Goal: Information Seeking & Learning: Check status

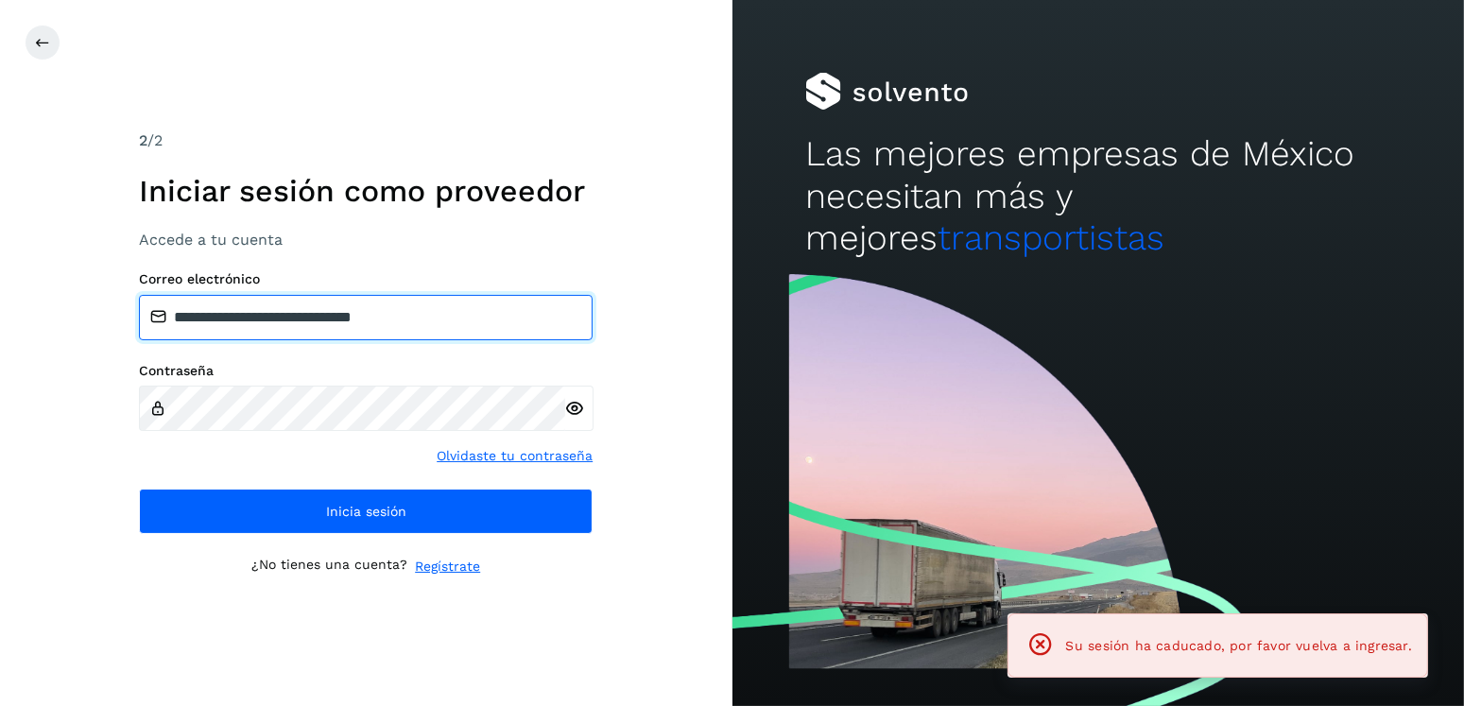
drag, startPoint x: 469, startPoint y: 304, endPoint x: 272, endPoint y: 318, distance: 197.0
click at [272, 318] on input "**********" at bounding box center [366, 317] width 454 height 45
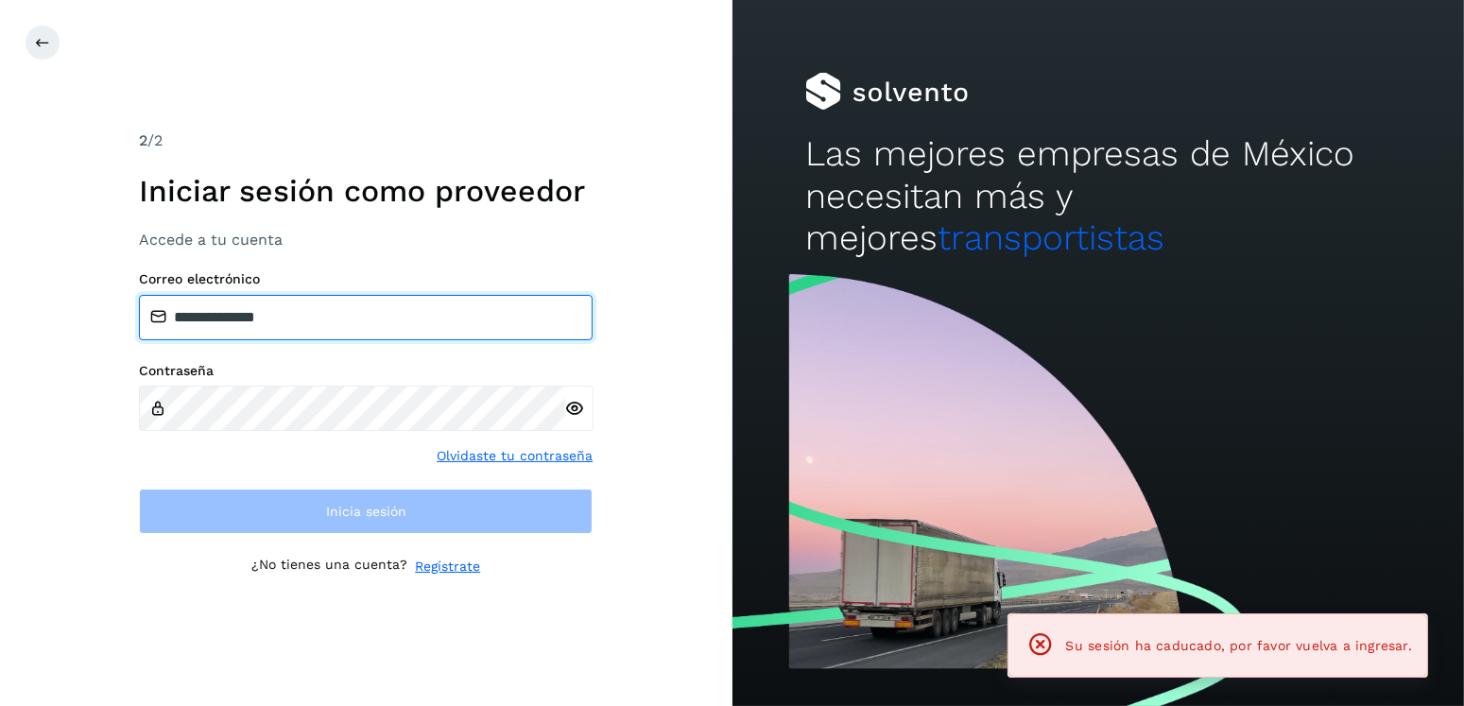
type input "**********"
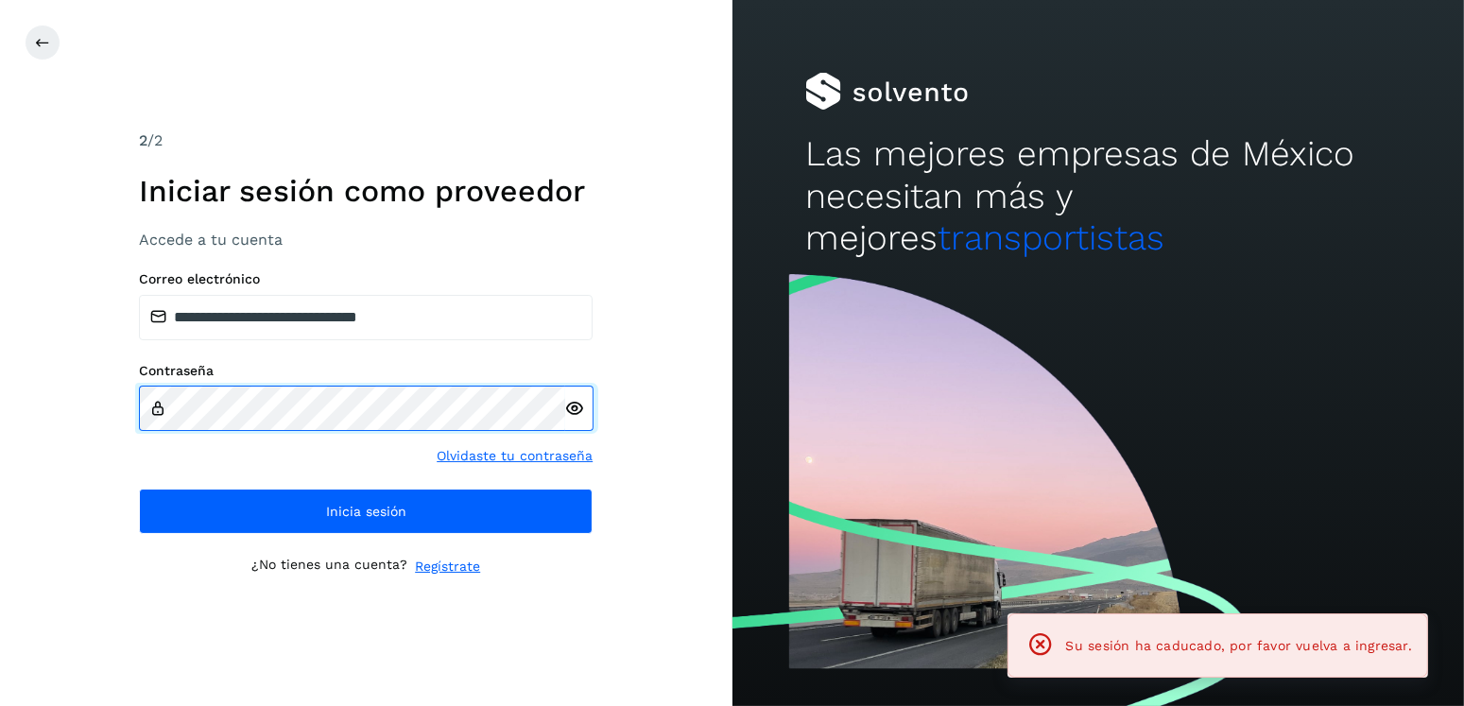
click at [133, 409] on div "**********" at bounding box center [366, 353] width 733 height 706
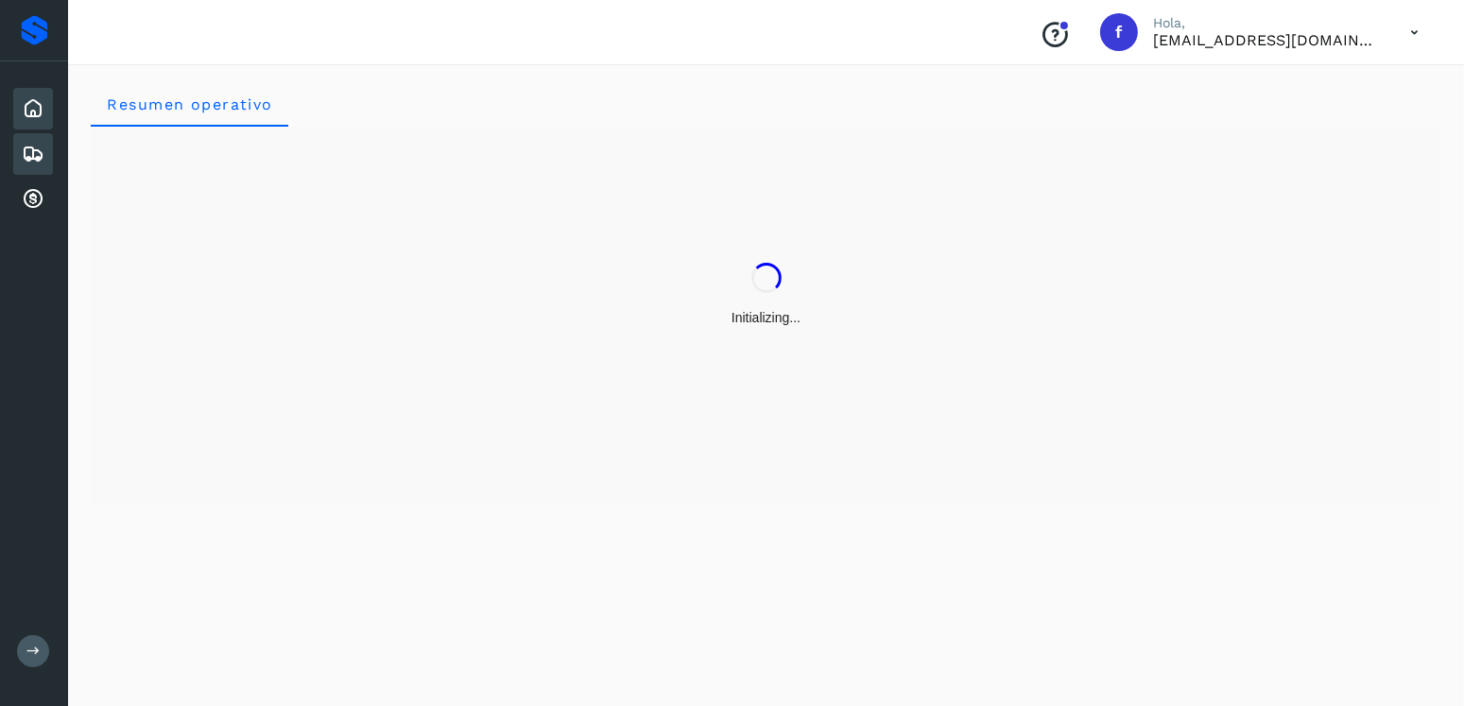
click at [37, 167] on div "Embarques" at bounding box center [33, 154] width 40 height 42
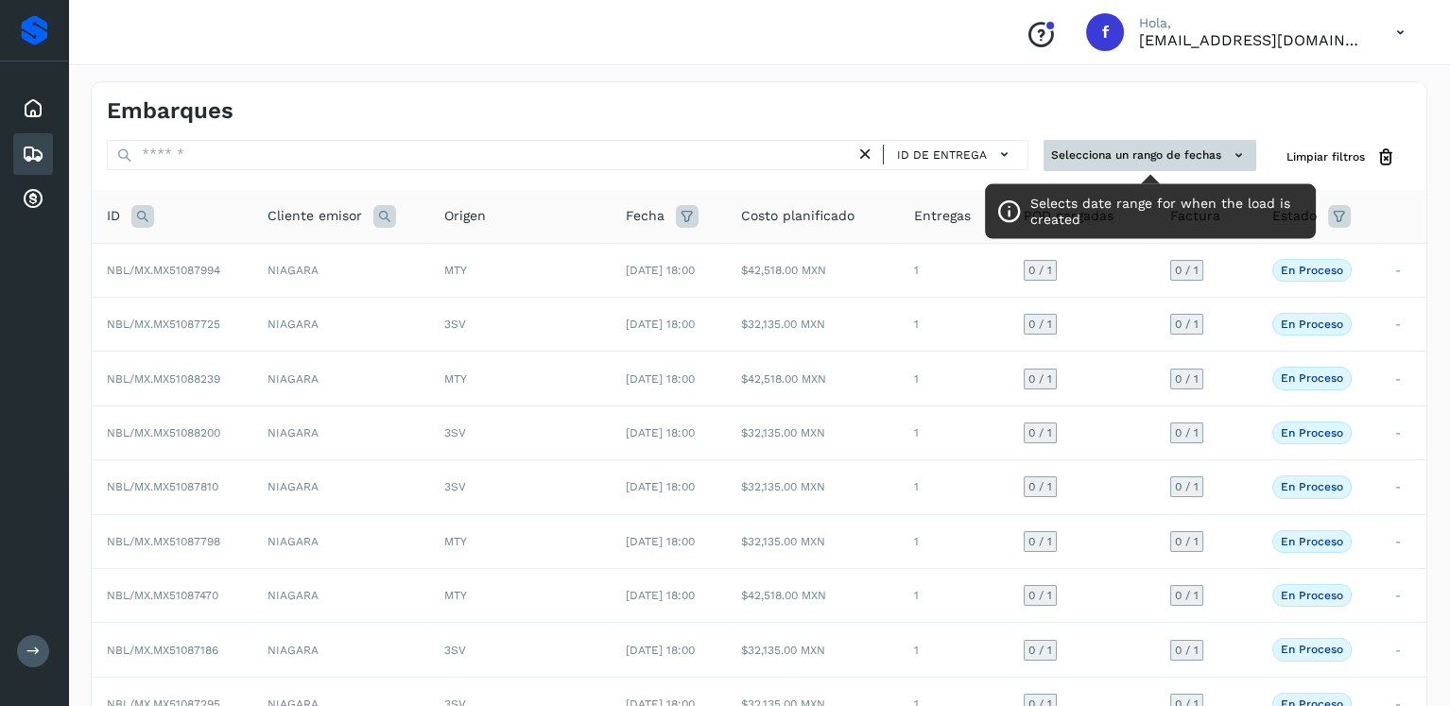
click at [1210, 146] on button "Selecciona un rango de fechas" at bounding box center [1149, 155] width 213 height 31
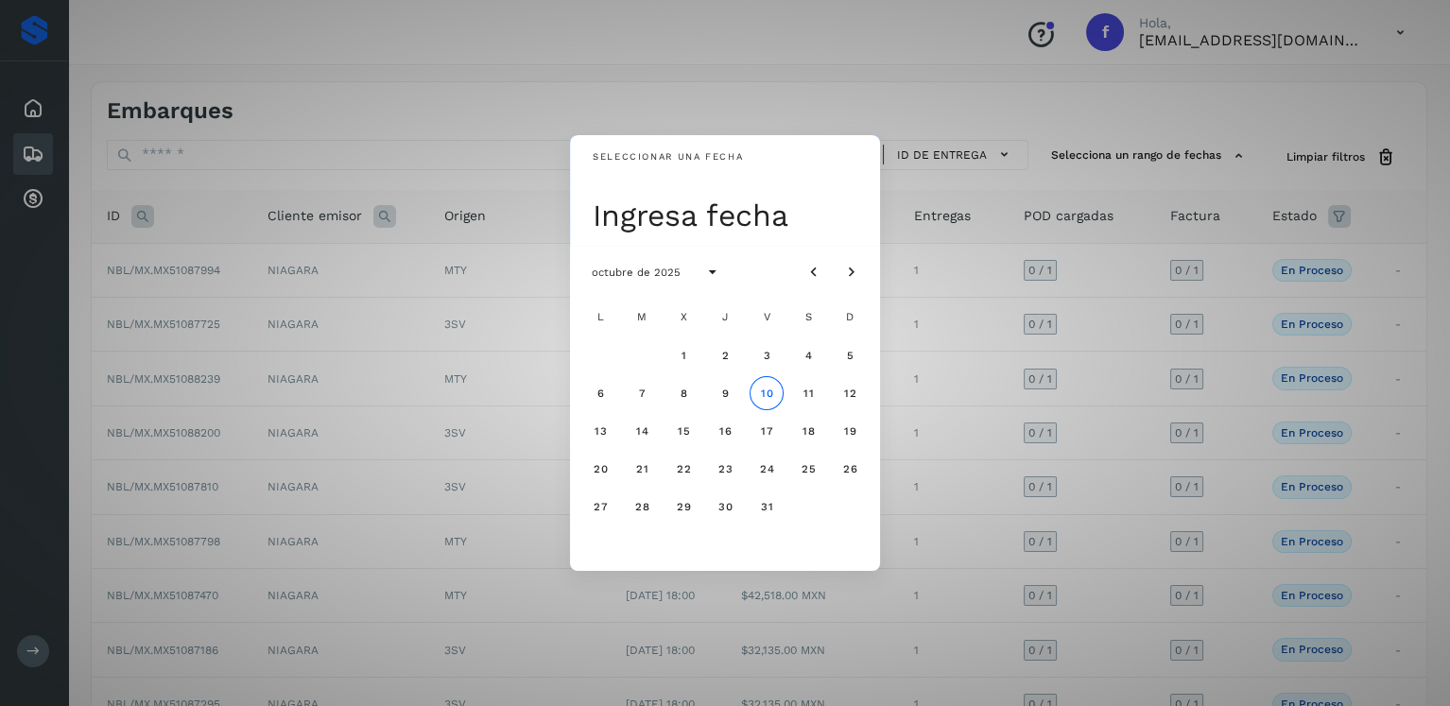
click at [1073, 98] on div "Seleccionar una fecha Ingresa fecha octubre de 2025 L M X J V S D 1 2 3 4 5 6 7…" at bounding box center [725, 353] width 1450 height 706
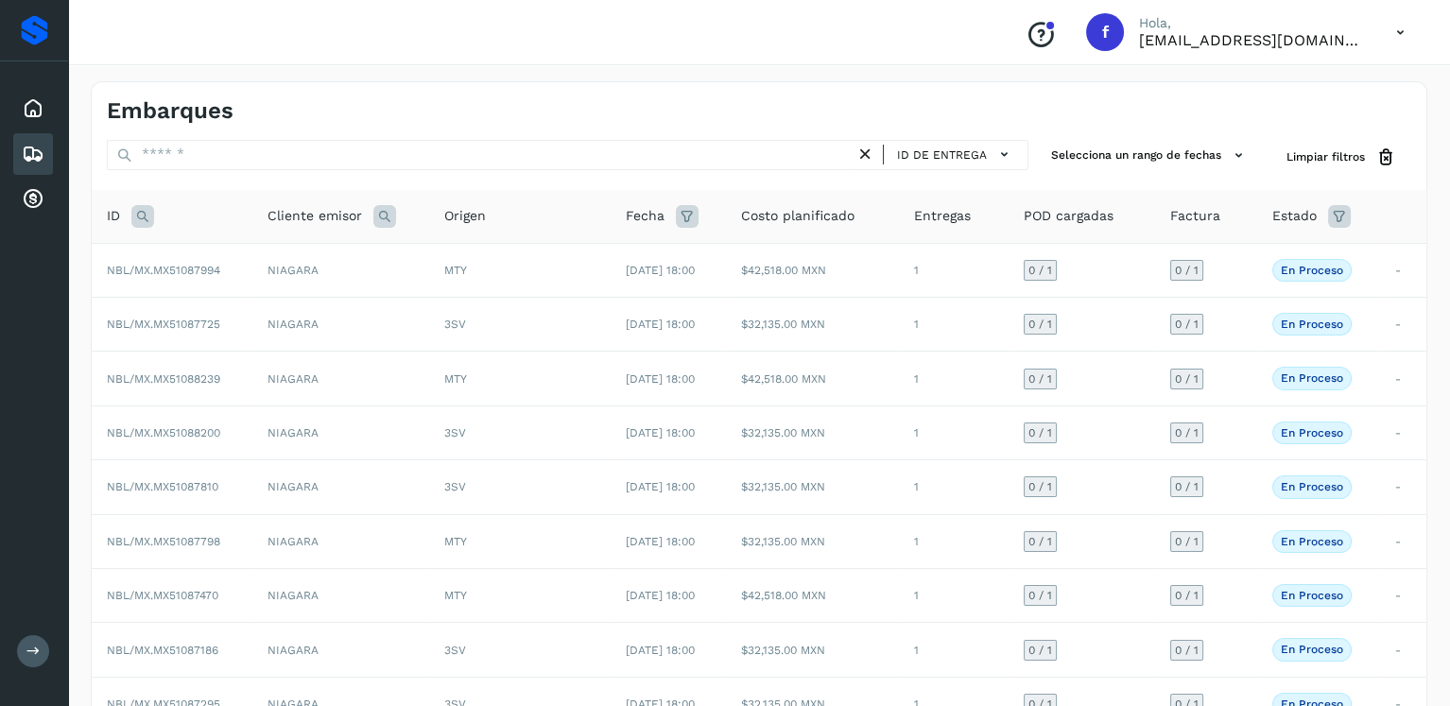
click at [146, 220] on icon at bounding box center [142, 216] width 23 height 23
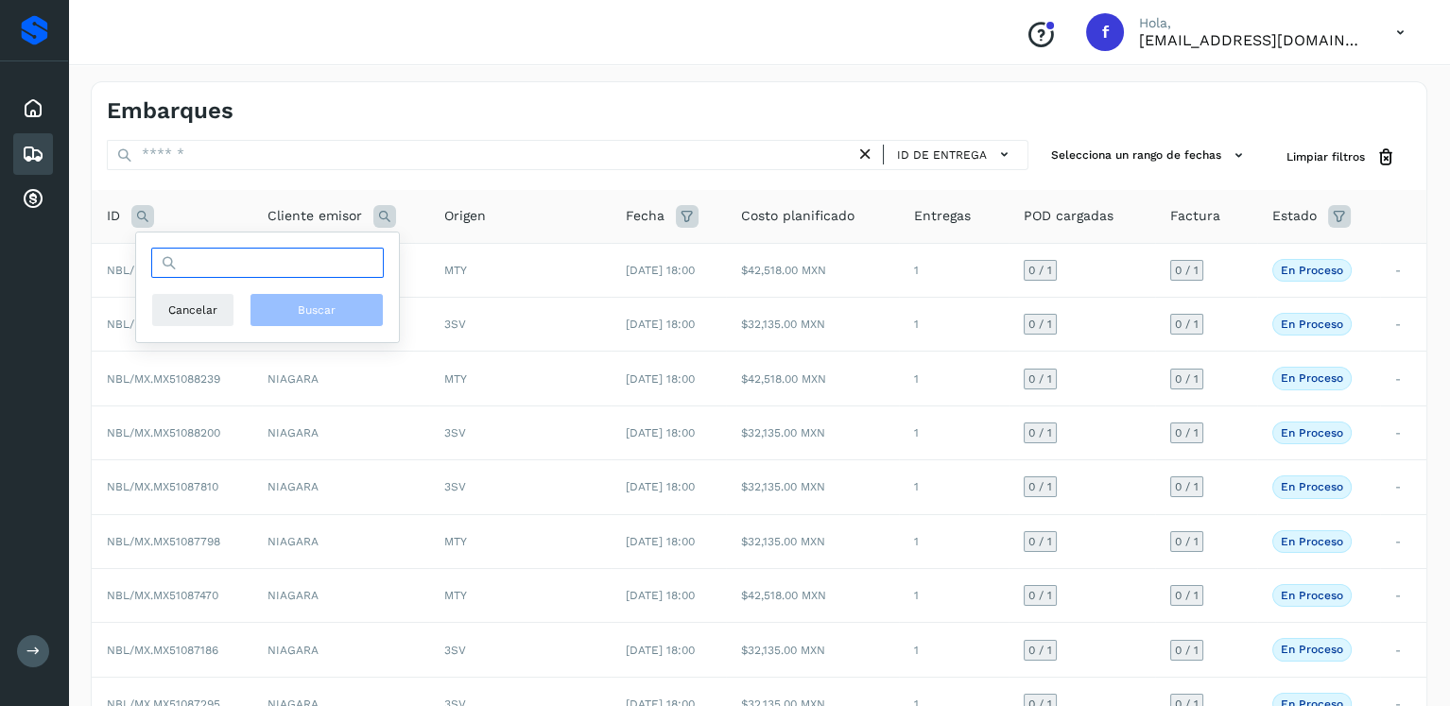
click at [225, 262] on input "text" at bounding box center [267, 263] width 233 height 30
click at [1345, 215] on icon at bounding box center [1339, 216] width 23 height 23
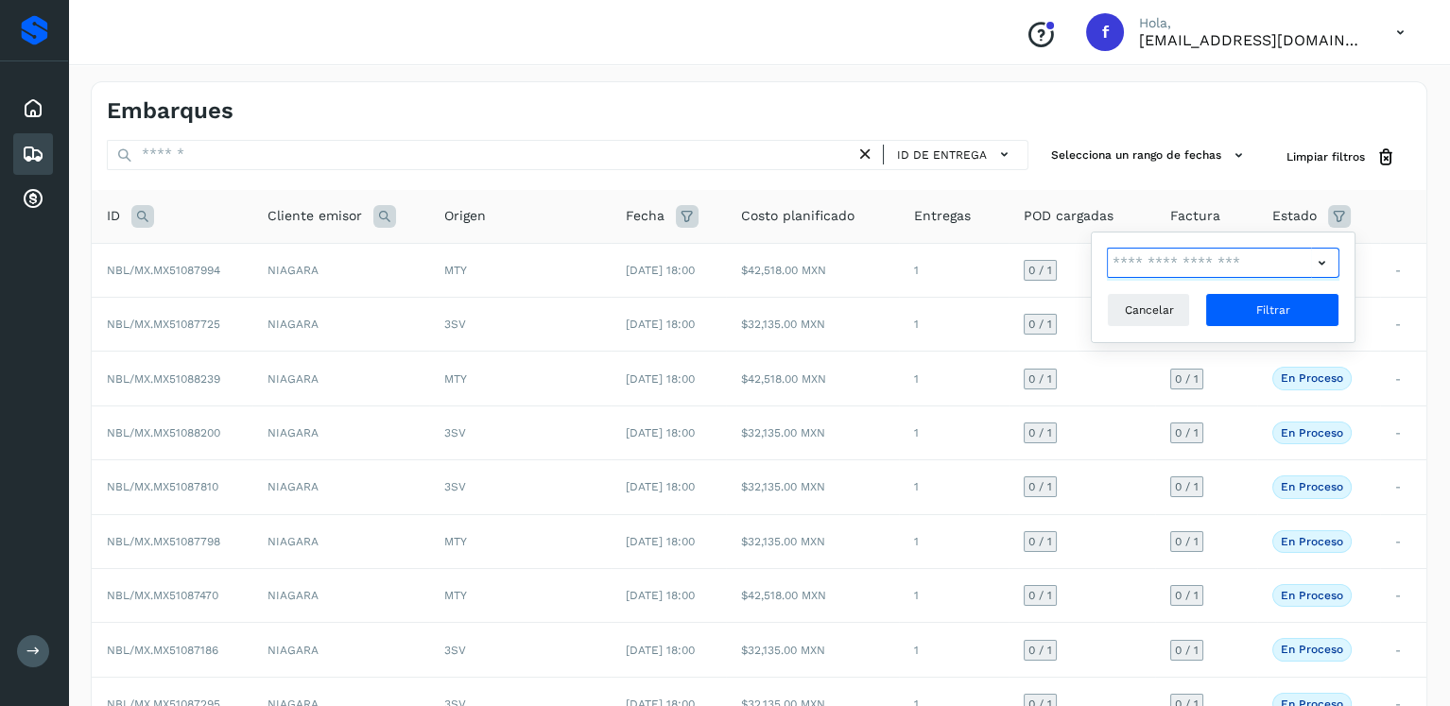
click at [1249, 262] on input "text" at bounding box center [1209, 263] width 204 height 30
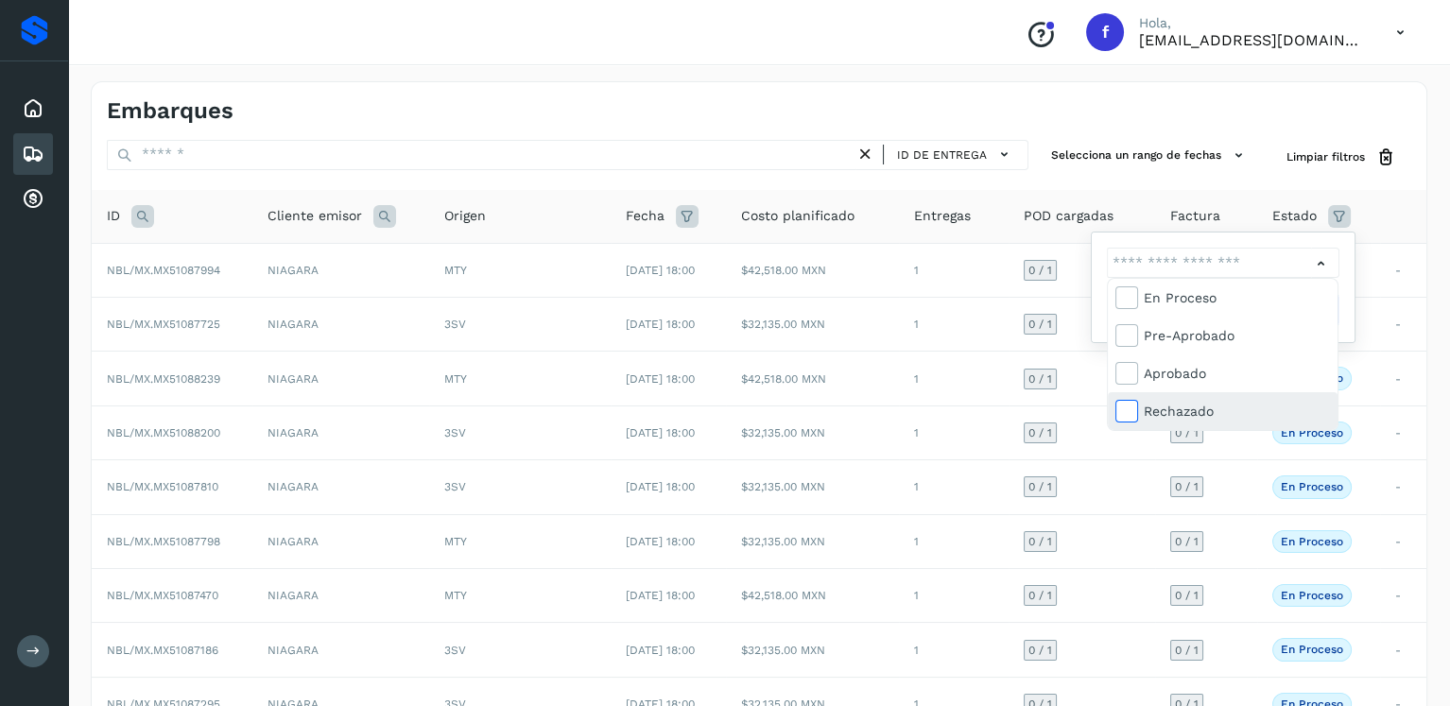
click at [1127, 407] on icon at bounding box center [1125, 410] width 19 height 19
type input "**********"
click at [1351, 267] on div at bounding box center [725, 353] width 1450 height 706
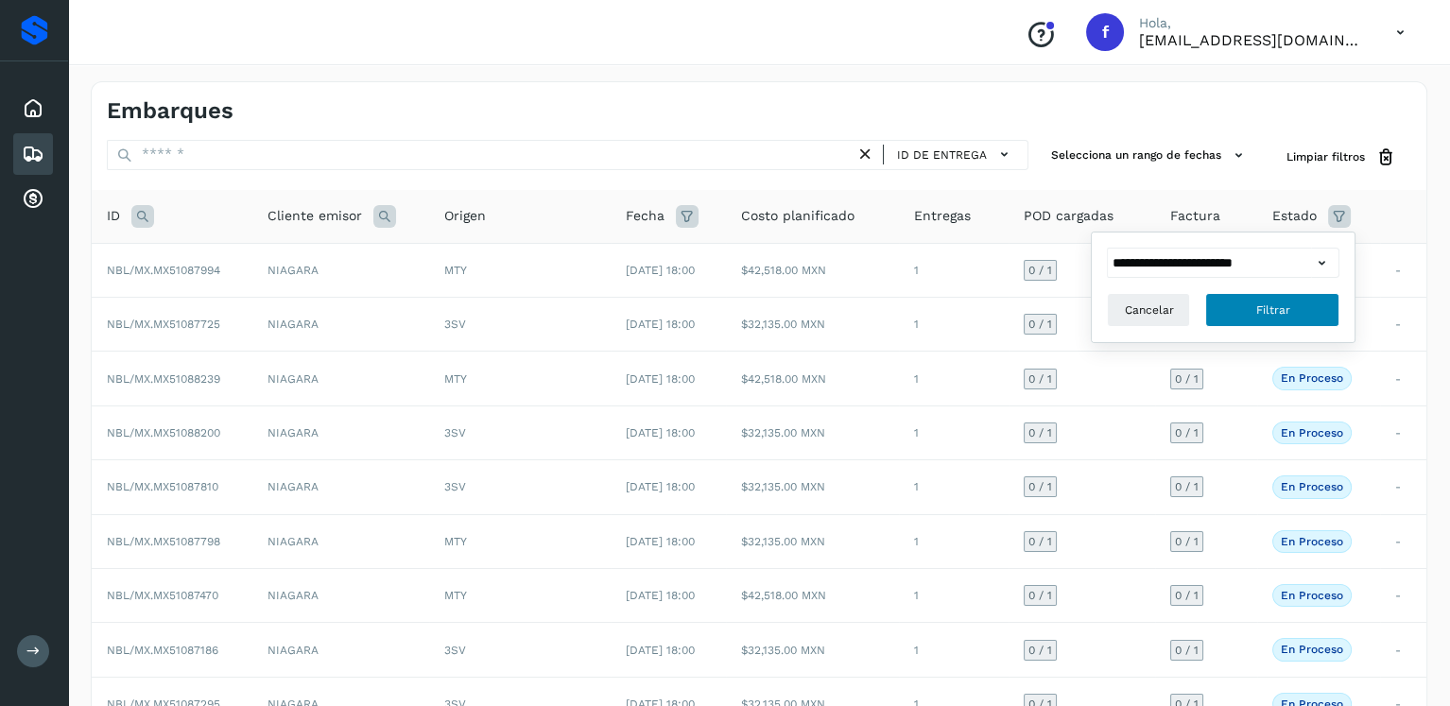
click at [1329, 313] on button "Filtrar" at bounding box center [1272, 310] width 134 height 34
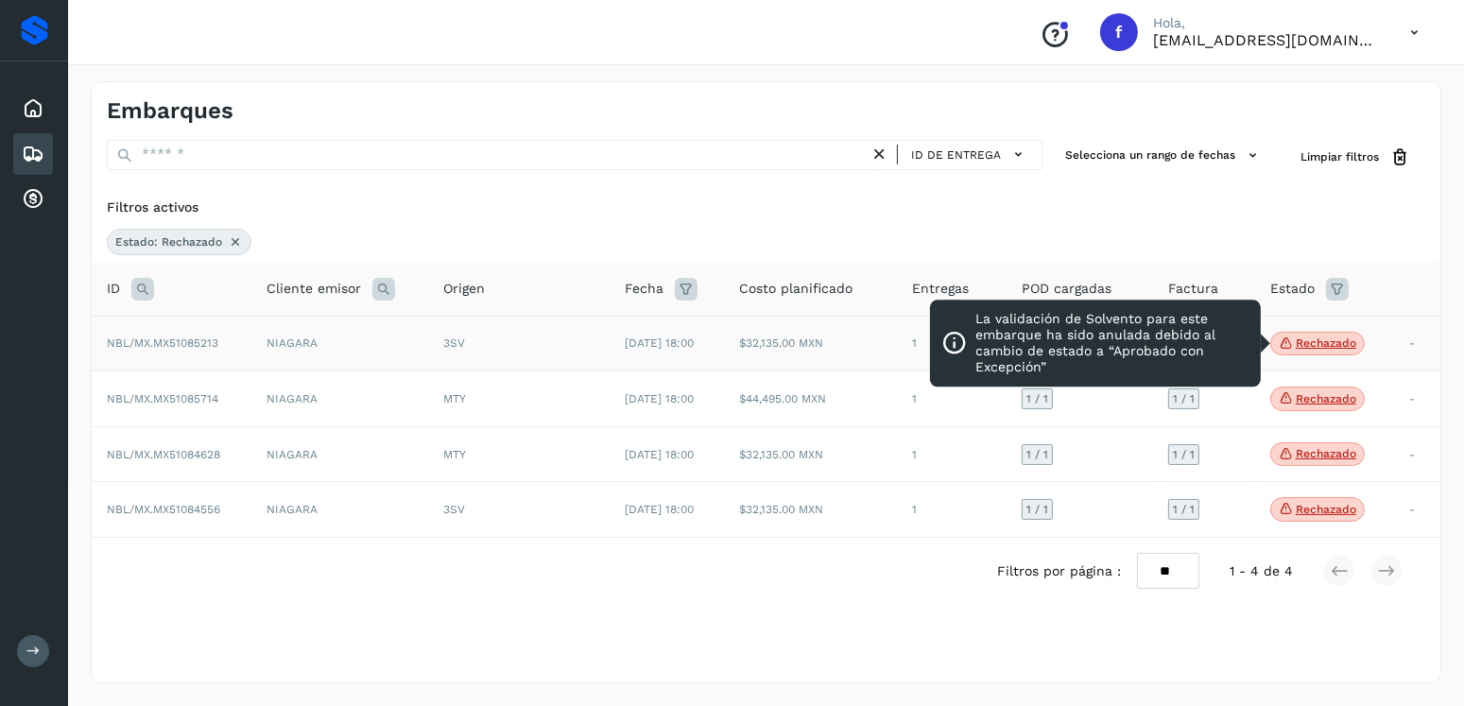
click at [1333, 338] on p "Rechazado" at bounding box center [1326, 342] width 60 height 13
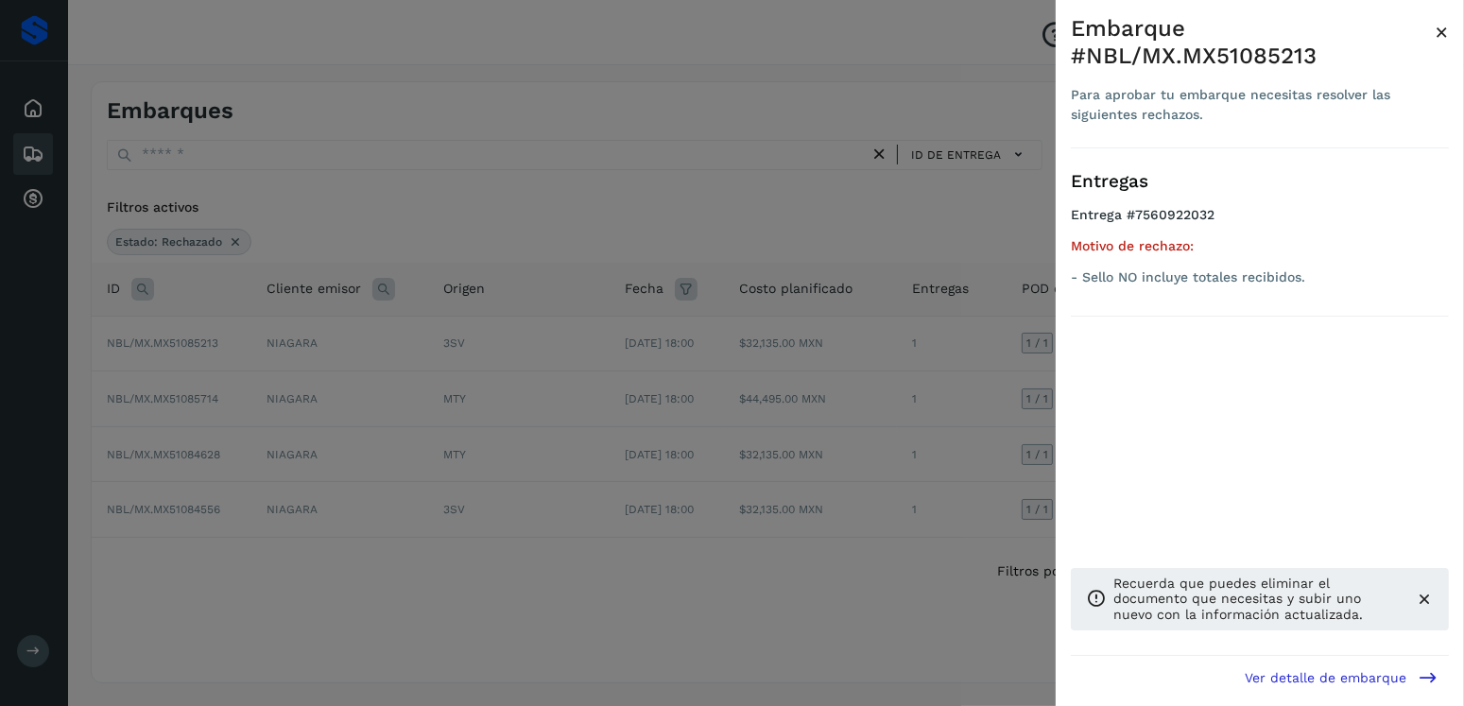
click at [925, 383] on div at bounding box center [732, 353] width 1464 height 706
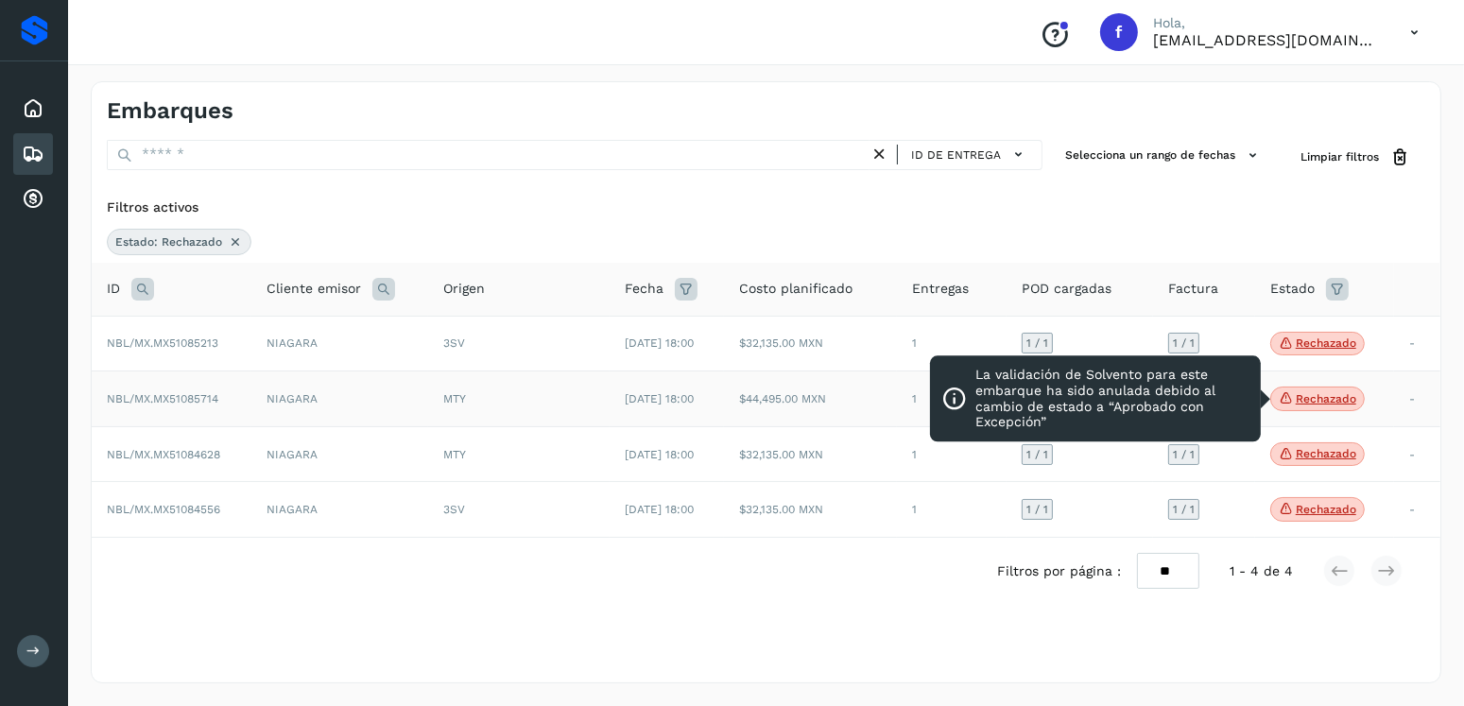
click at [1341, 394] on p "Rechazado" at bounding box center [1326, 398] width 60 height 13
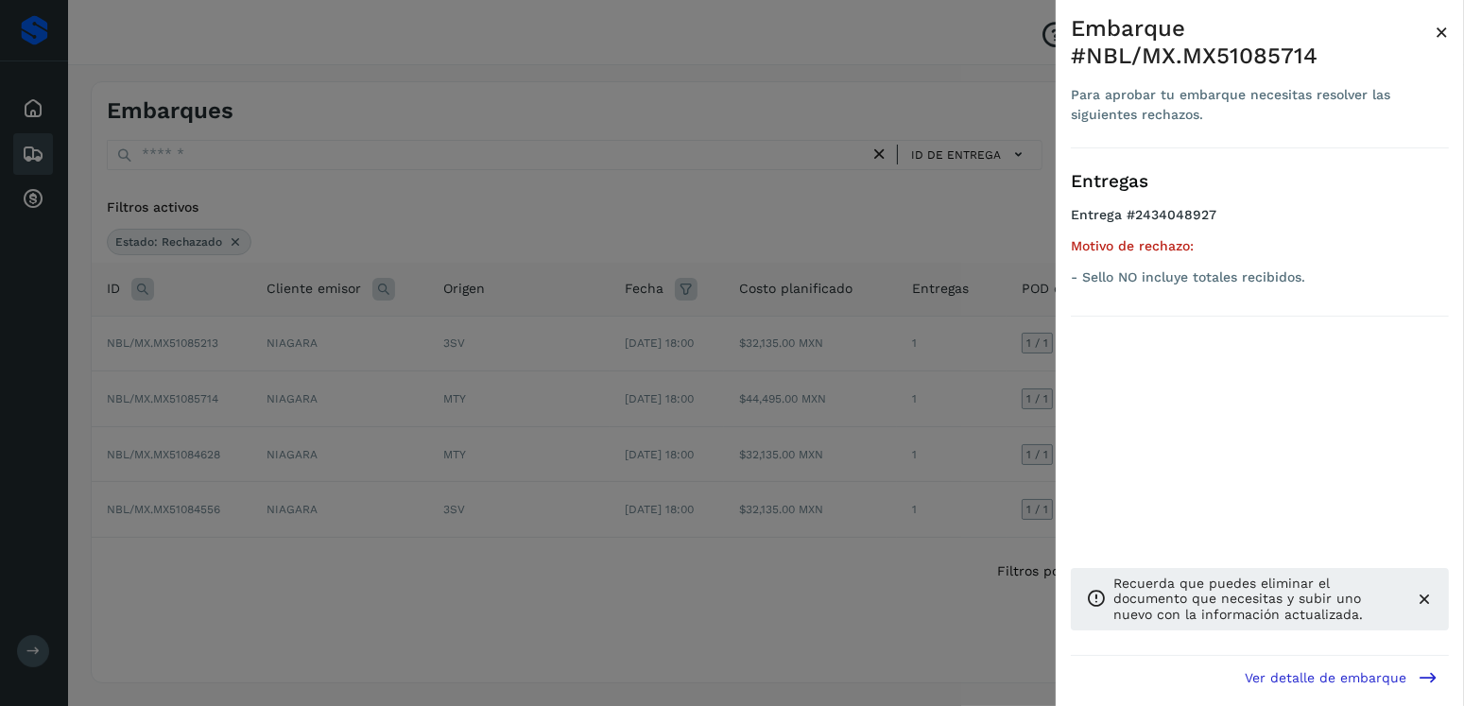
click at [883, 362] on div at bounding box center [732, 353] width 1464 height 706
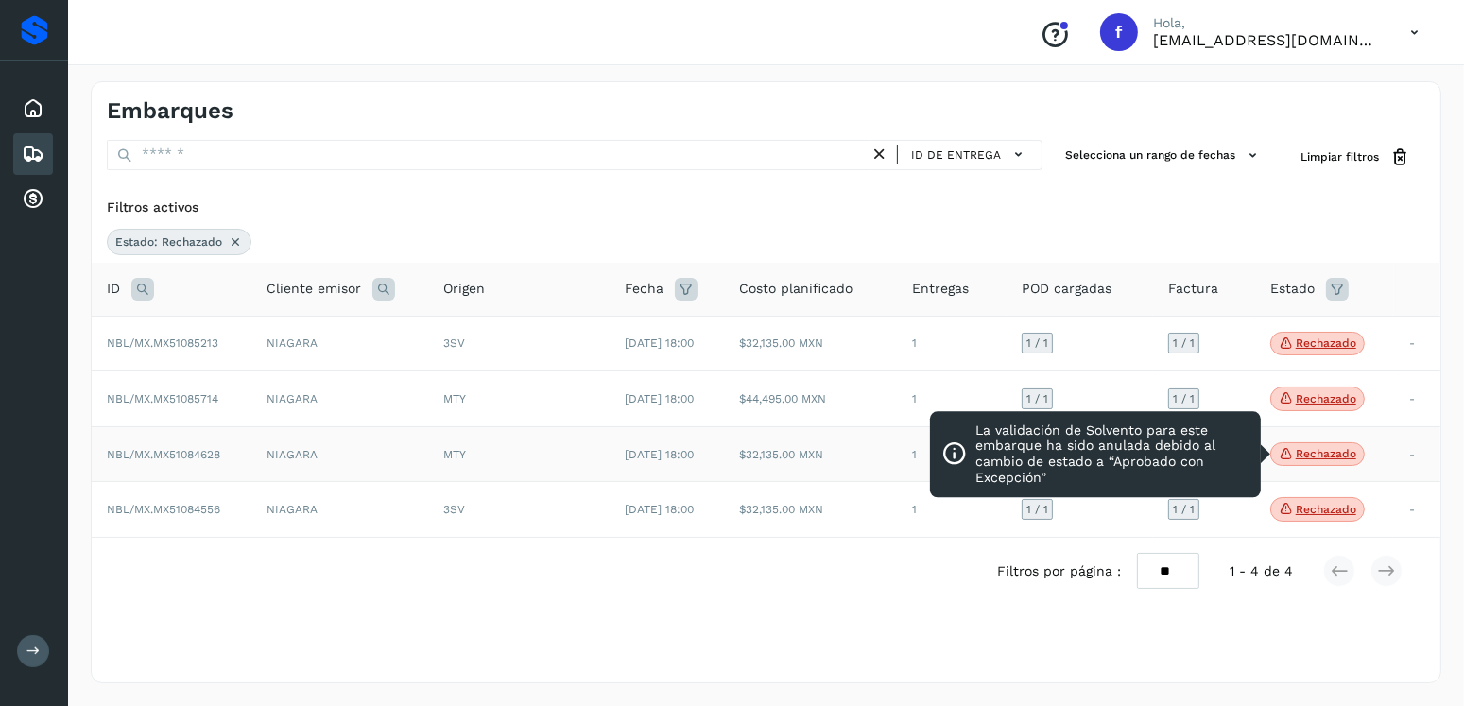
click at [1352, 447] on p "Rechazado" at bounding box center [1326, 453] width 60 height 13
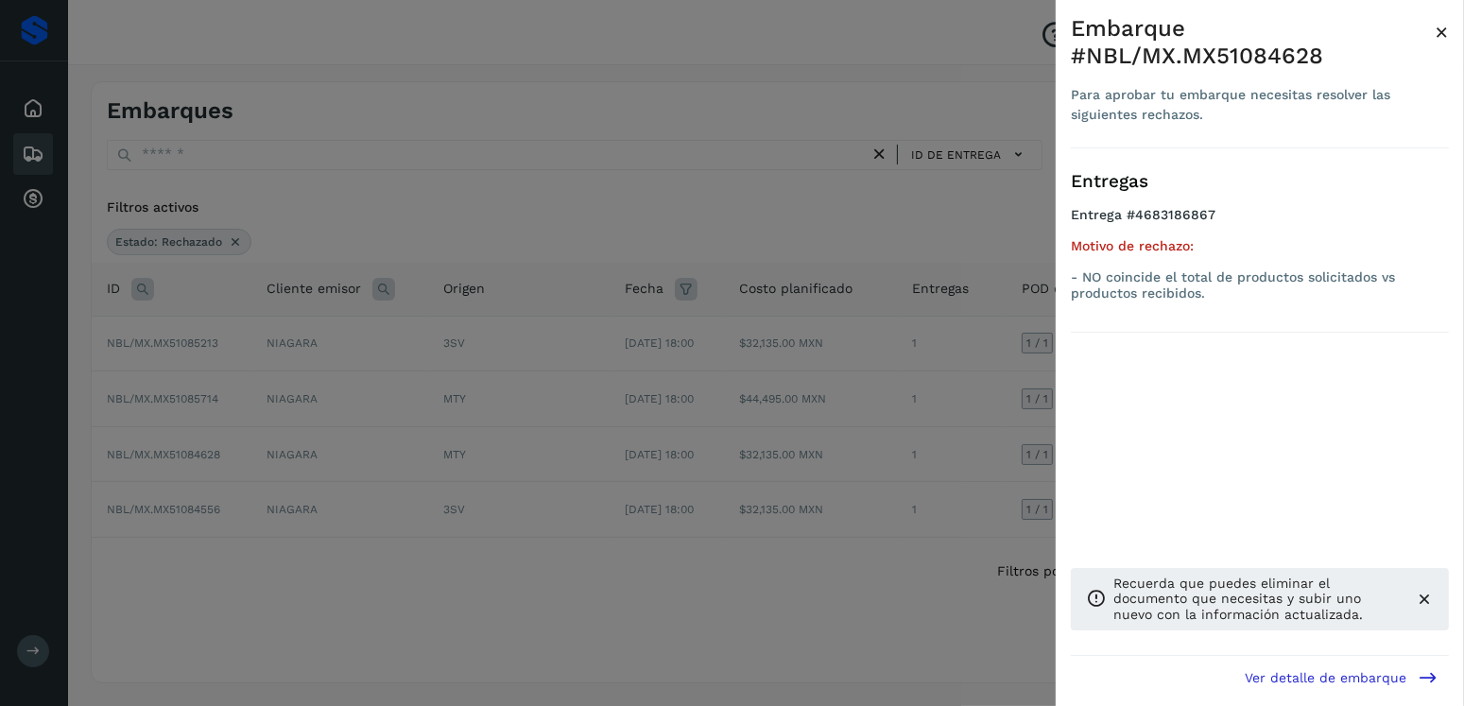
click at [948, 436] on div at bounding box center [732, 353] width 1464 height 706
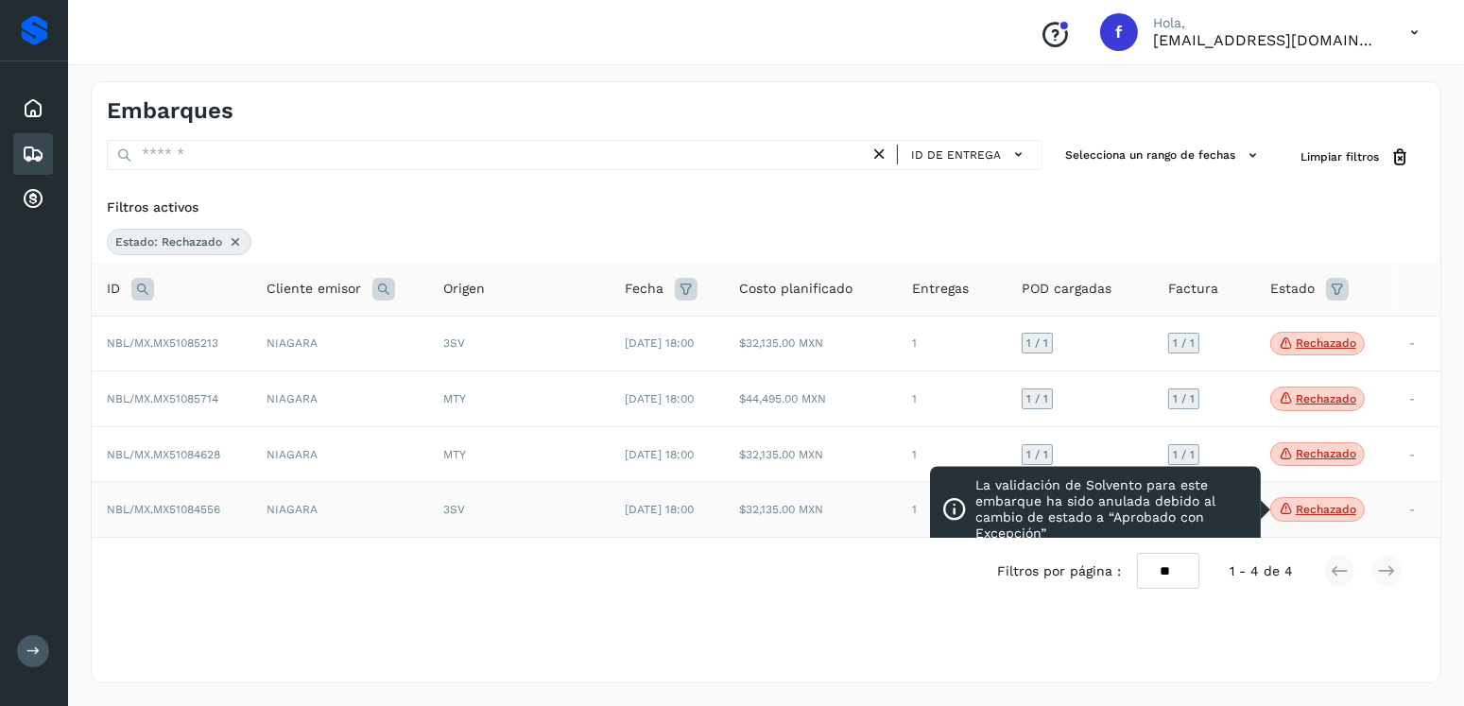
click at [1324, 519] on span "Rechazado" at bounding box center [1317, 509] width 95 height 25
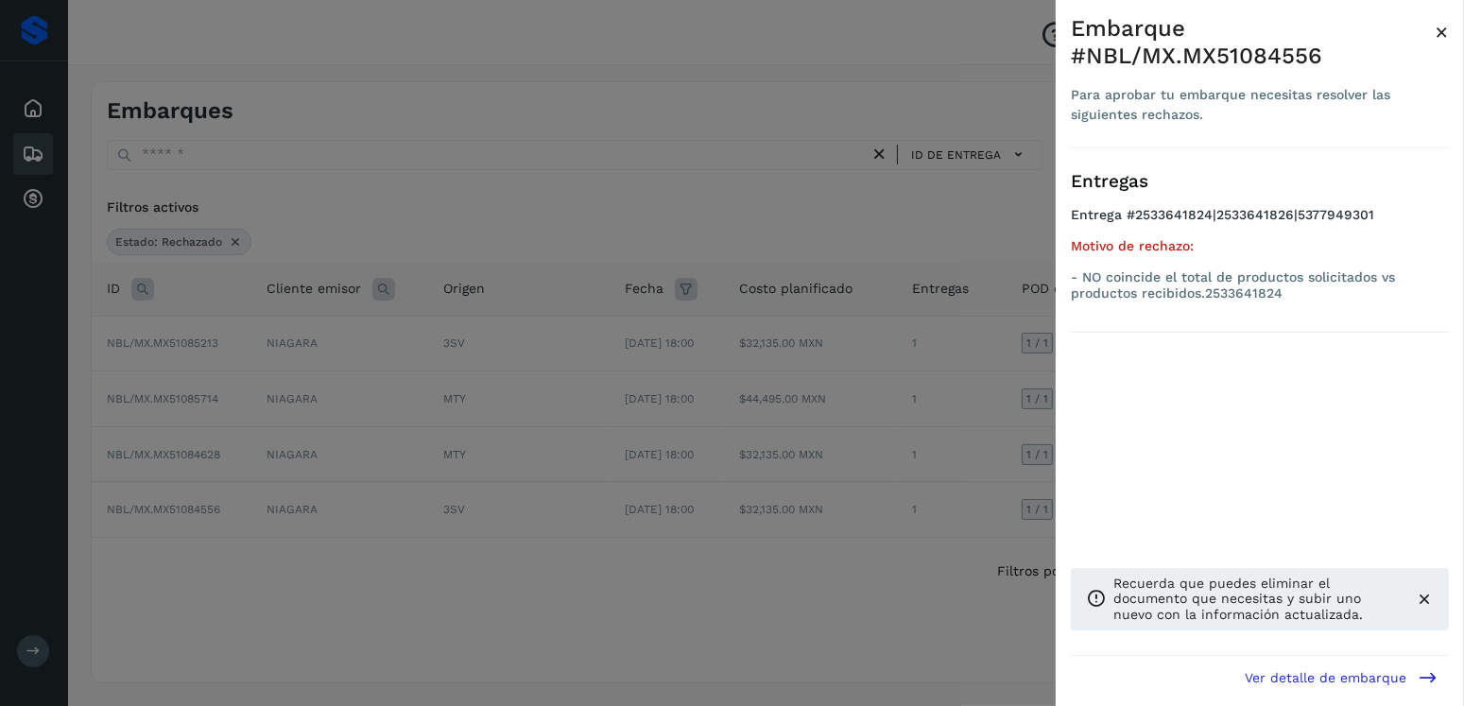
click at [922, 466] on div at bounding box center [732, 353] width 1464 height 706
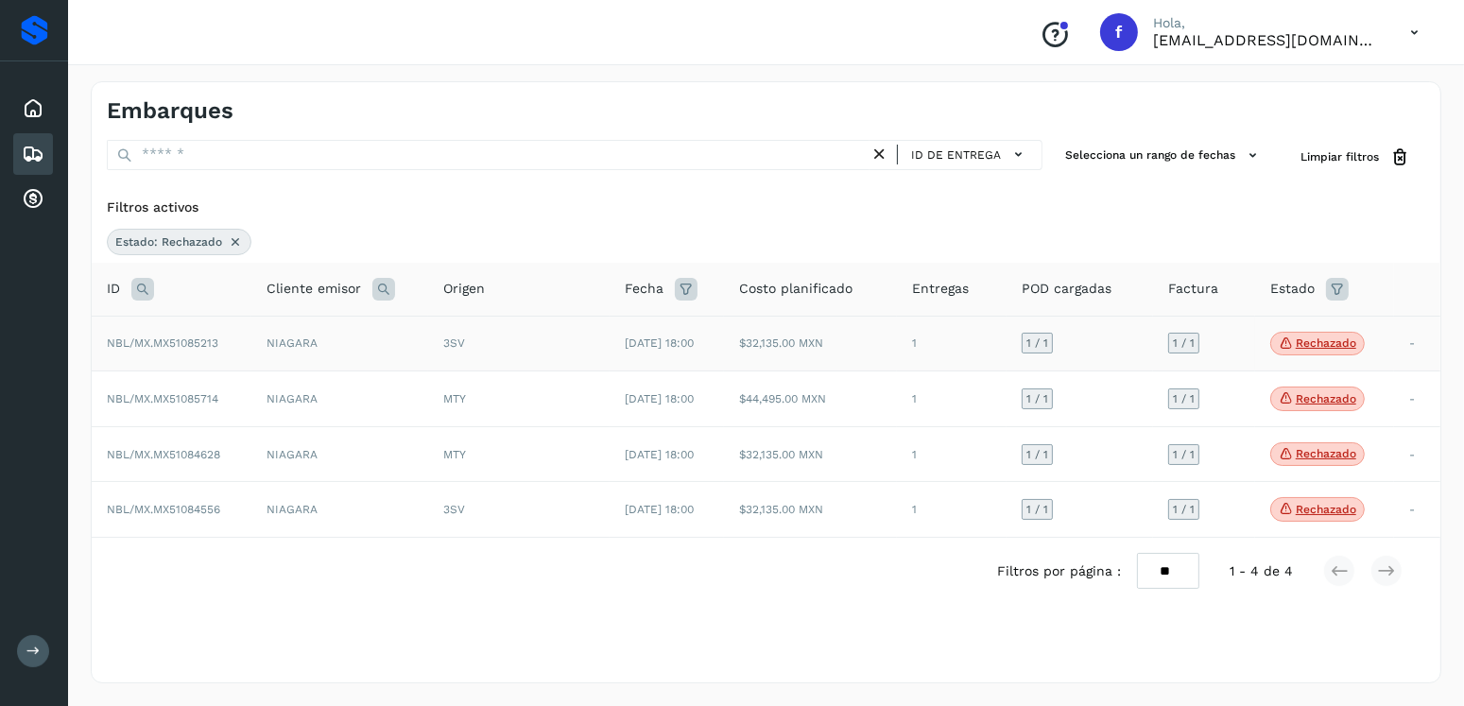
click at [665, 340] on span "[DATE] 18:00" at bounding box center [659, 342] width 69 height 13
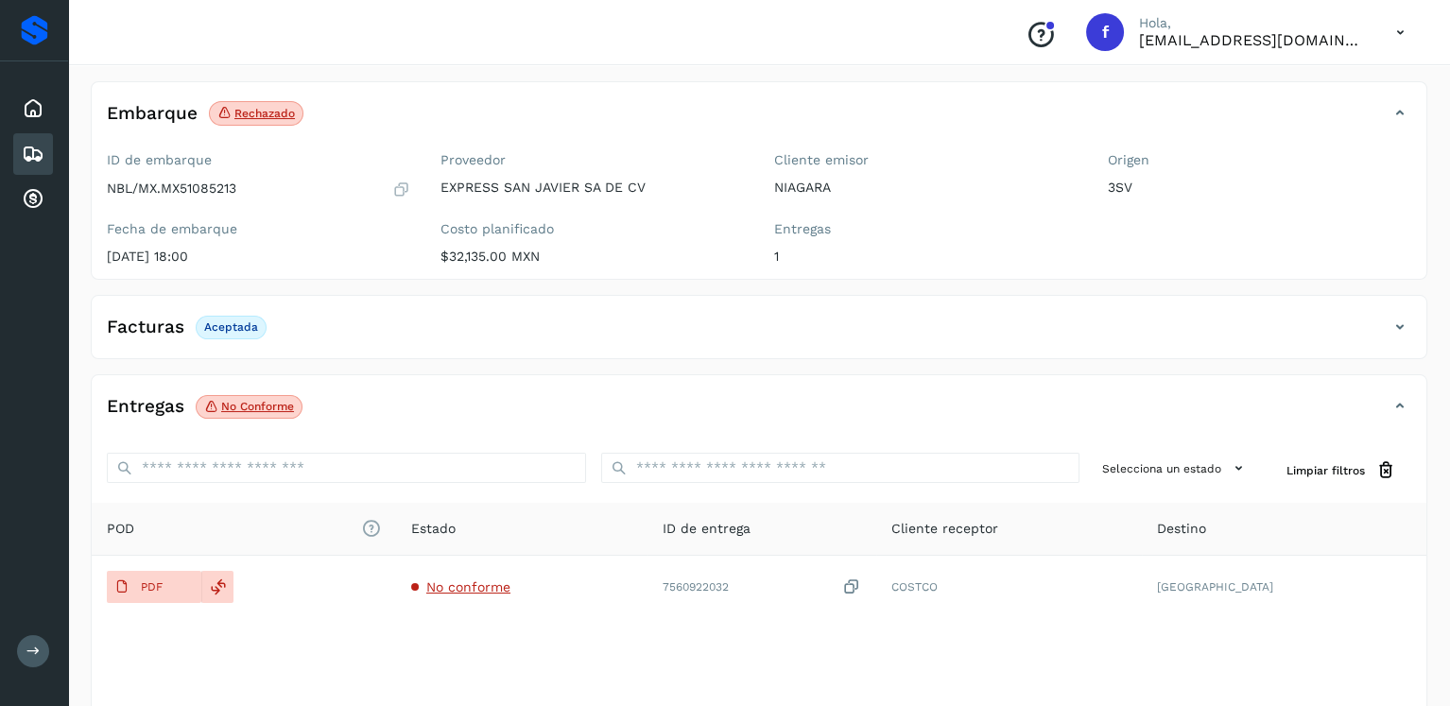
scroll to position [189, 0]
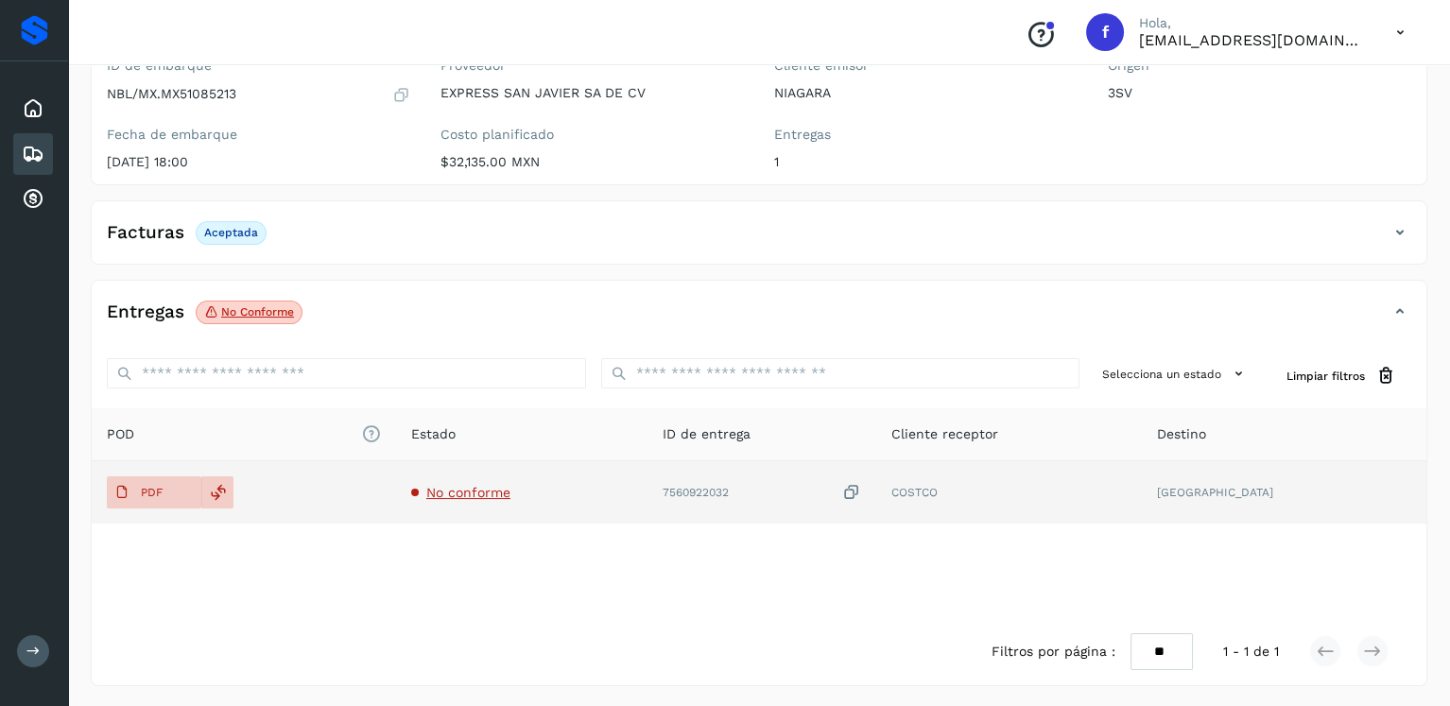
click at [167, 512] on td "PDF" at bounding box center [244, 492] width 304 height 62
click at [166, 496] on span "PDF" at bounding box center [138, 492] width 63 height 30
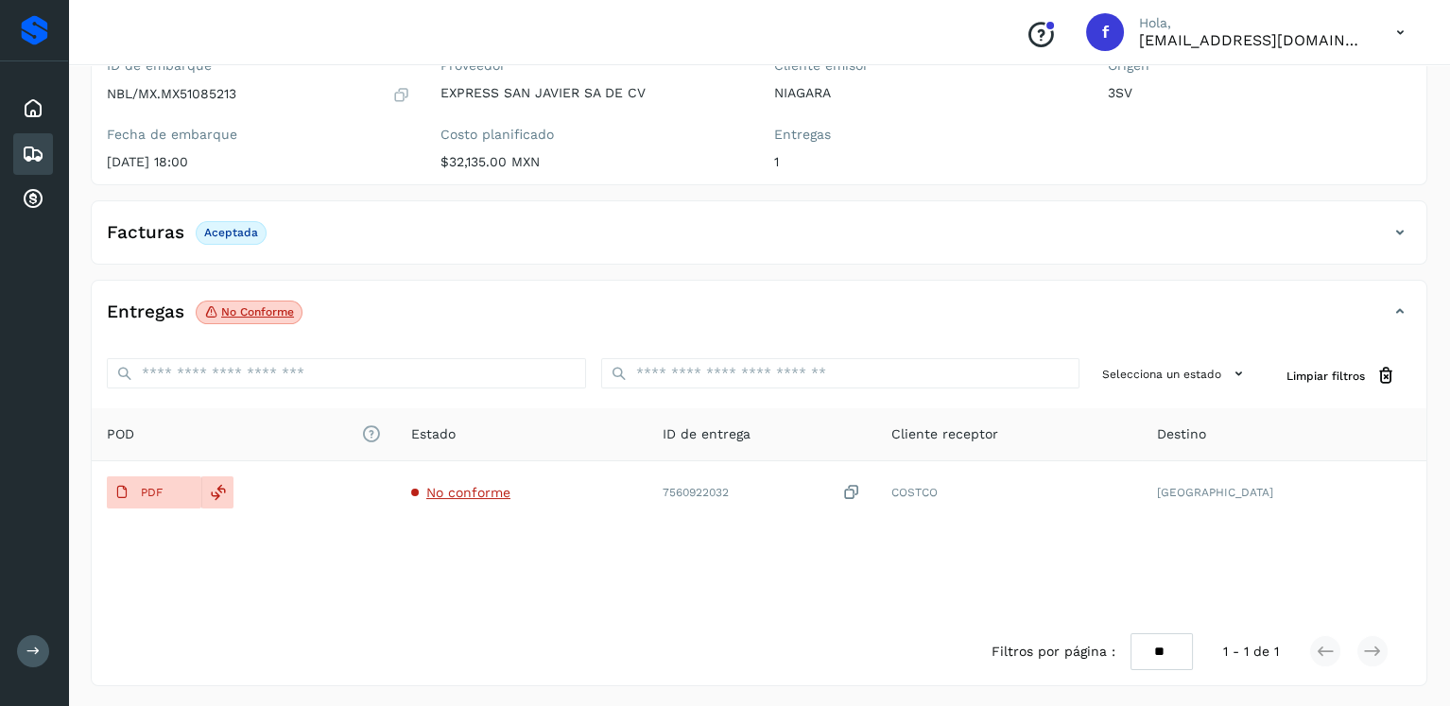
click at [29, 146] on icon at bounding box center [33, 154] width 23 height 23
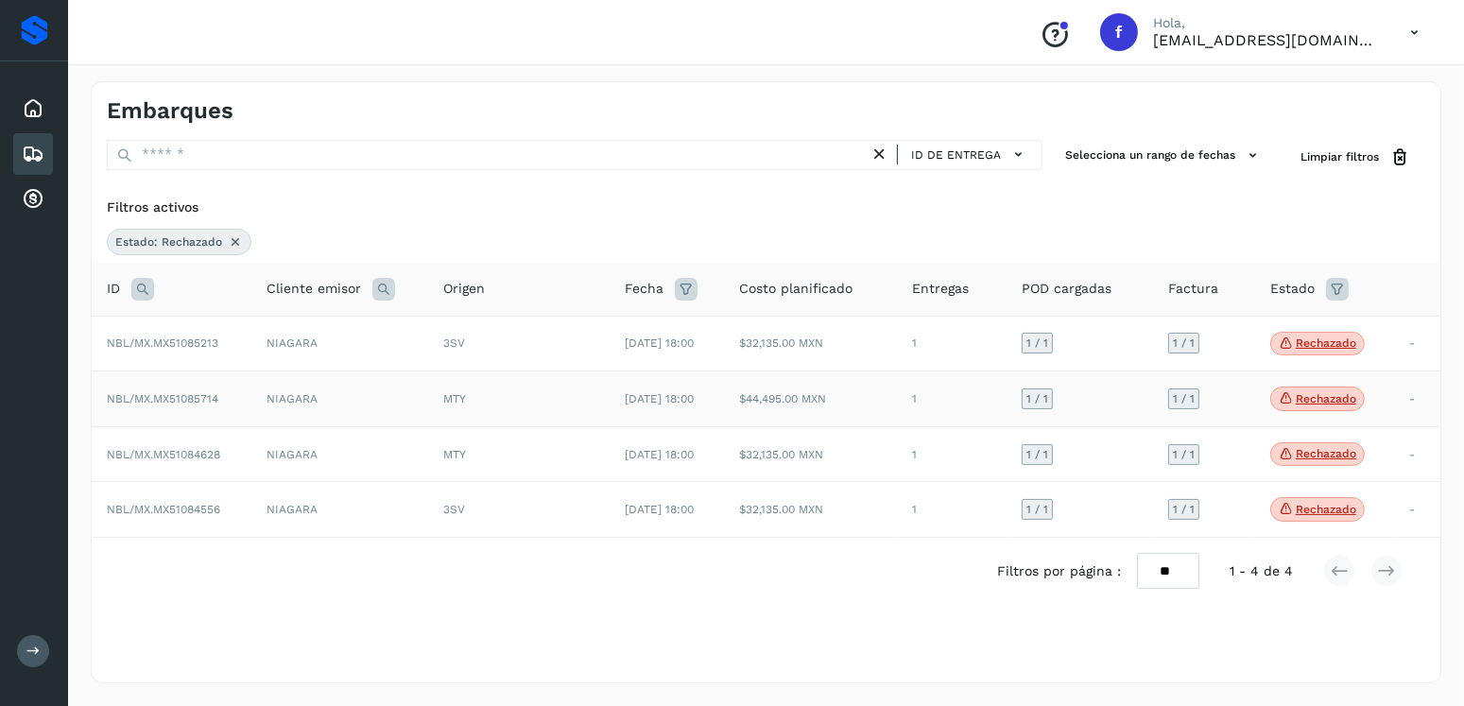
click at [667, 405] on td "[DATE] 18:00" at bounding box center [667, 399] width 114 height 56
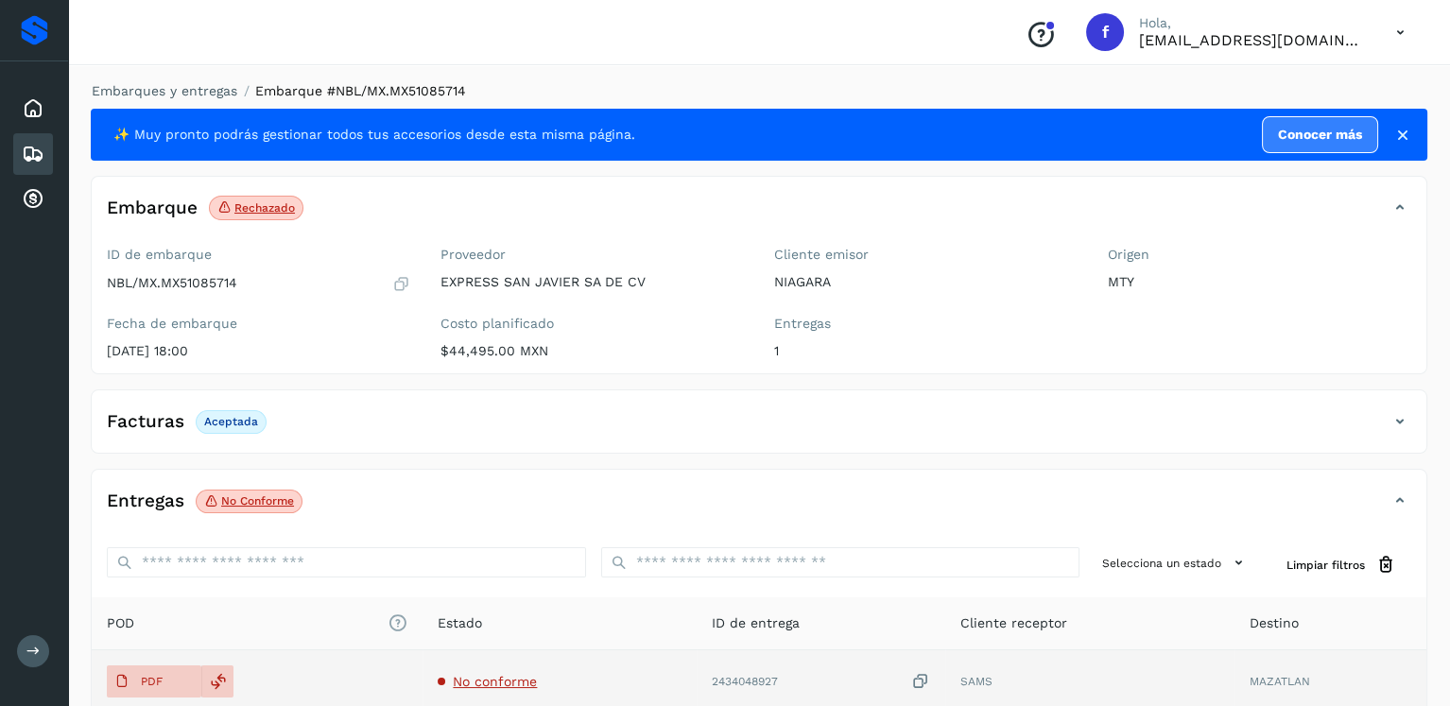
scroll to position [189, 0]
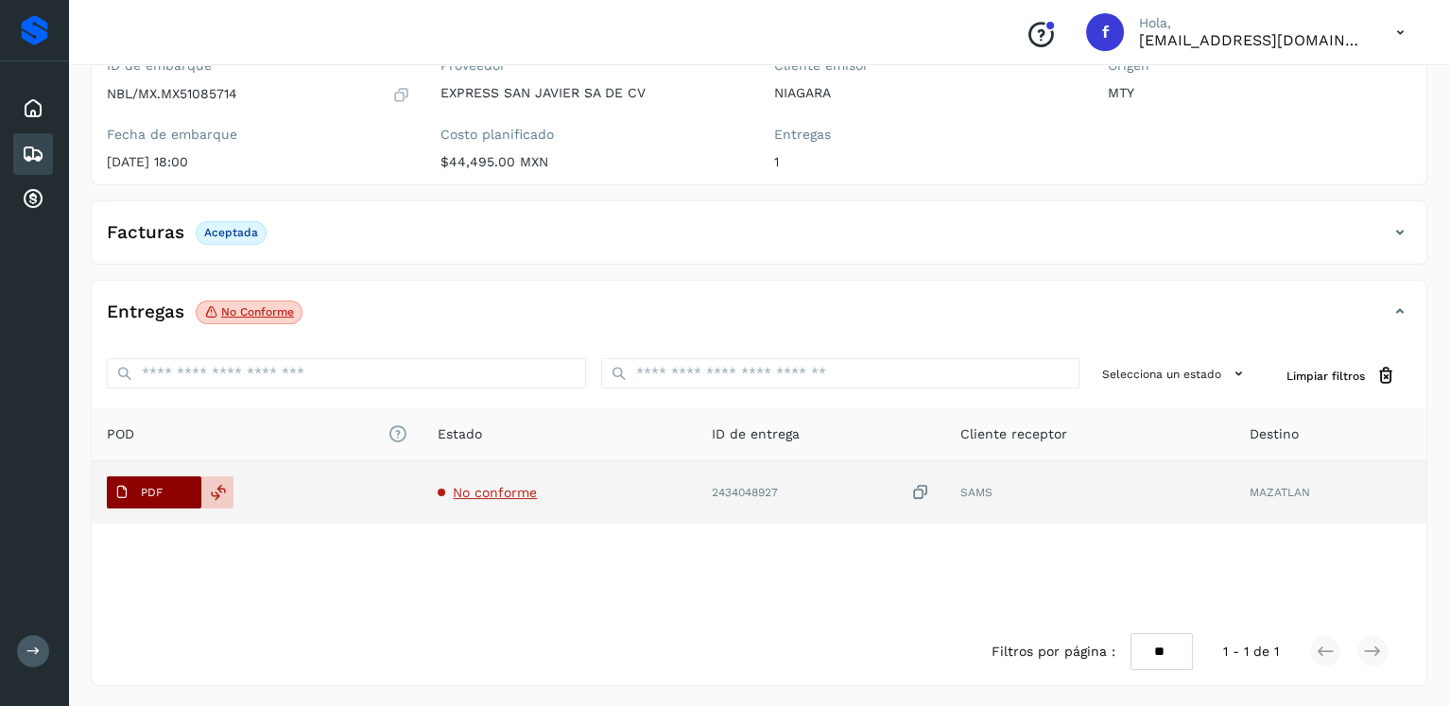
click at [123, 485] on icon at bounding box center [121, 492] width 15 height 15
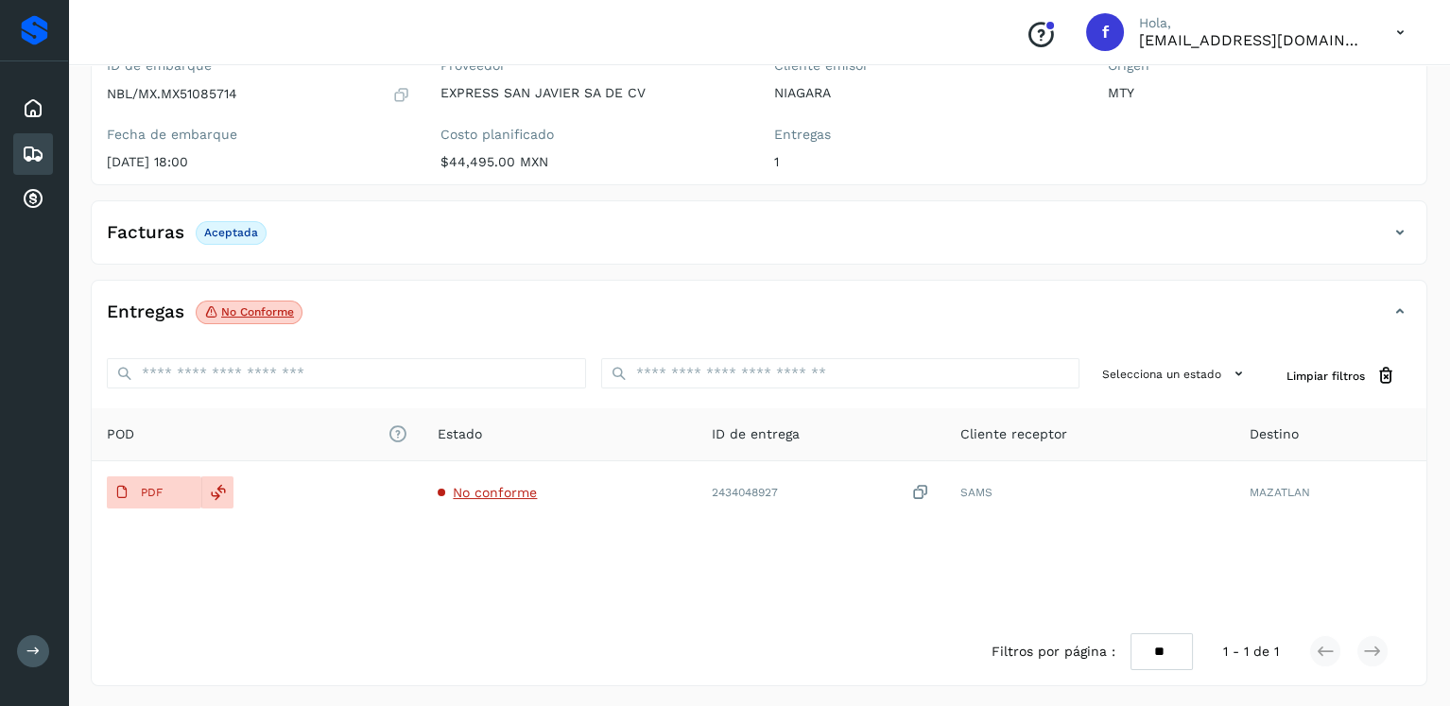
click at [47, 153] on div "Embarques" at bounding box center [33, 154] width 40 height 42
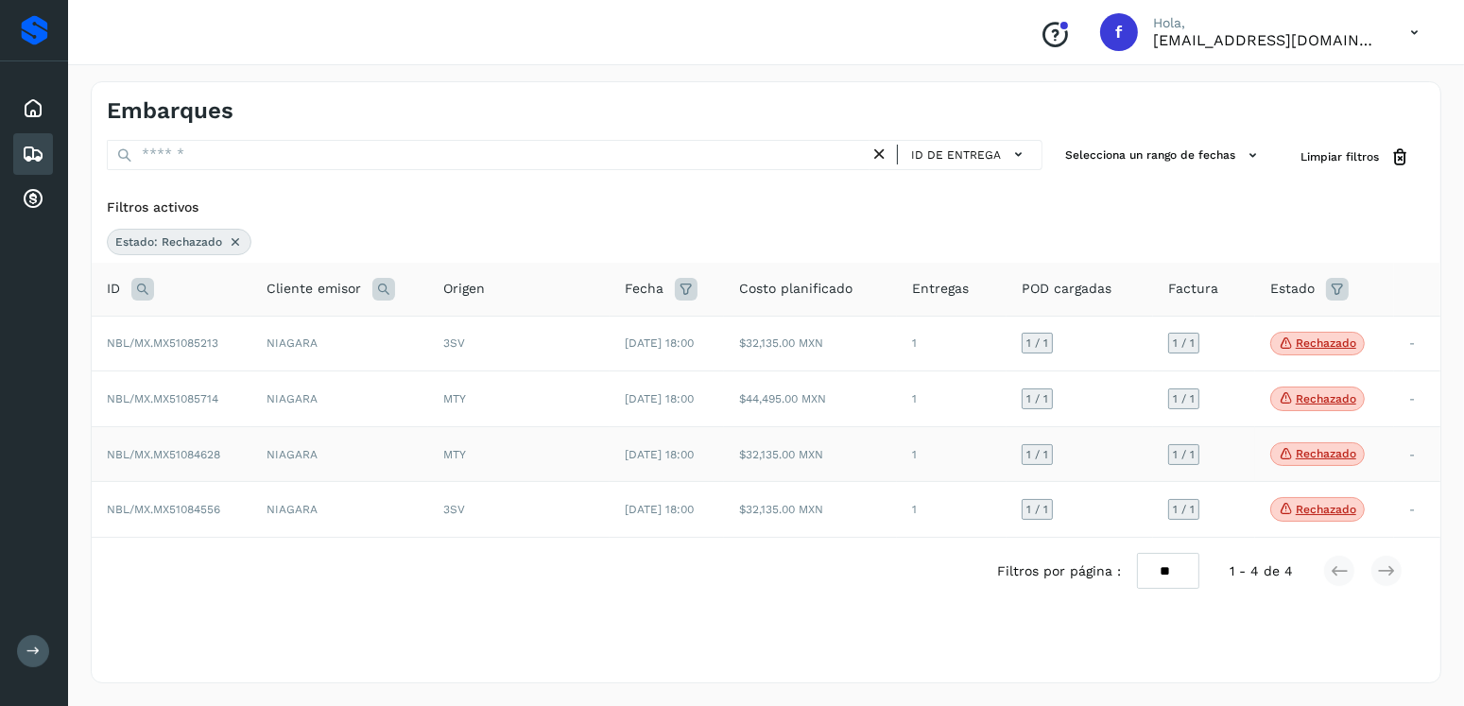
click at [443, 453] on span "MTY" at bounding box center [454, 454] width 23 height 13
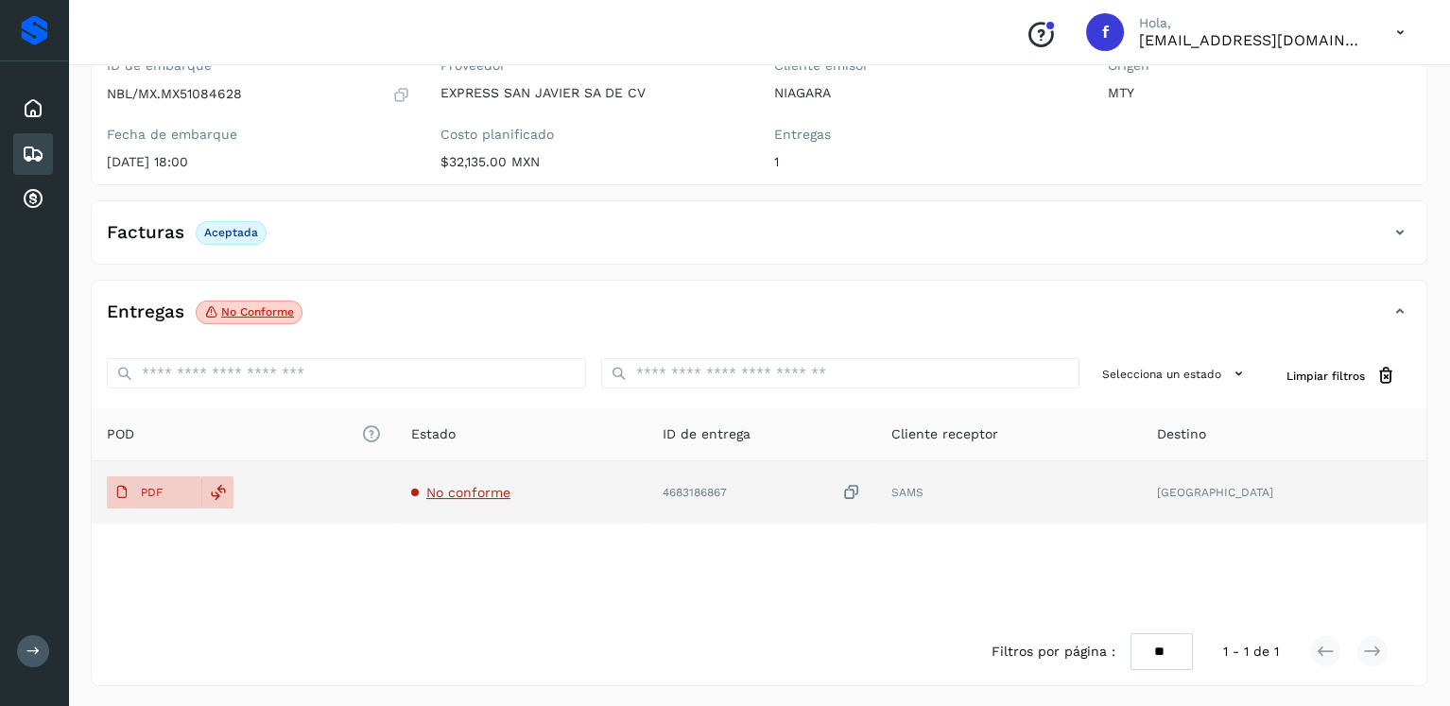
scroll to position [189, 0]
click at [481, 489] on span "No conforme" at bounding box center [468, 492] width 84 height 15
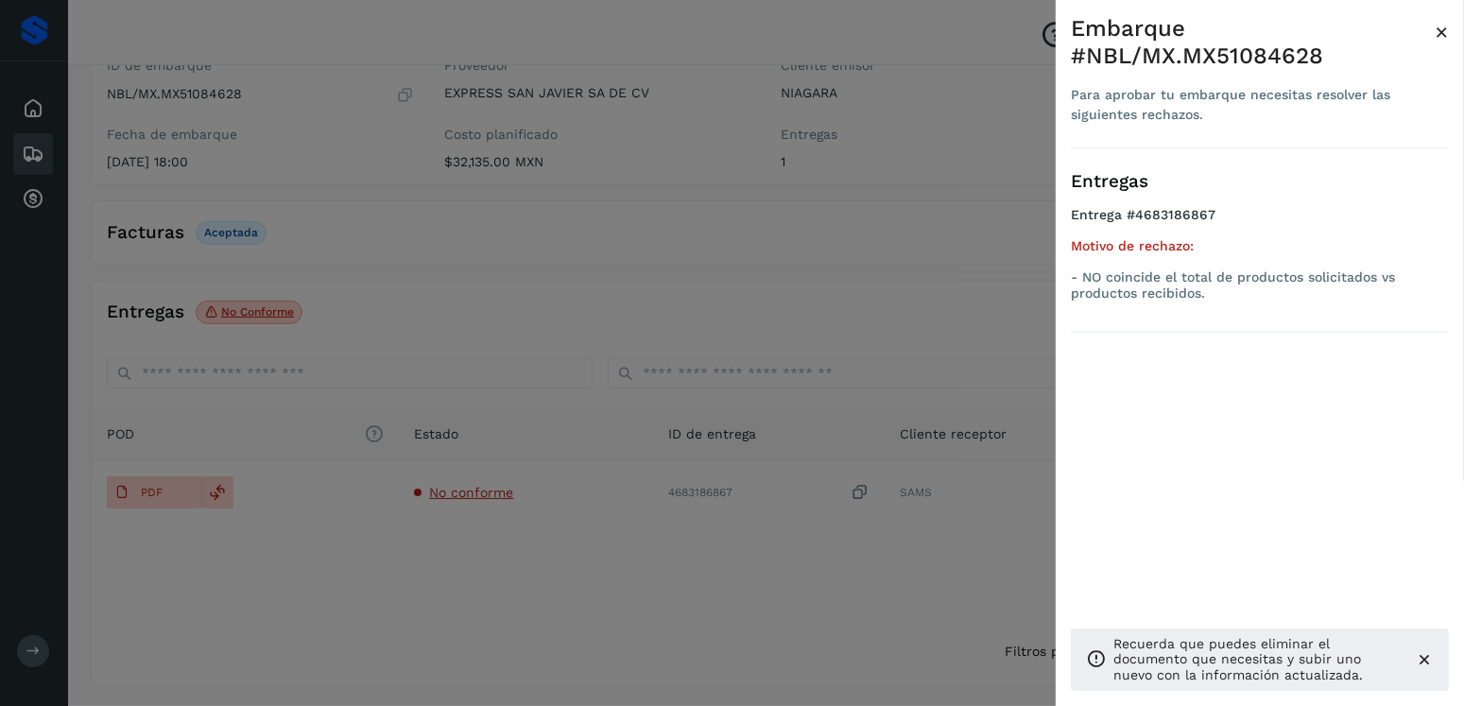
click at [610, 372] on div at bounding box center [732, 353] width 1464 height 706
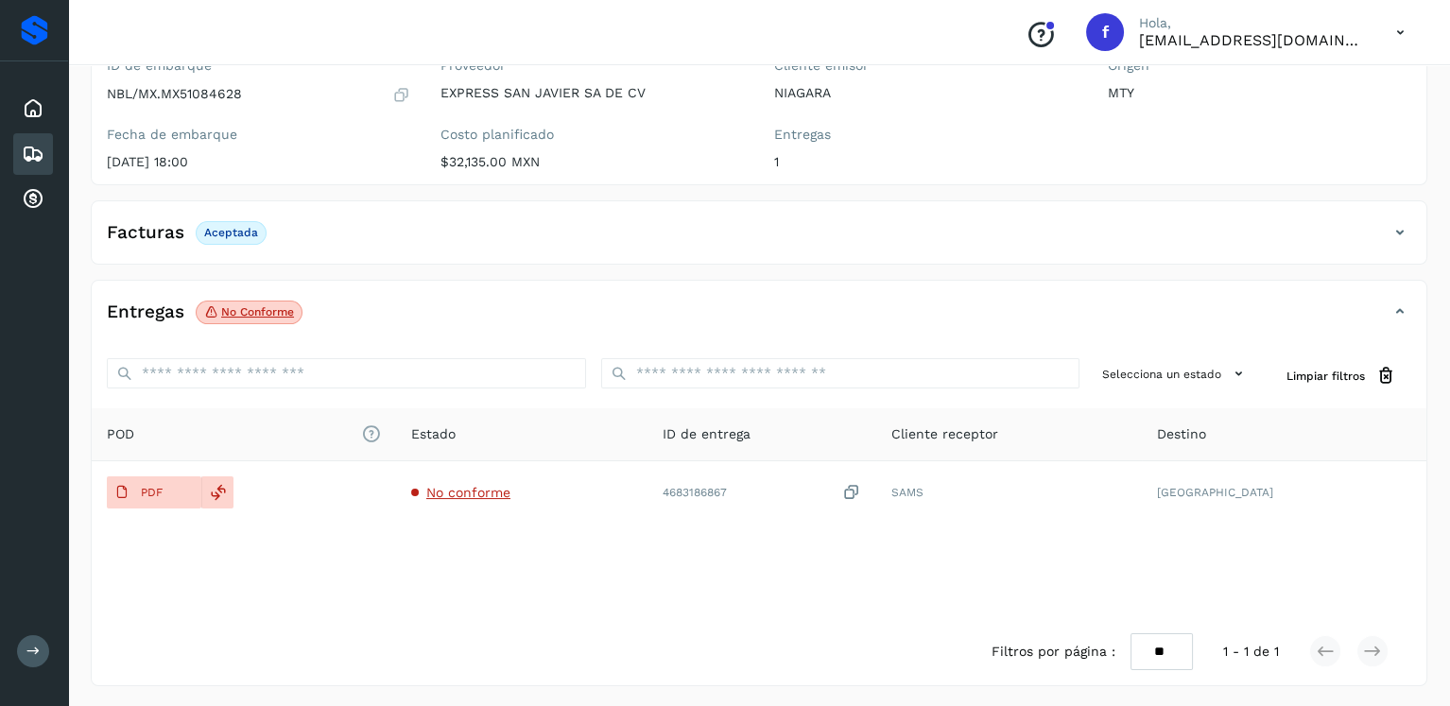
click at [35, 150] on icon at bounding box center [33, 154] width 23 height 23
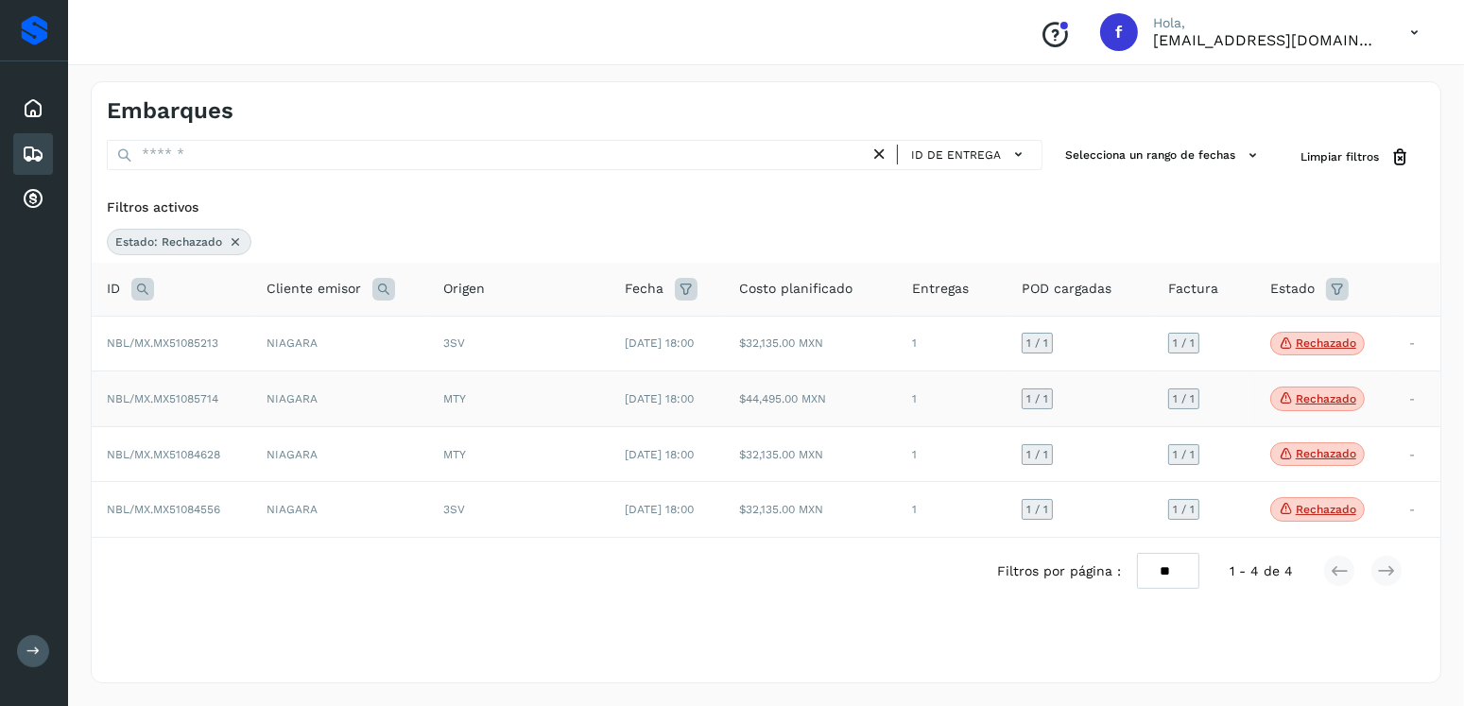
click at [1326, 407] on span "Rechazado" at bounding box center [1317, 399] width 95 height 25
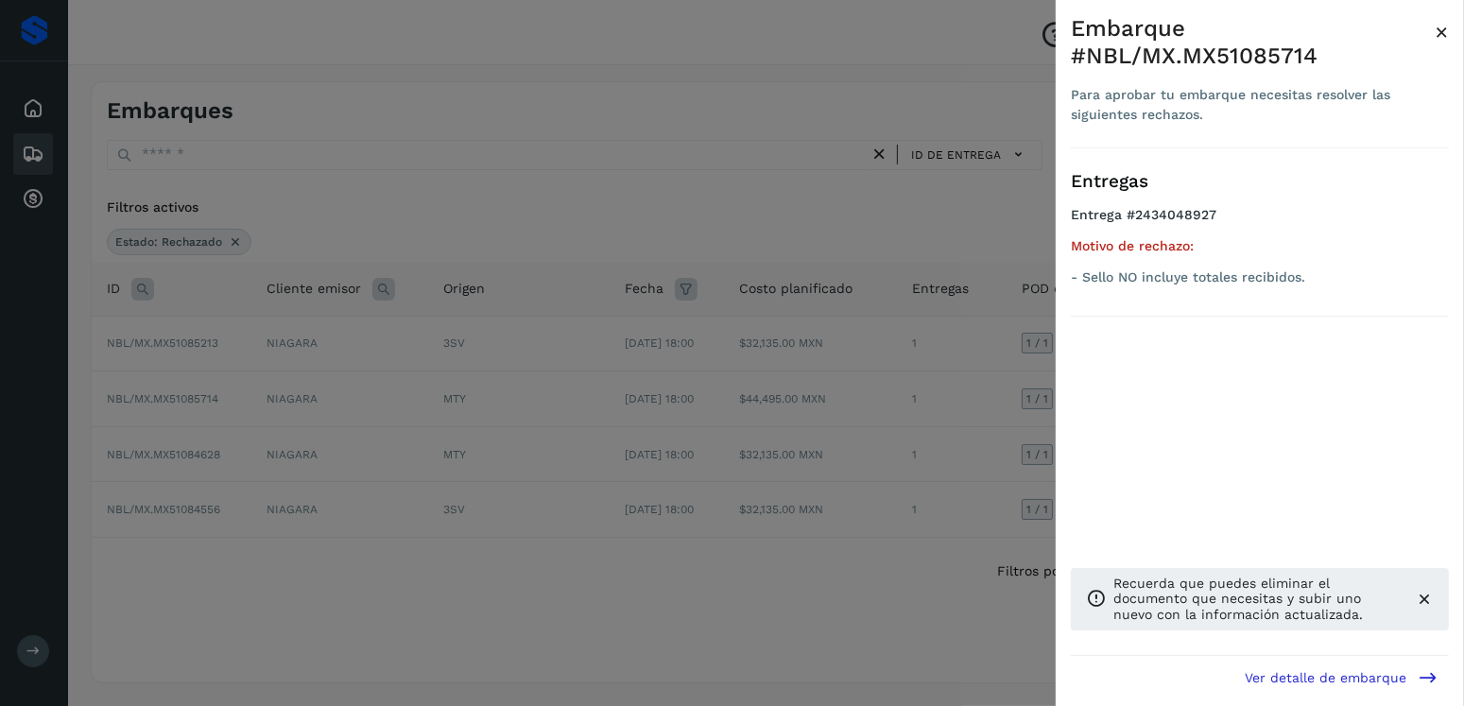
click at [646, 417] on div at bounding box center [732, 353] width 1464 height 706
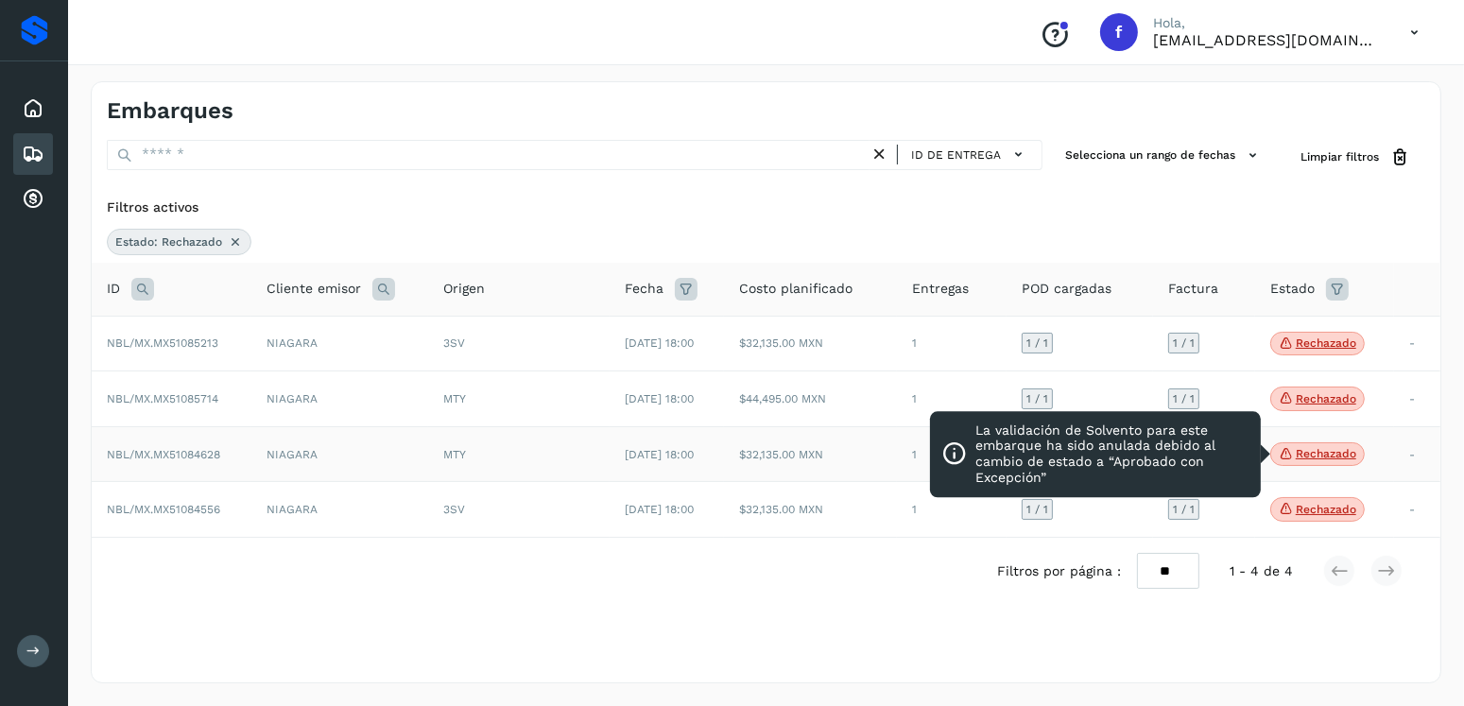
click at [1292, 450] on icon at bounding box center [1286, 453] width 15 height 17
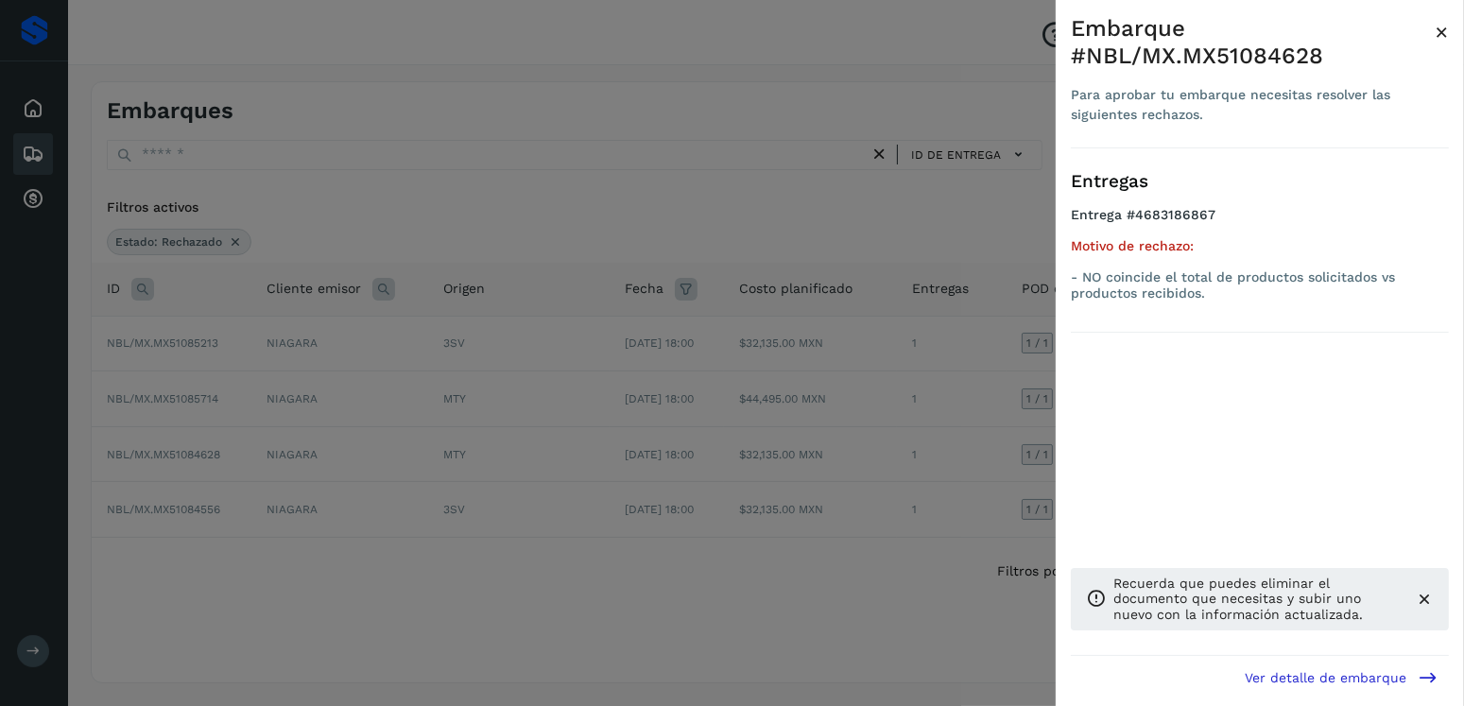
click at [527, 442] on div at bounding box center [732, 353] width 1464 height 706
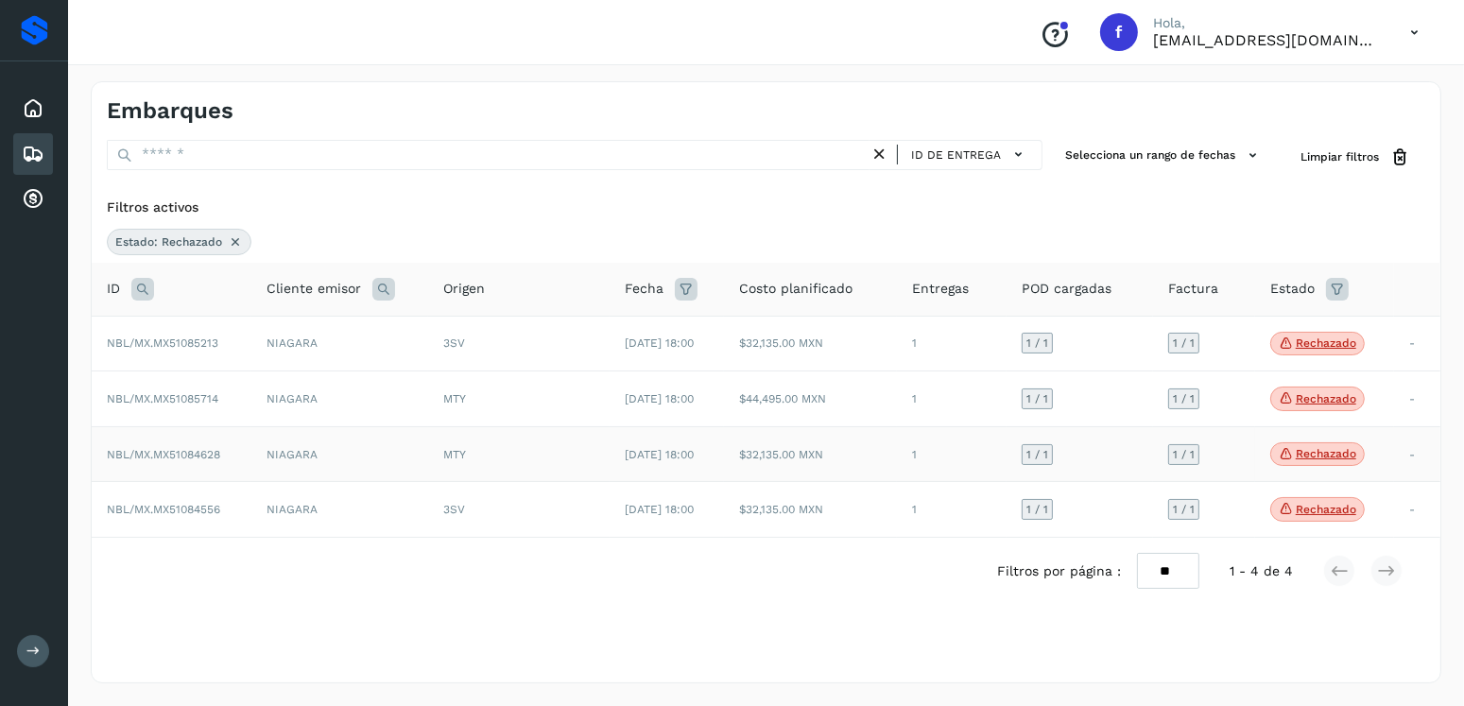
click at [351, 463] on td "NIAGARA" at bounding box center [339, 454] width 177 height 56
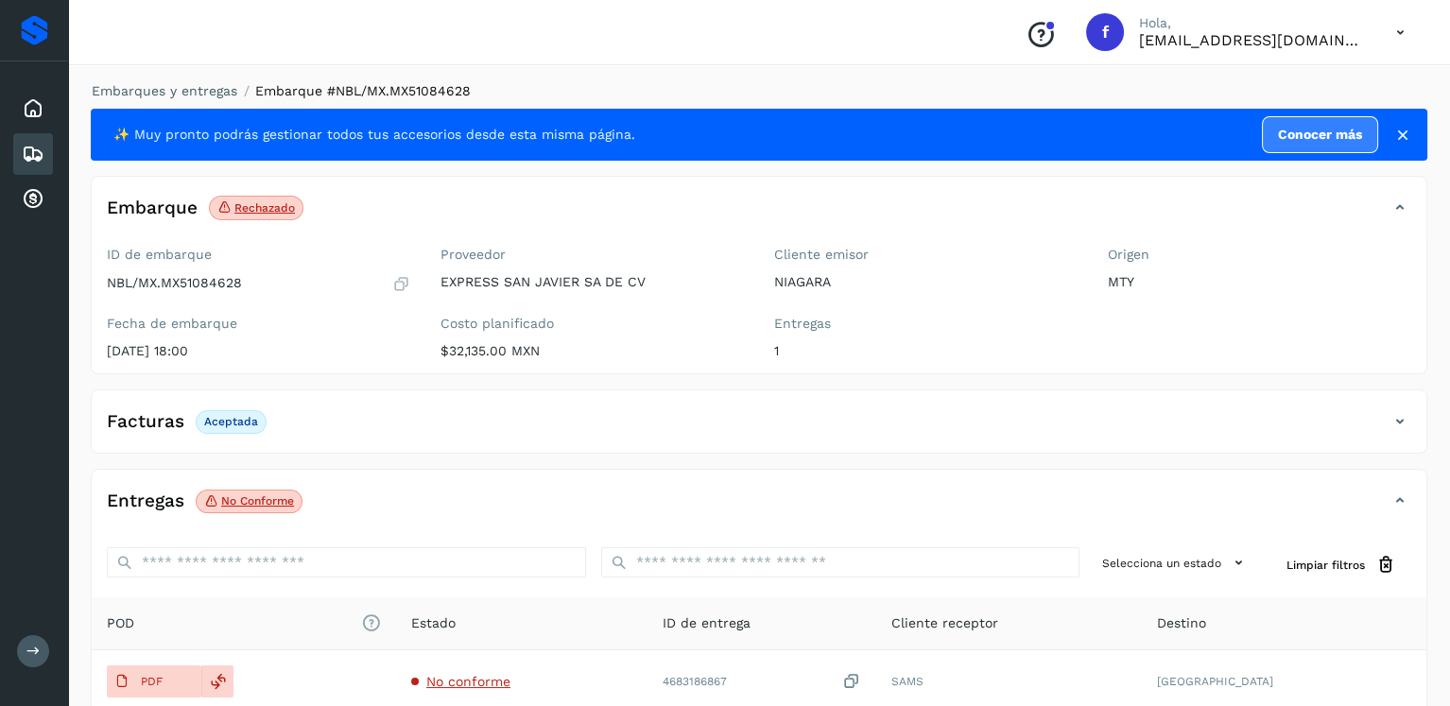
scroll to position [189, 0]
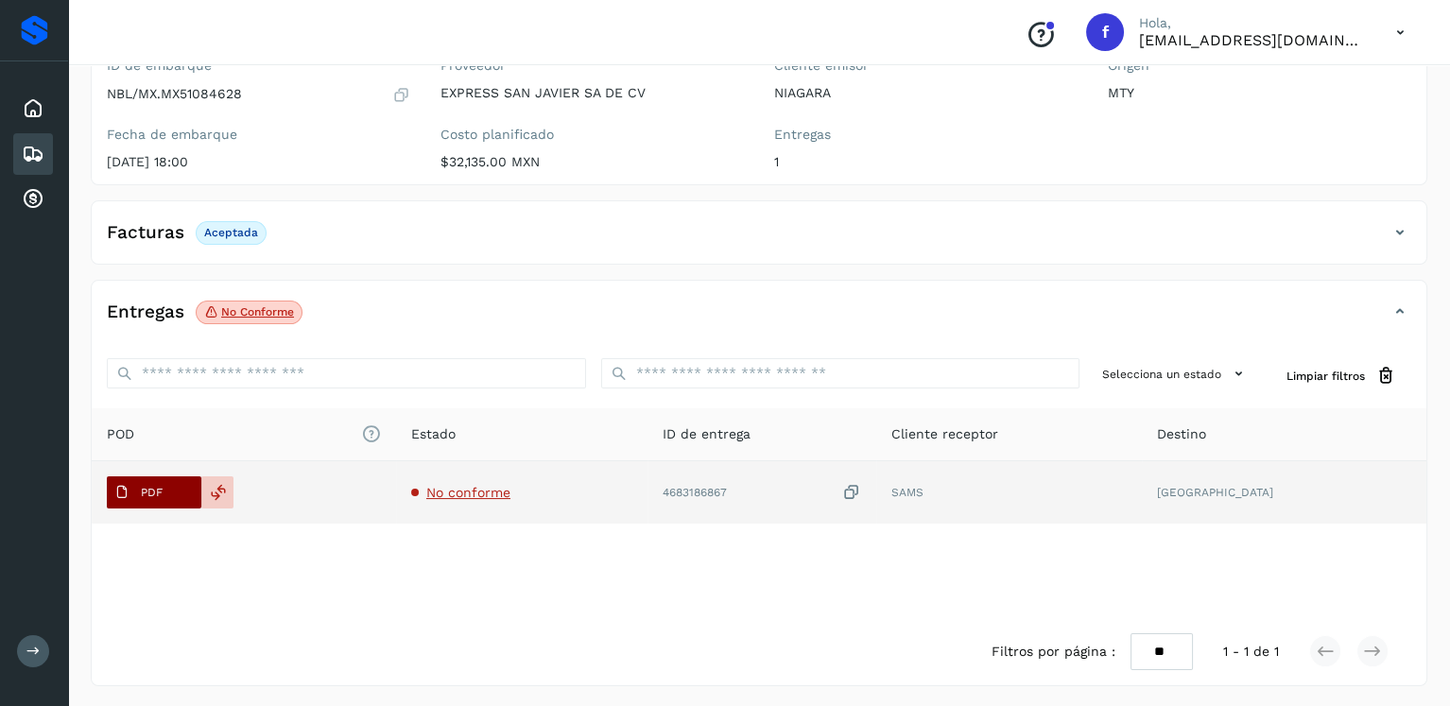
click at [159, 498] on span "PDF" at bounding box center [138, 492] width 63 height 30
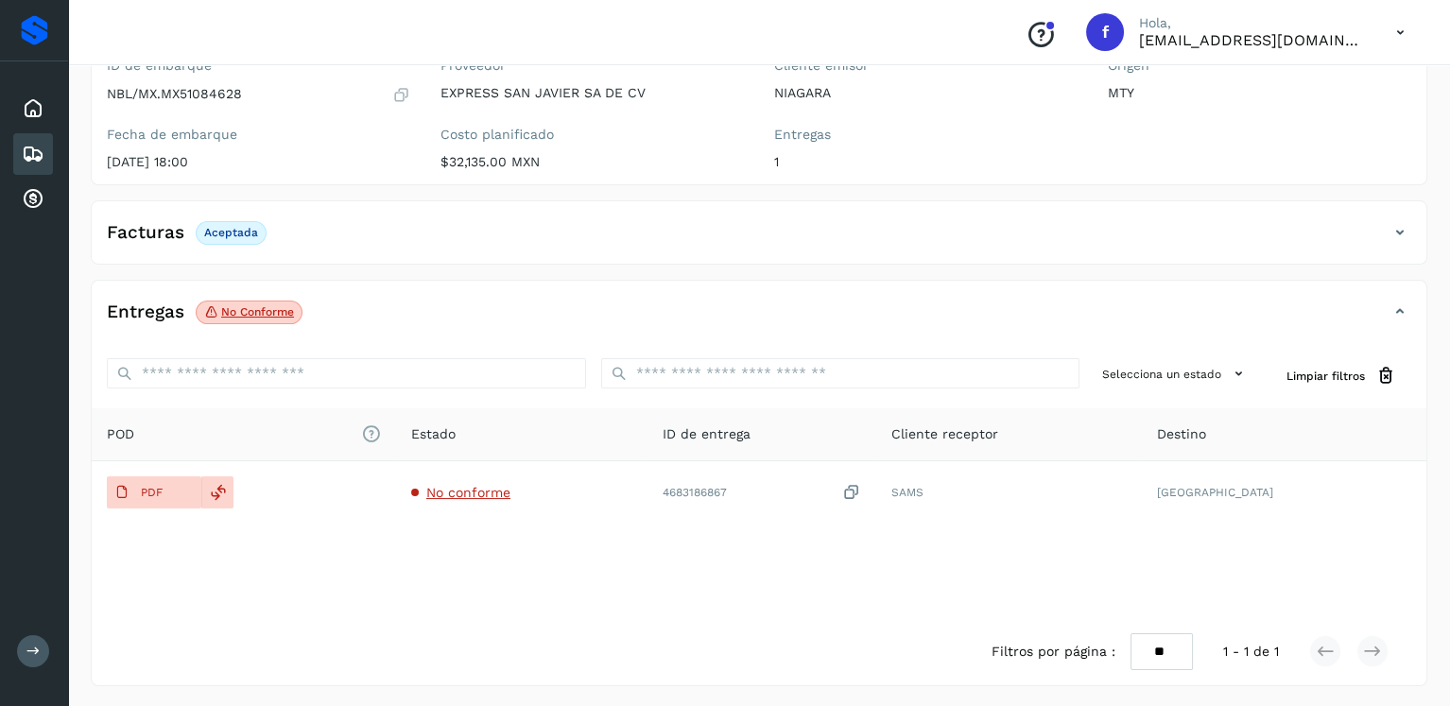
click at [37, 148] on icon at bounding box center [33, 154] width 23 height 23
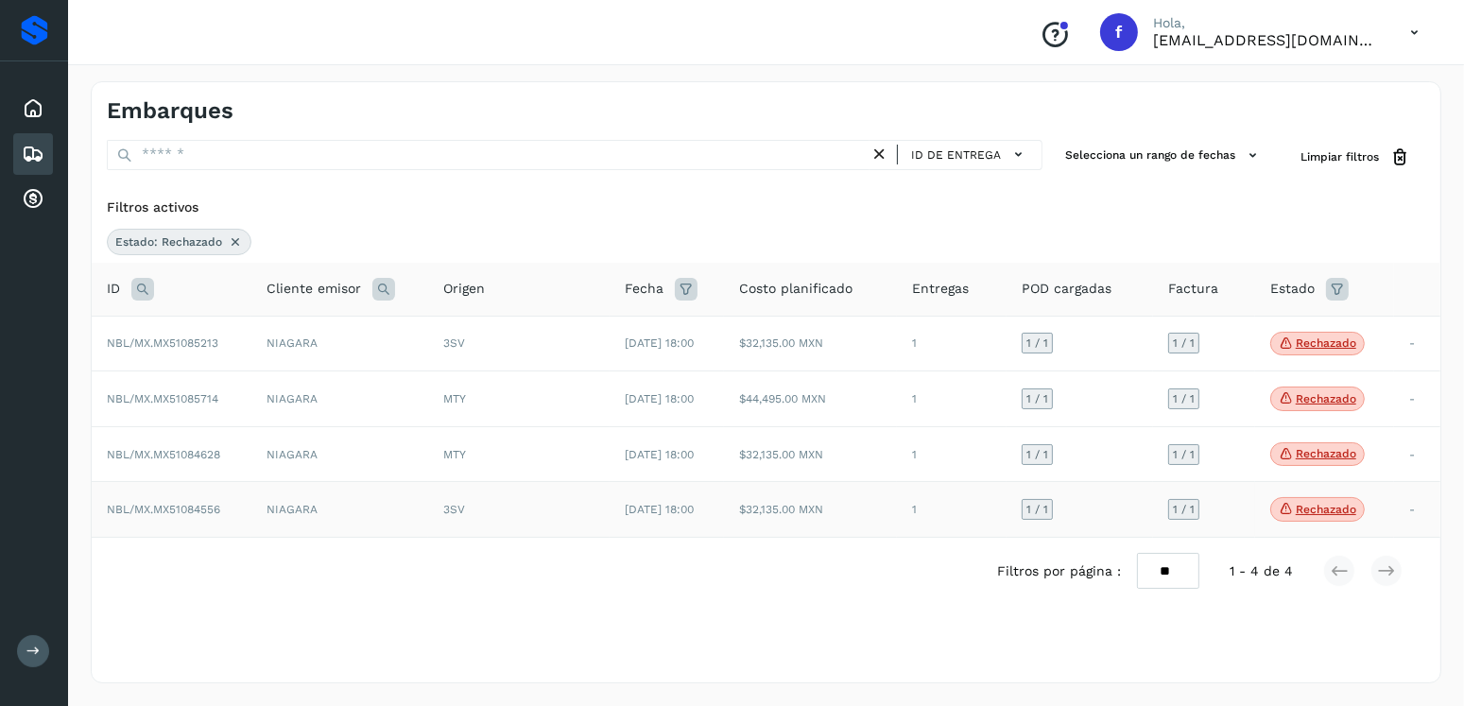
click at [412, 523] on td "NIAGARA" at bounding box center [339, 510] width 177 height 56
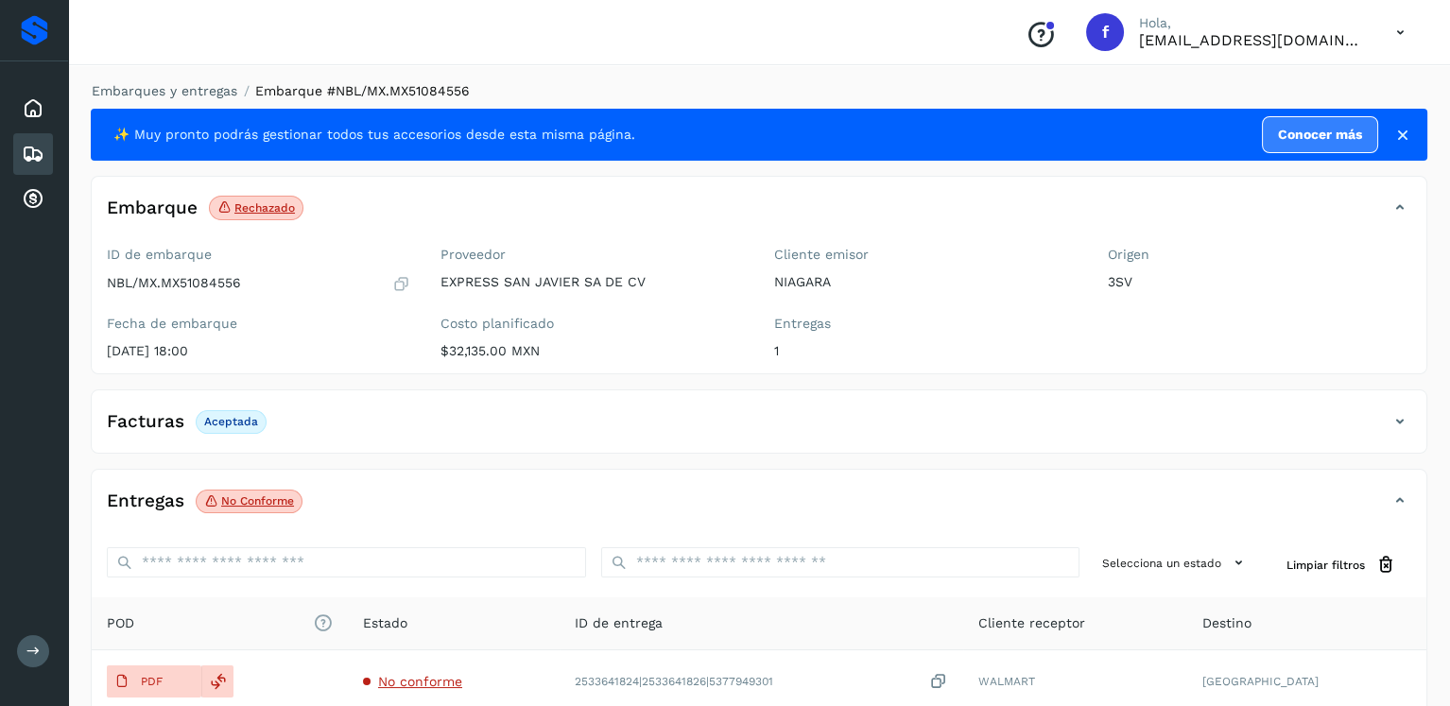
scroll to position [189, 0]
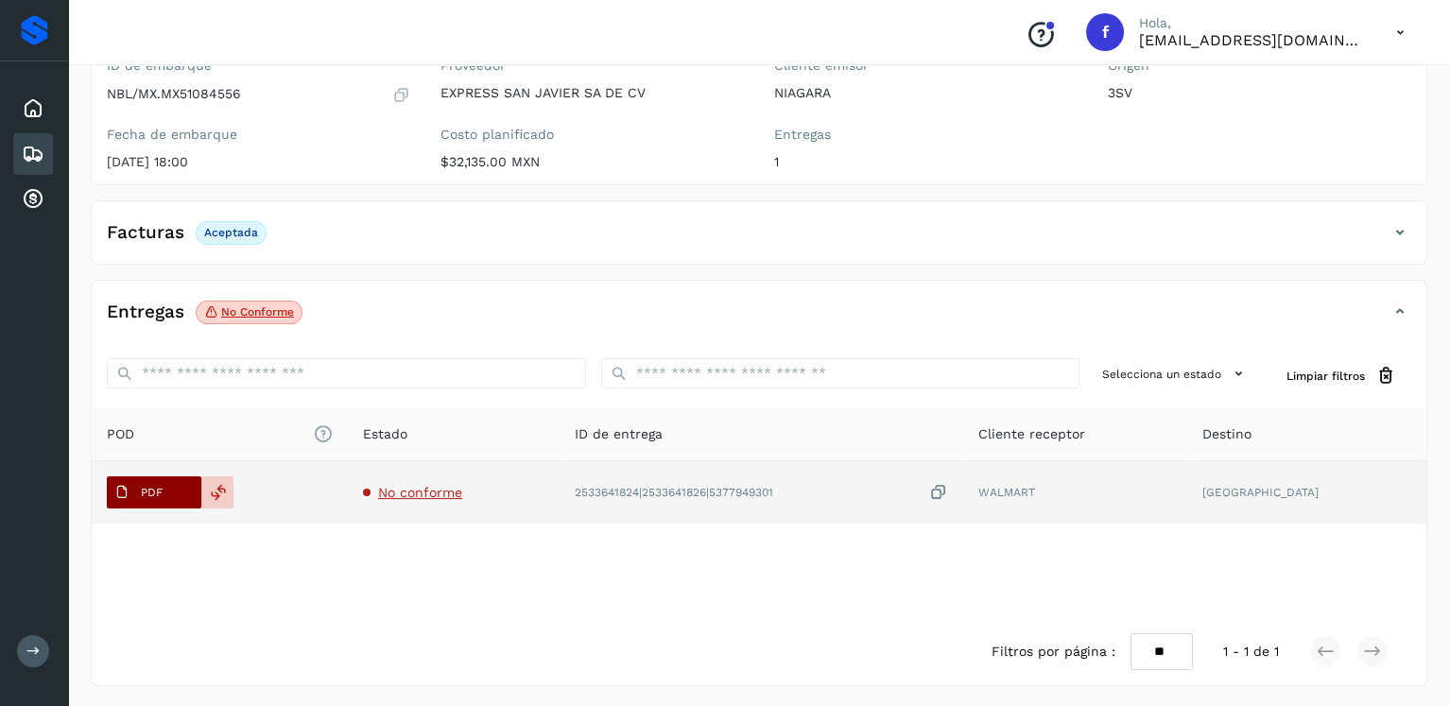
click at [169, 491] on button "PDF" at bounding box center [154, 492] width 95 height 32
click at [169, 489] on button "PDF" at bounding box center [154, 492] width 95 height 32
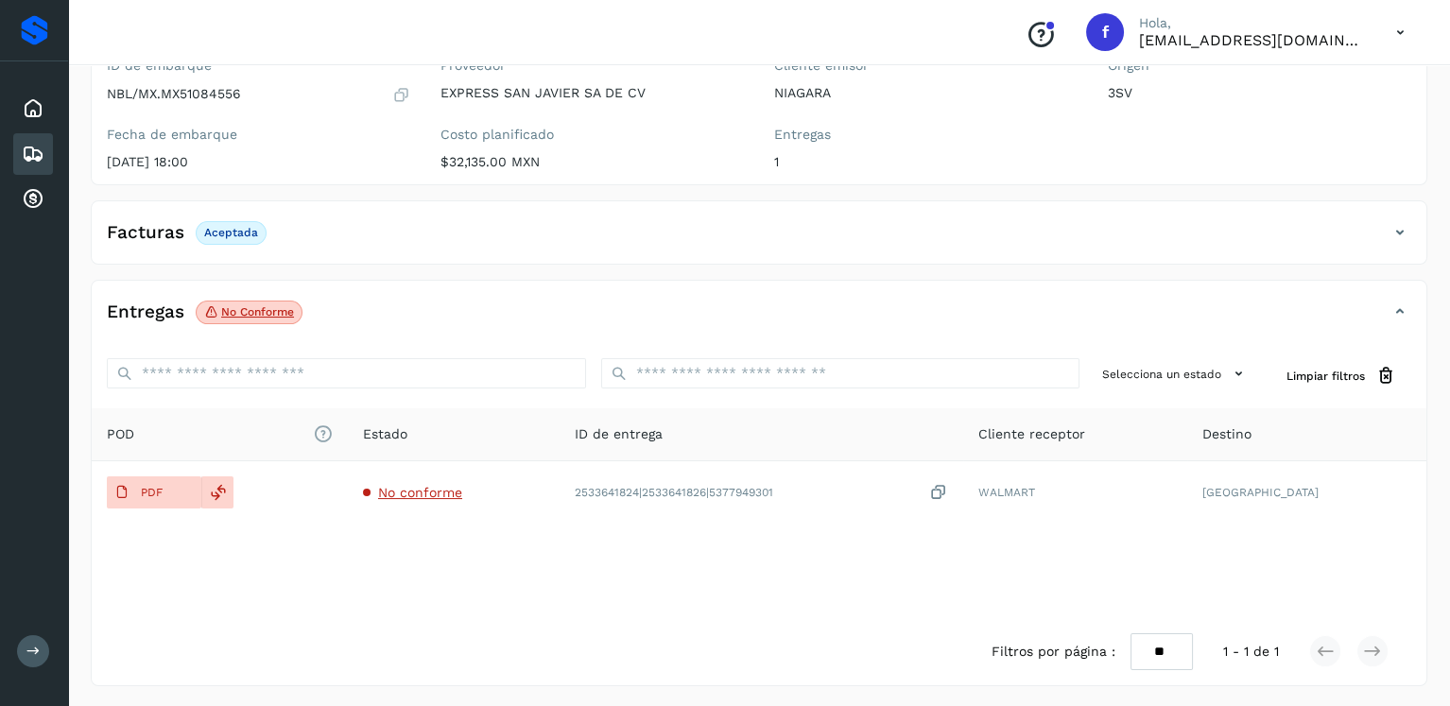
scroll to position [0, 0]
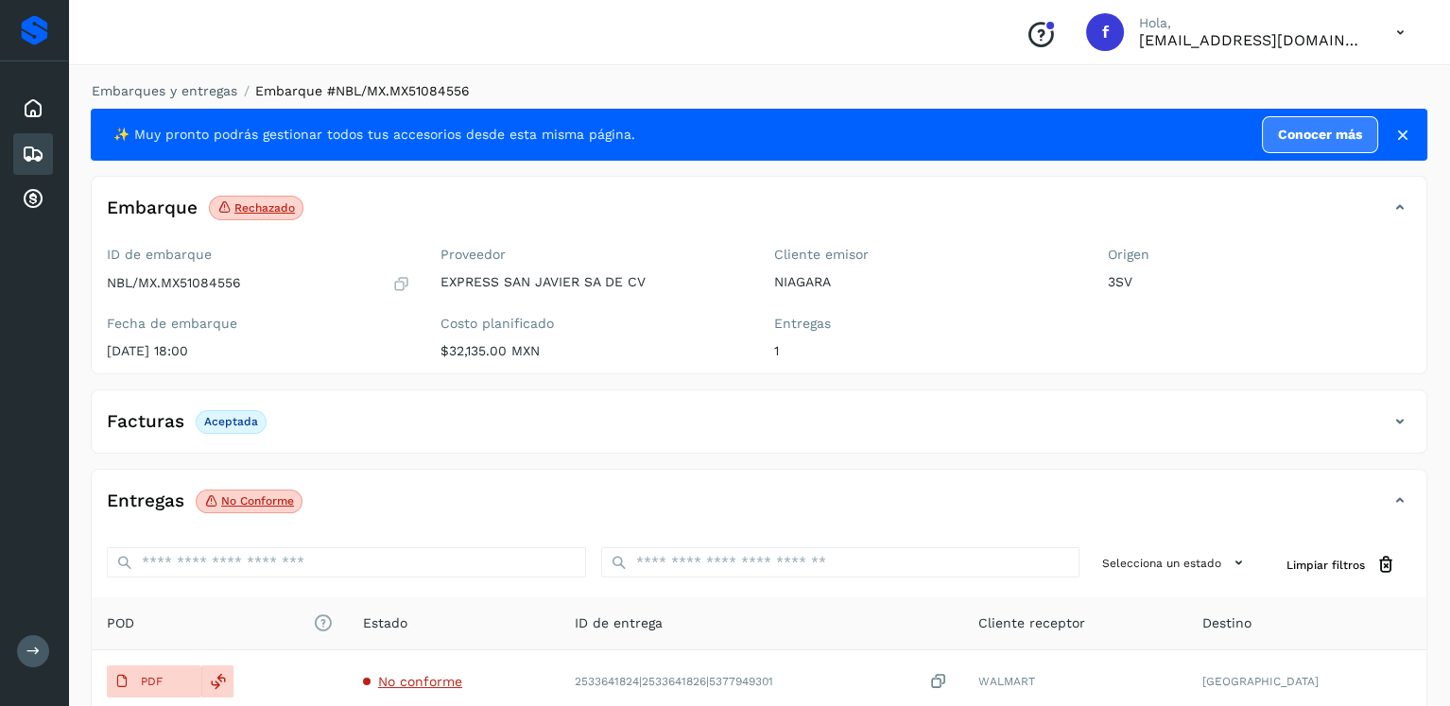
click at [39, 154] on icon at bounding box center [33, 154] width 23 height 23
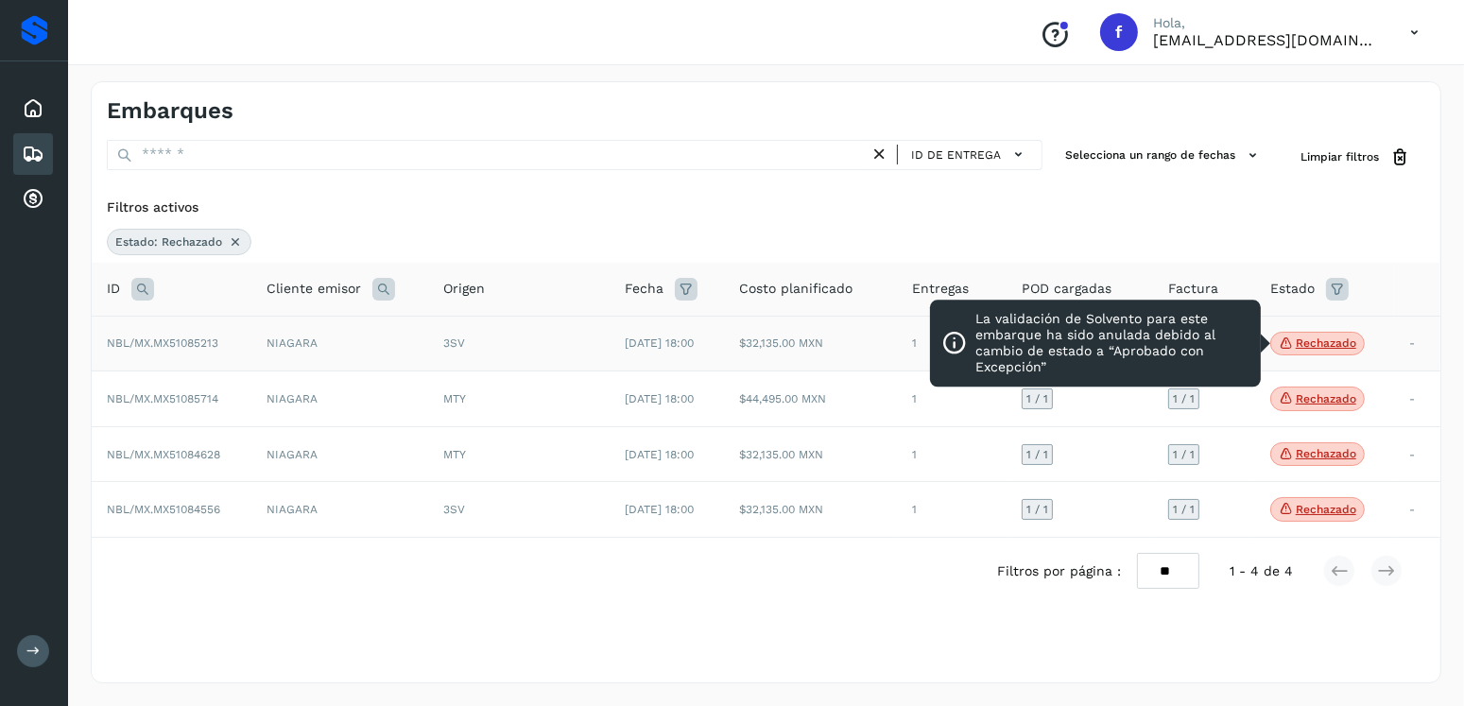
click at [1348, 349] on p "Rechazado" at bounding box center [1326, 342] width 60 height 13
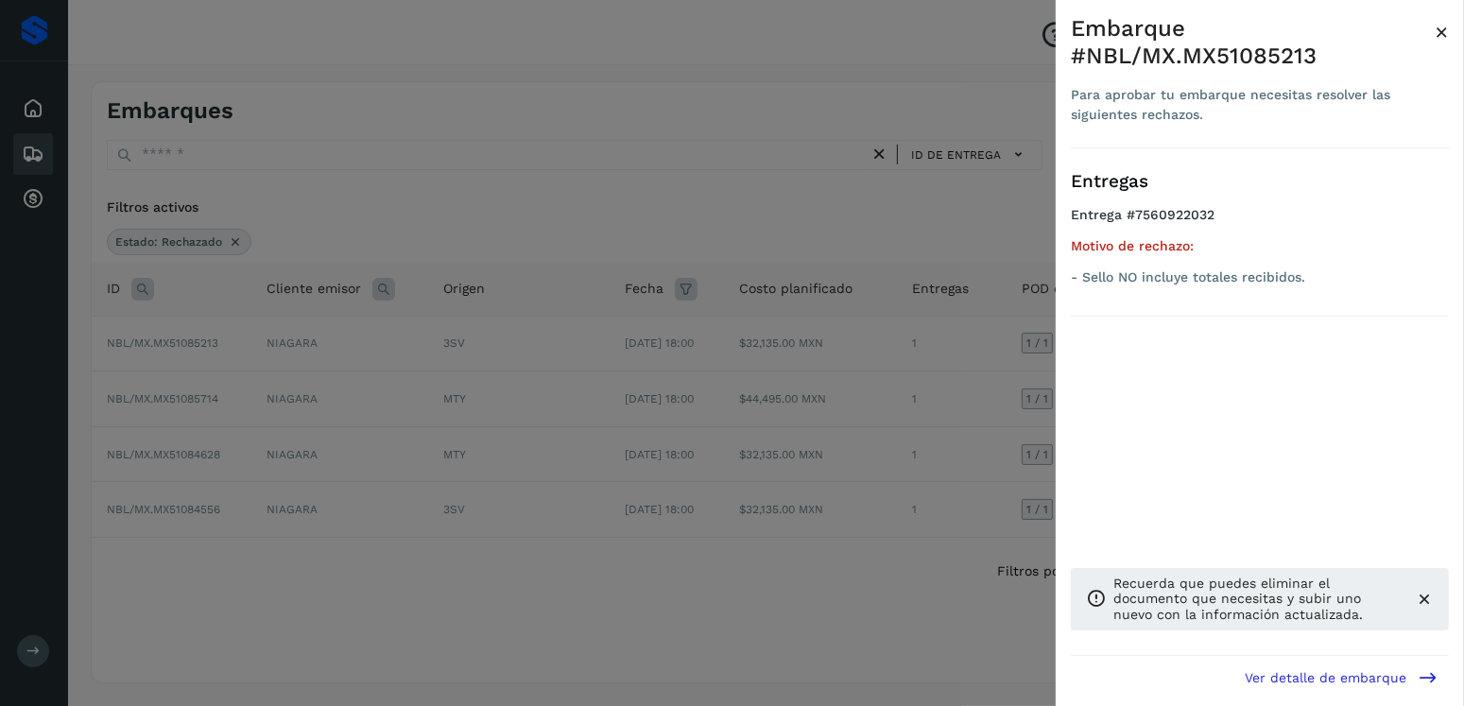
click at [775, 301] on div at bounding box center [732, 353] width 1464 height 706
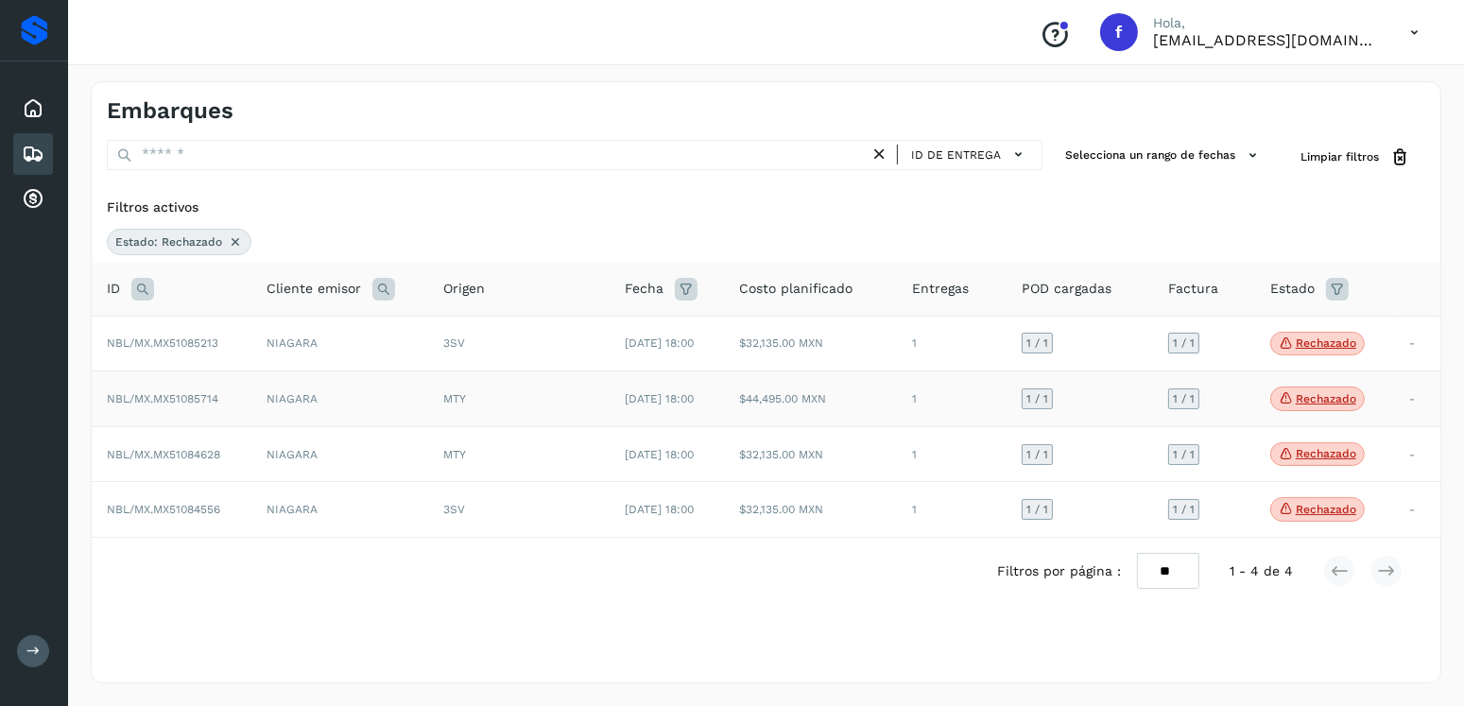
click at [724, 397] on td "[DATE] 18:00" at bounding box center [667, 399] width 114 height 56
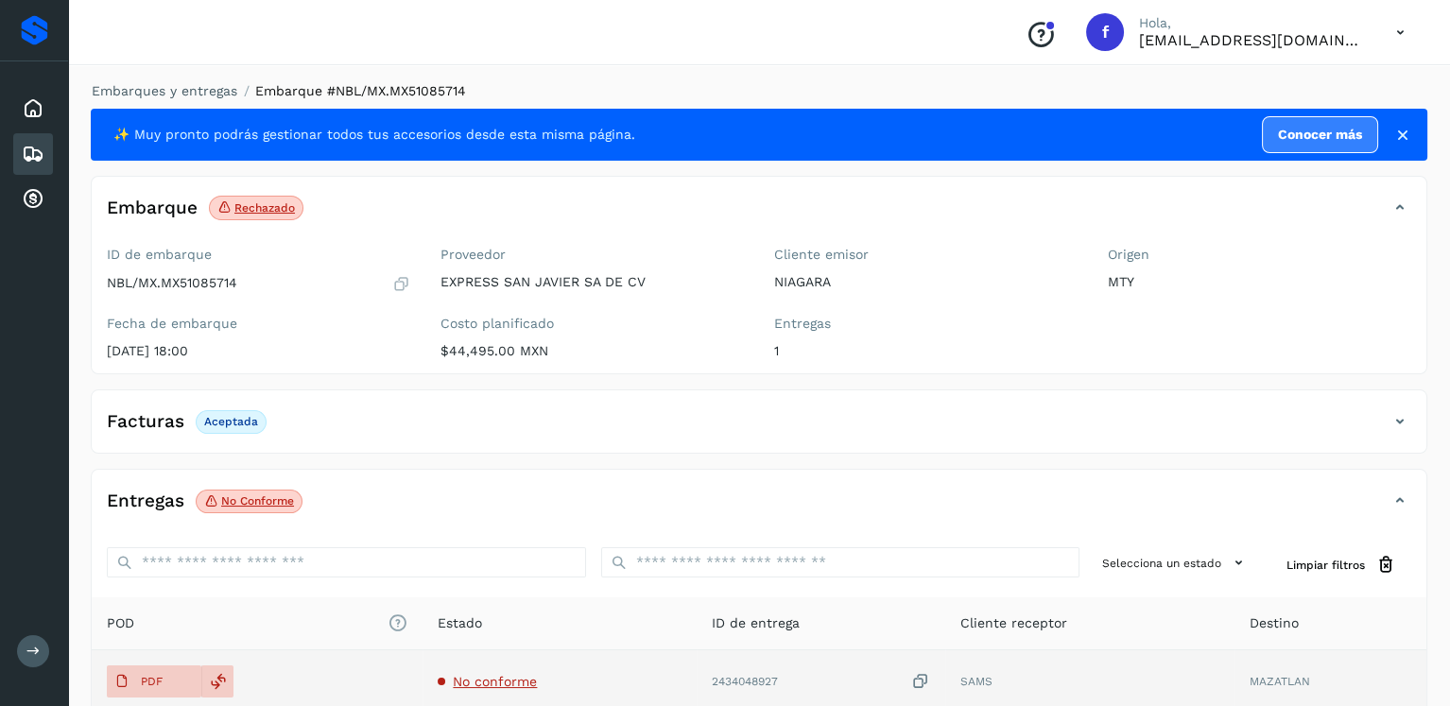
scroll to position [189, 0]
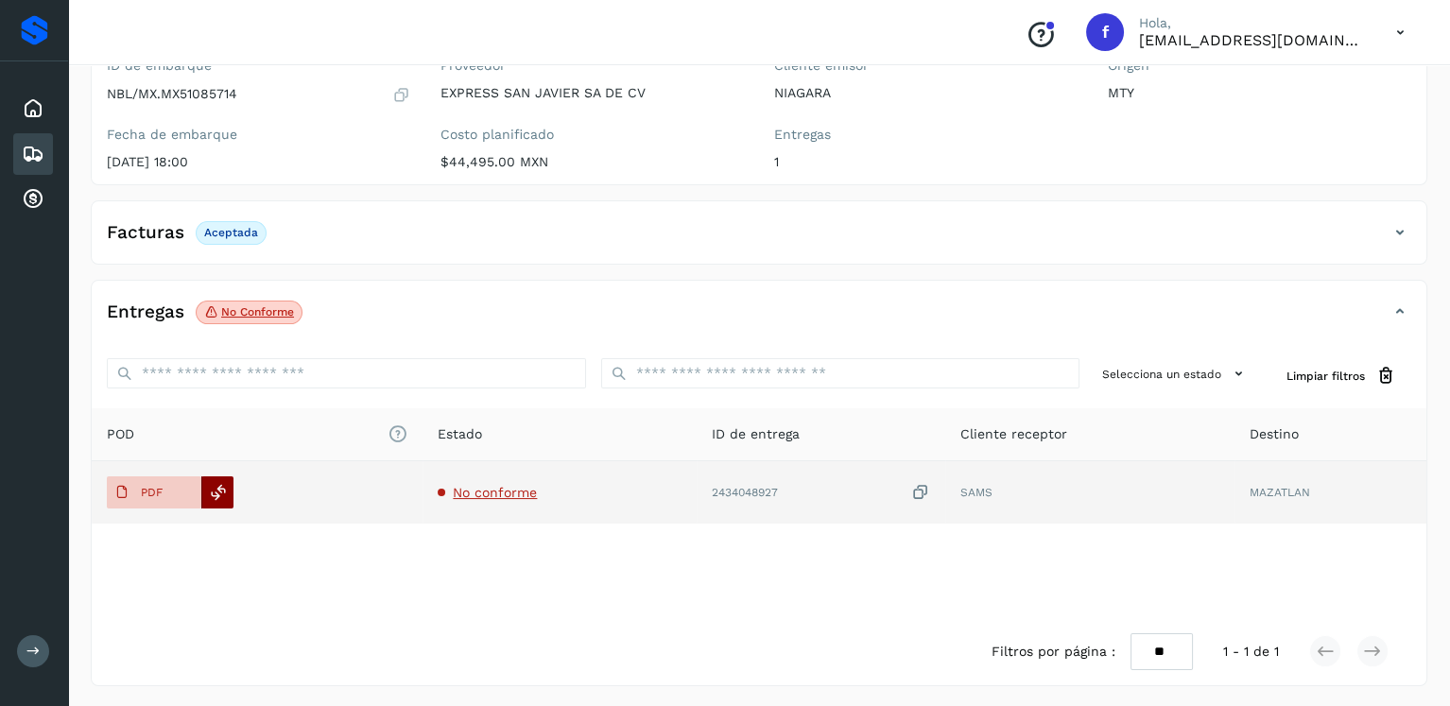
click at [208, 485] on div at bounding box center [217, 492] width 32 height 32
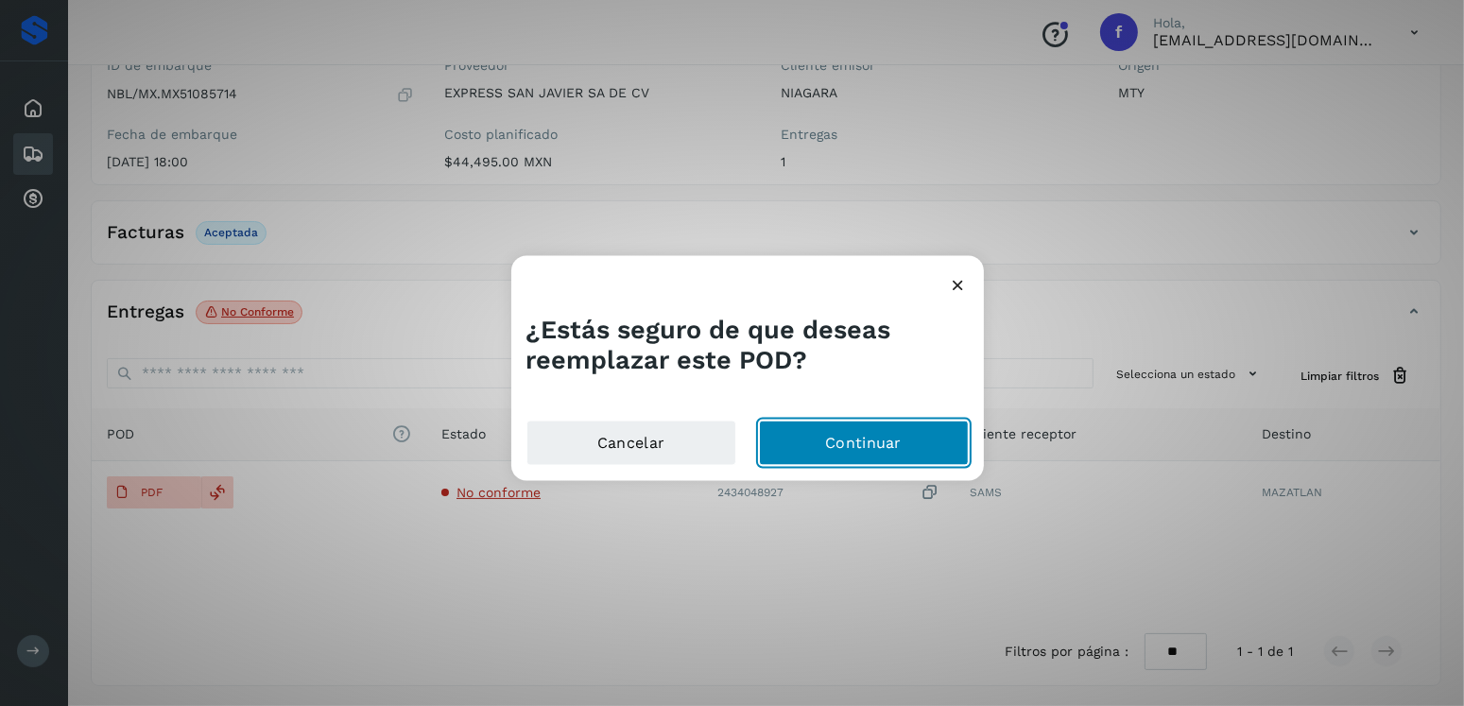
click at [916, 432] on button "Continuar" at bounding box center [864, 443] width 210 height 45
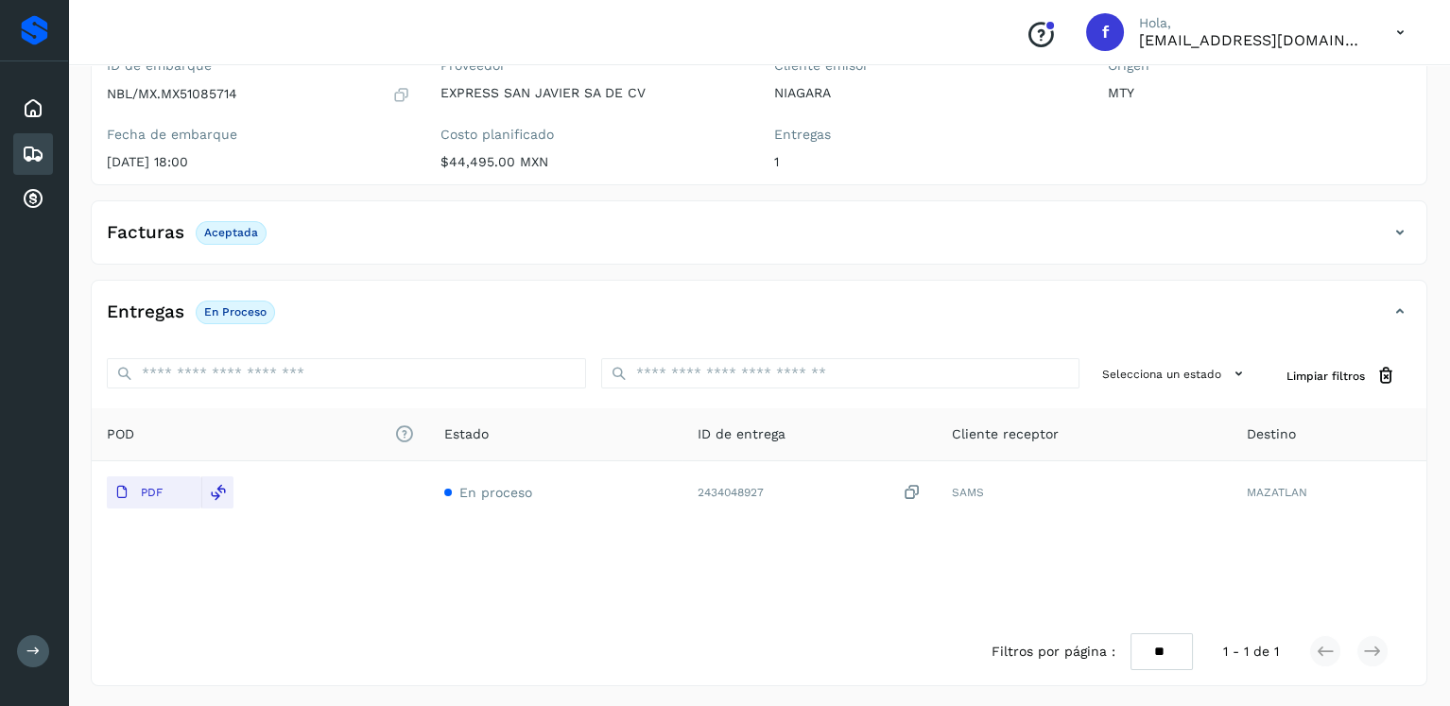
click at [26, 154] on icon at bounding box center [33, 154] width 23 height 23
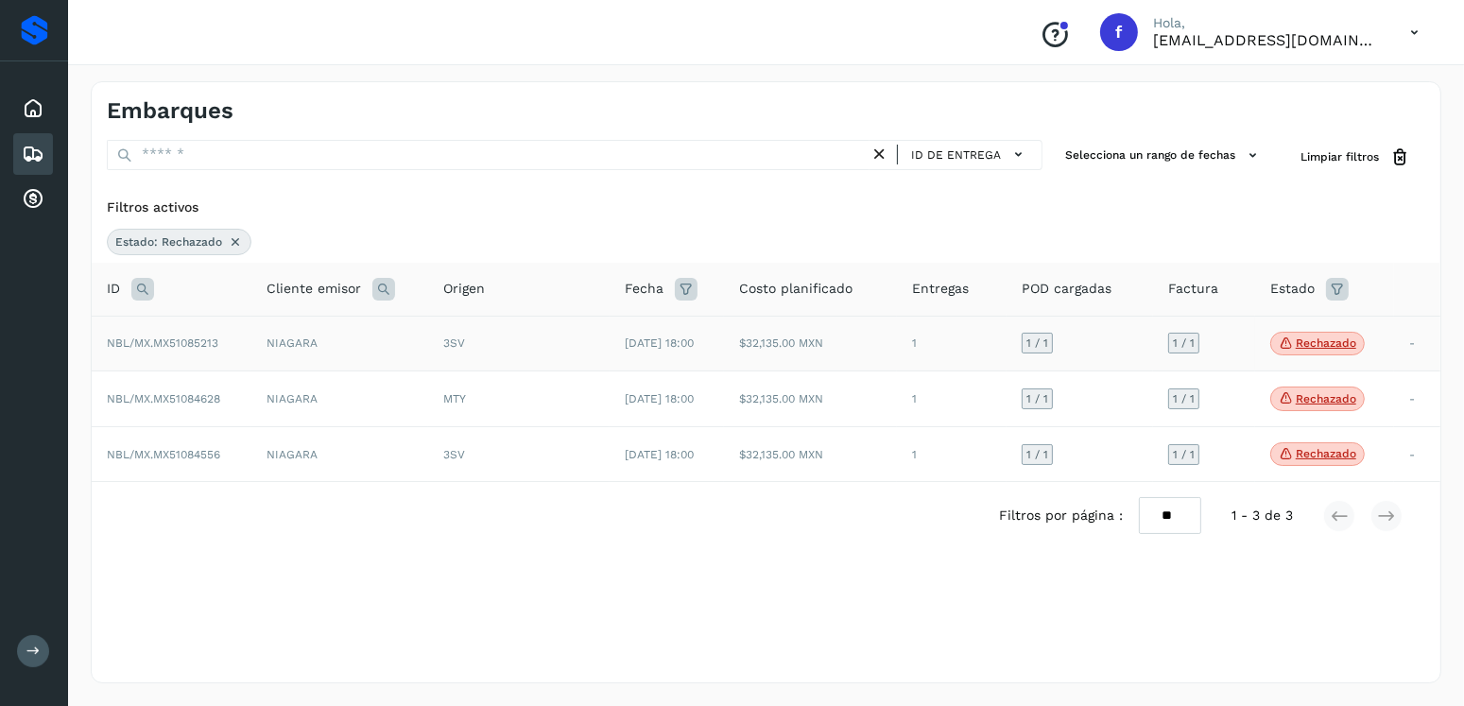
click at [591, 358] on td "3SV" at bounding box center [518, 344] width 181 height 56
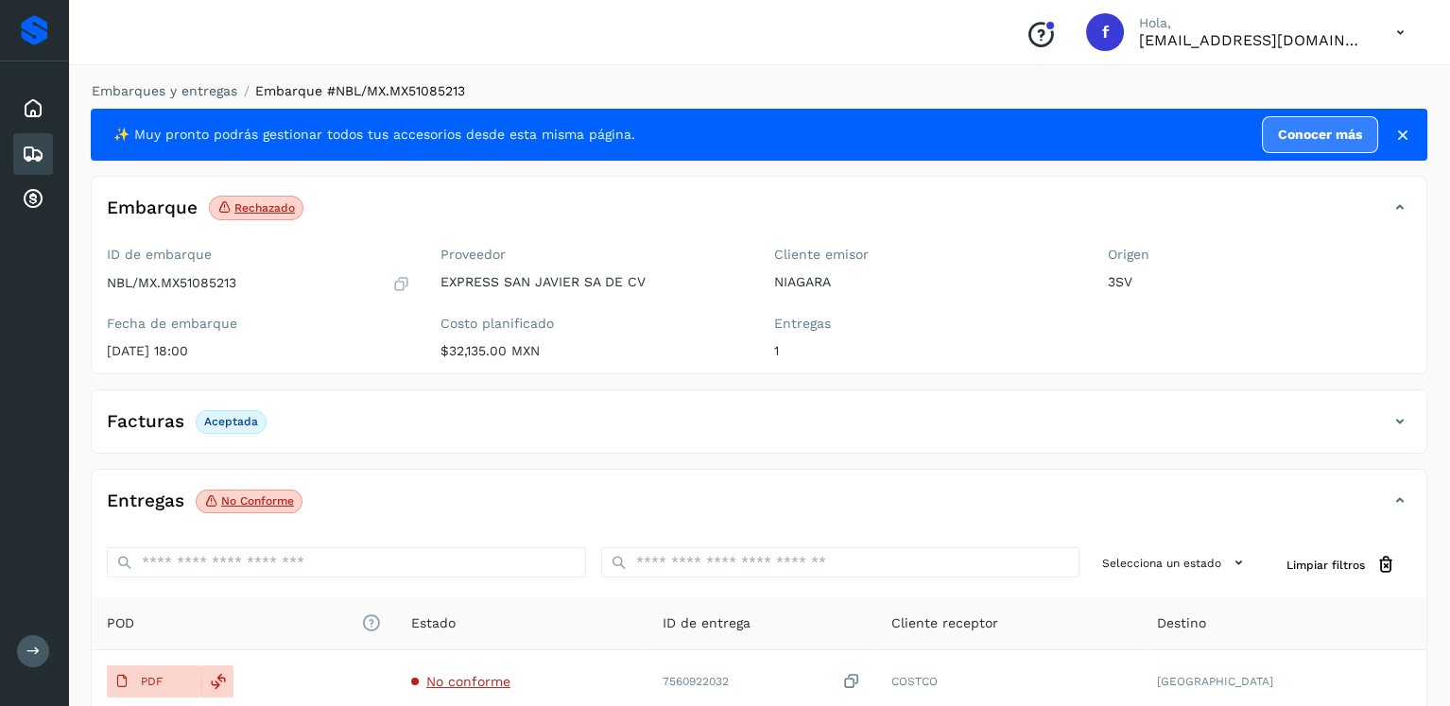
scroll to position [189, 0]
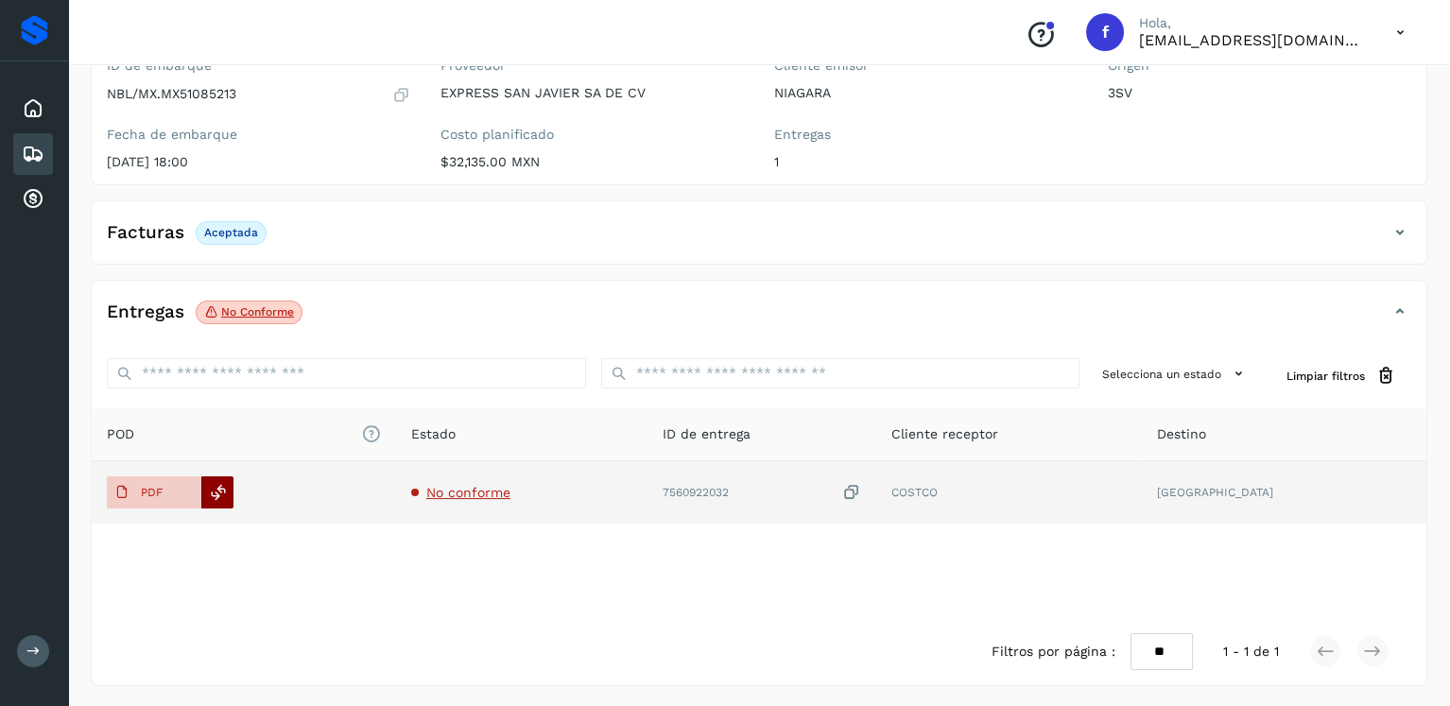
click at [213, 480] on div at bounding box center [217, 492] width 32 height 32
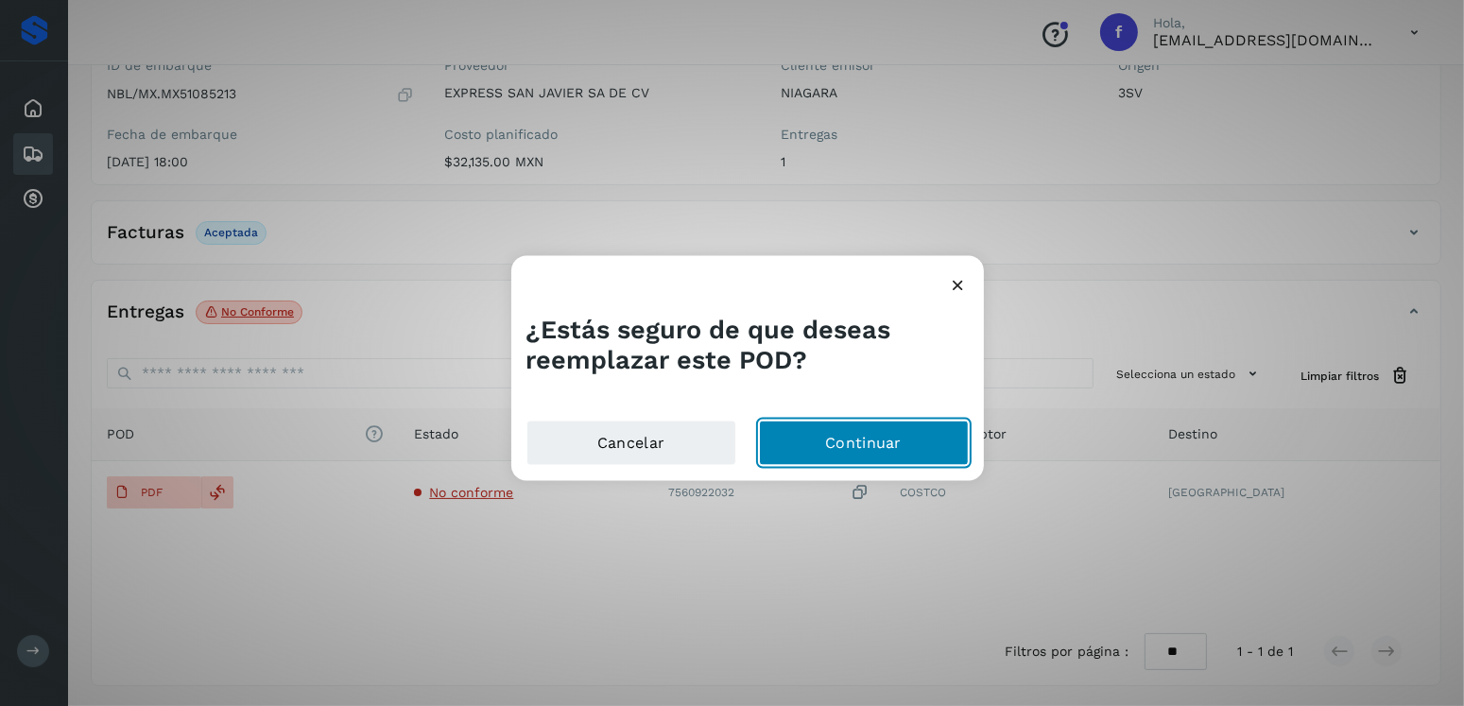
click at [848, 425] on button "Continuar" at bounding box center [864, 443] width 210 height 45
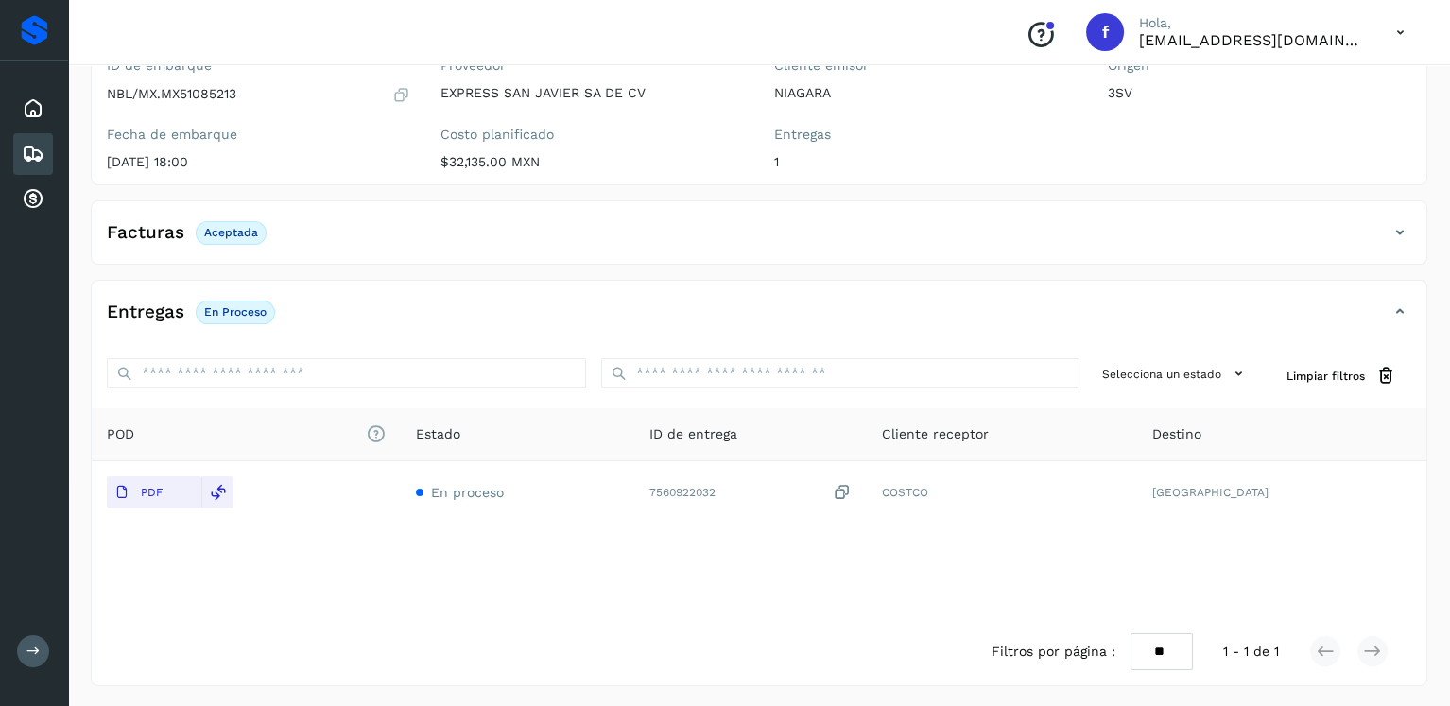
click at [31, 143] on icon at bounding box center [33, 154] width 23 height 23
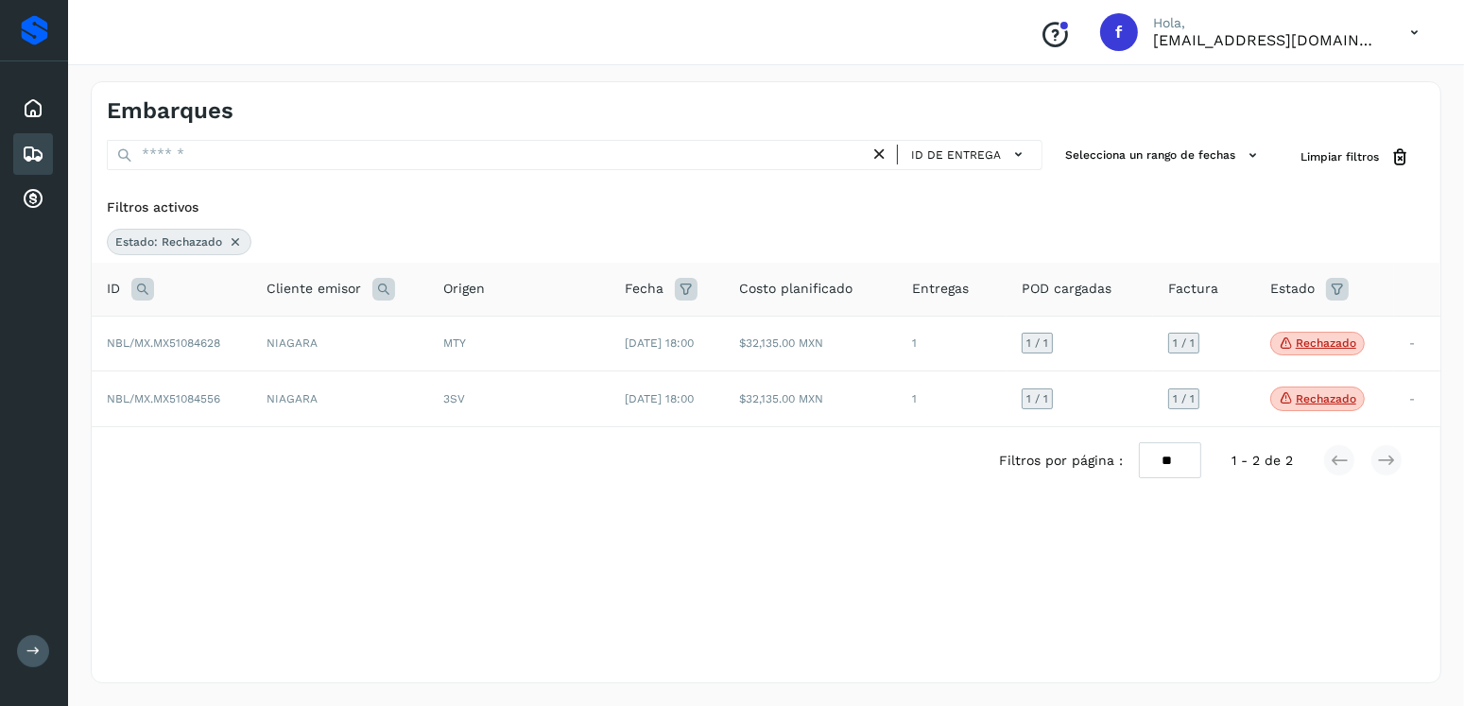
click at [885, 155] on icon at bounding box center [880, 155] width 20 height 20
click at [1343, 346] on p "Rechazado" at bounding box center [1326, 342] width 60 height 13
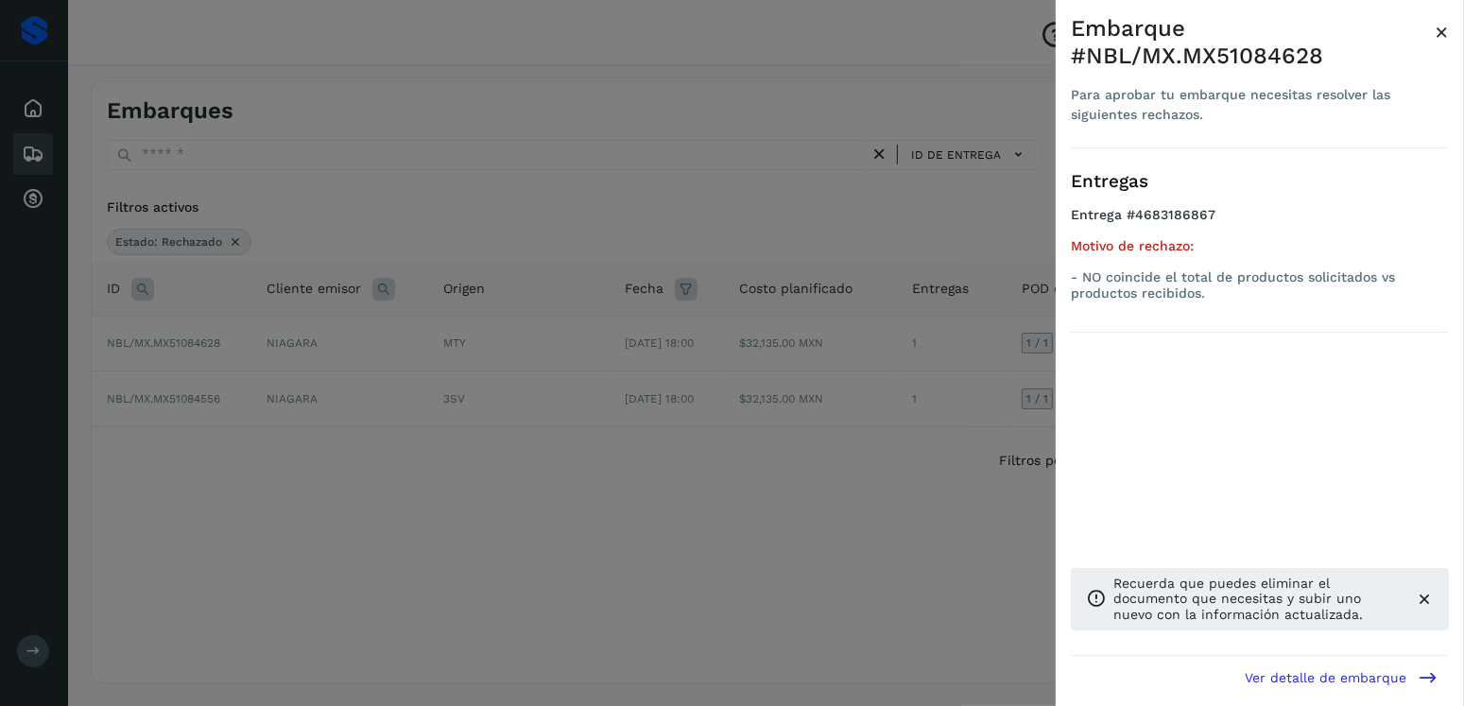
click at [728, 313] on div at bounding box center [732, 353] width 1464 height 706
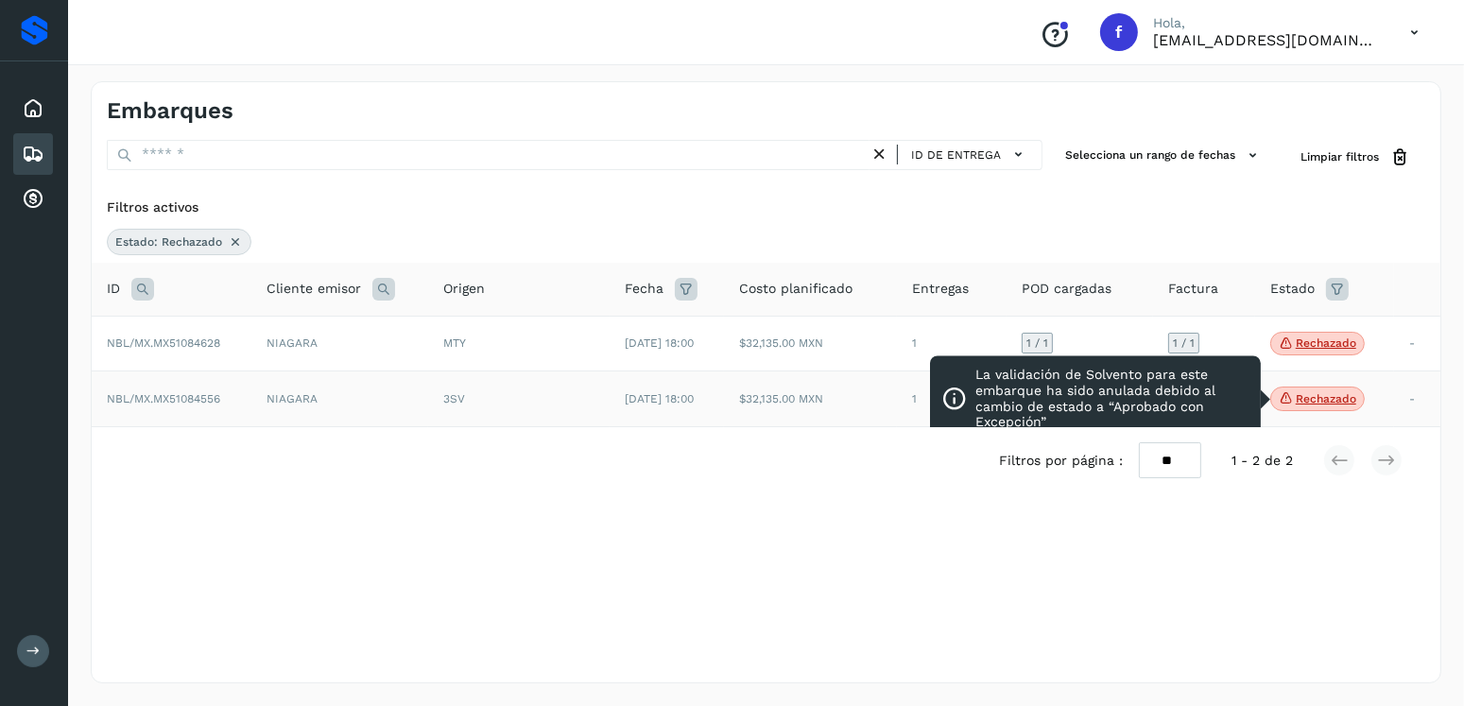
click at [1317, 404] on p "Rechazado" at bounding box center [1326, 398] width 60 height 13
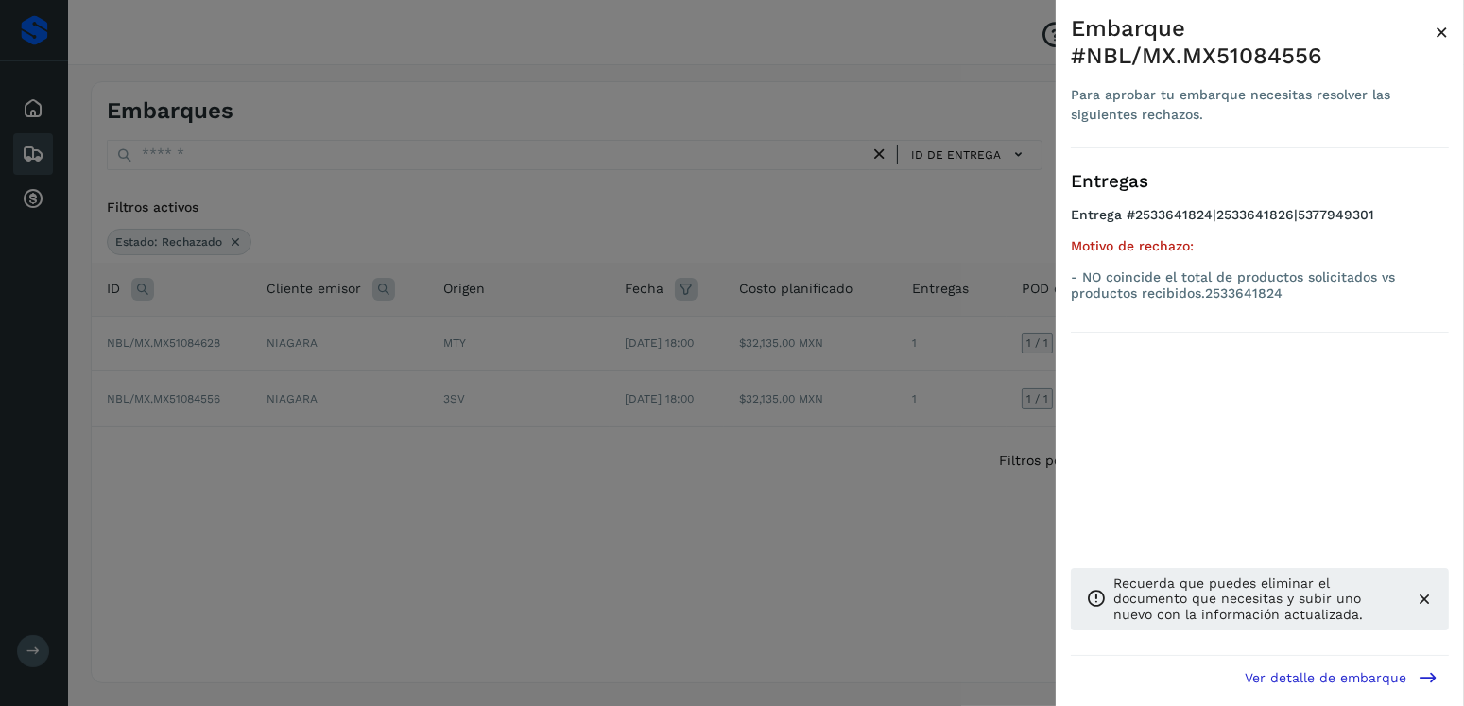
click at [819, 300] on div at bounding box center [732, 353] width 1464 height 706
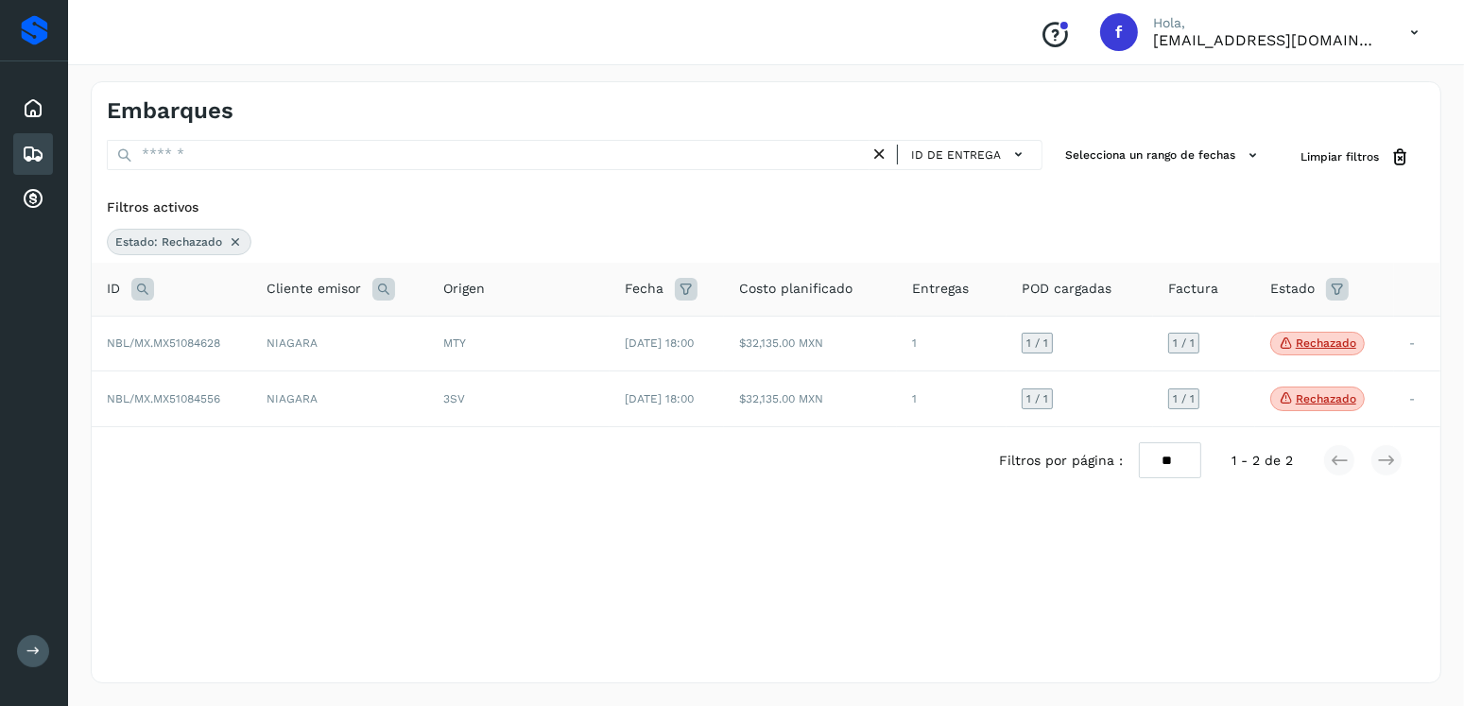
click at [1347, 287] on icon at bounding box center [1337, 289] width 23 height 23
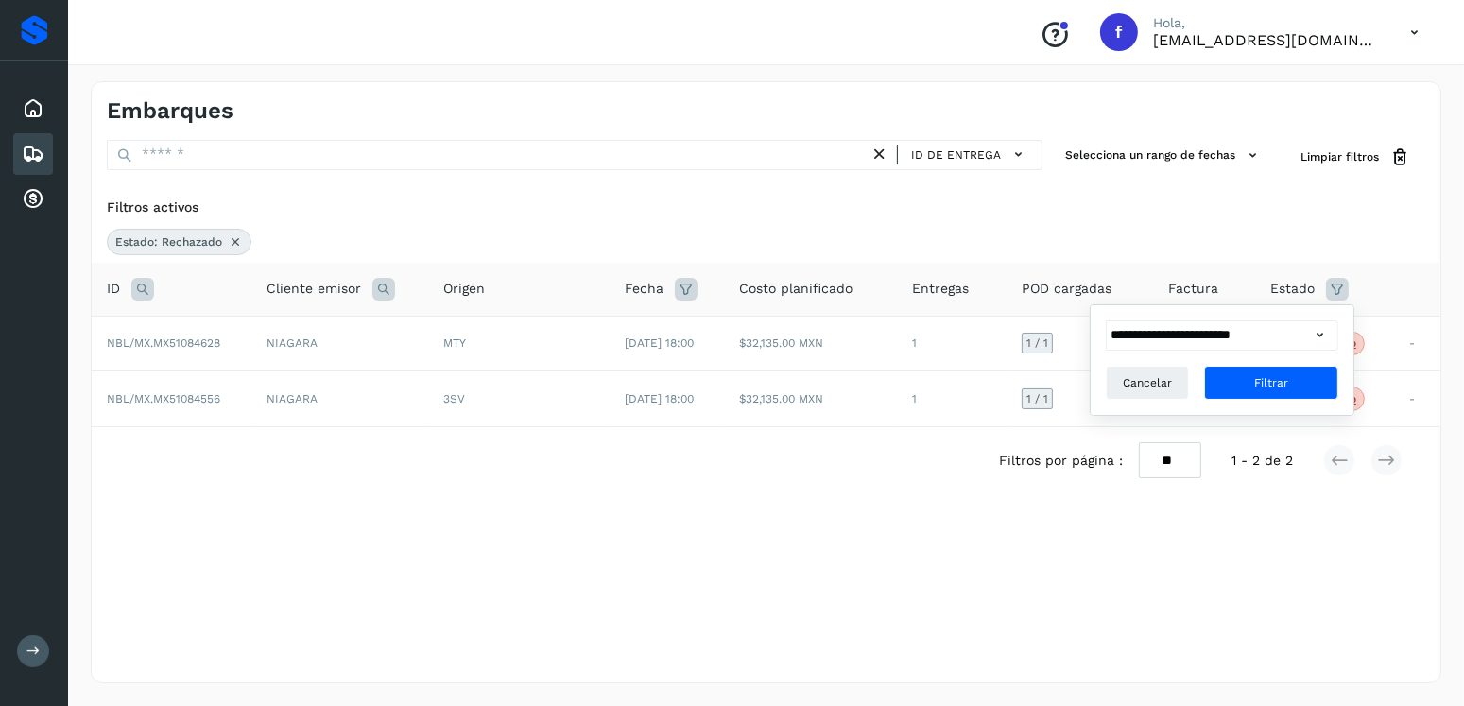
click at [1324, 333] on icon at bounding box center [1320, 335] width 20 height 20
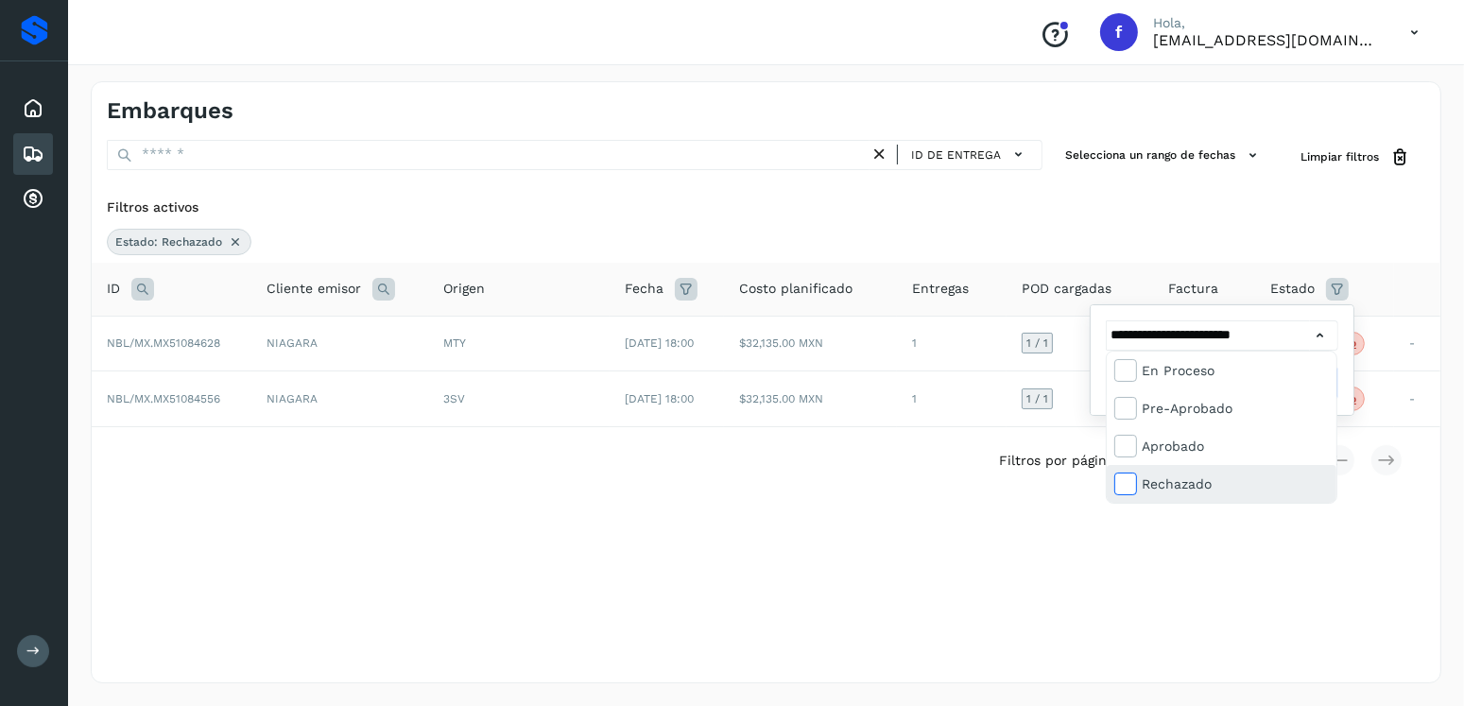
click at [1126, 484] on icon at bounding box center [1124, 483] width 19 height 19
click at [1128, 208] on div at bounding box center [732, 353] width 1464 height 706
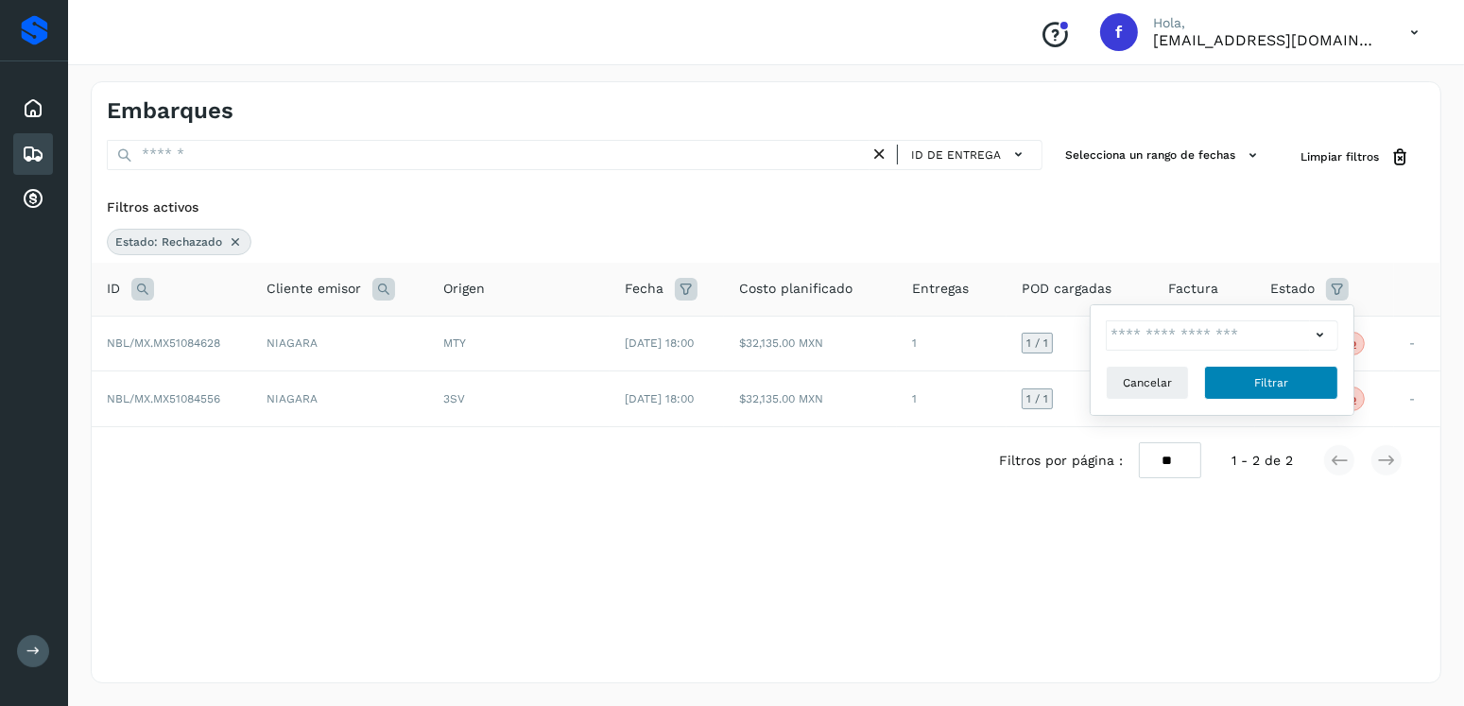
click at [1273, 372] on button "Filtrar" at bounding box center [1271, 383] width 134 height 34
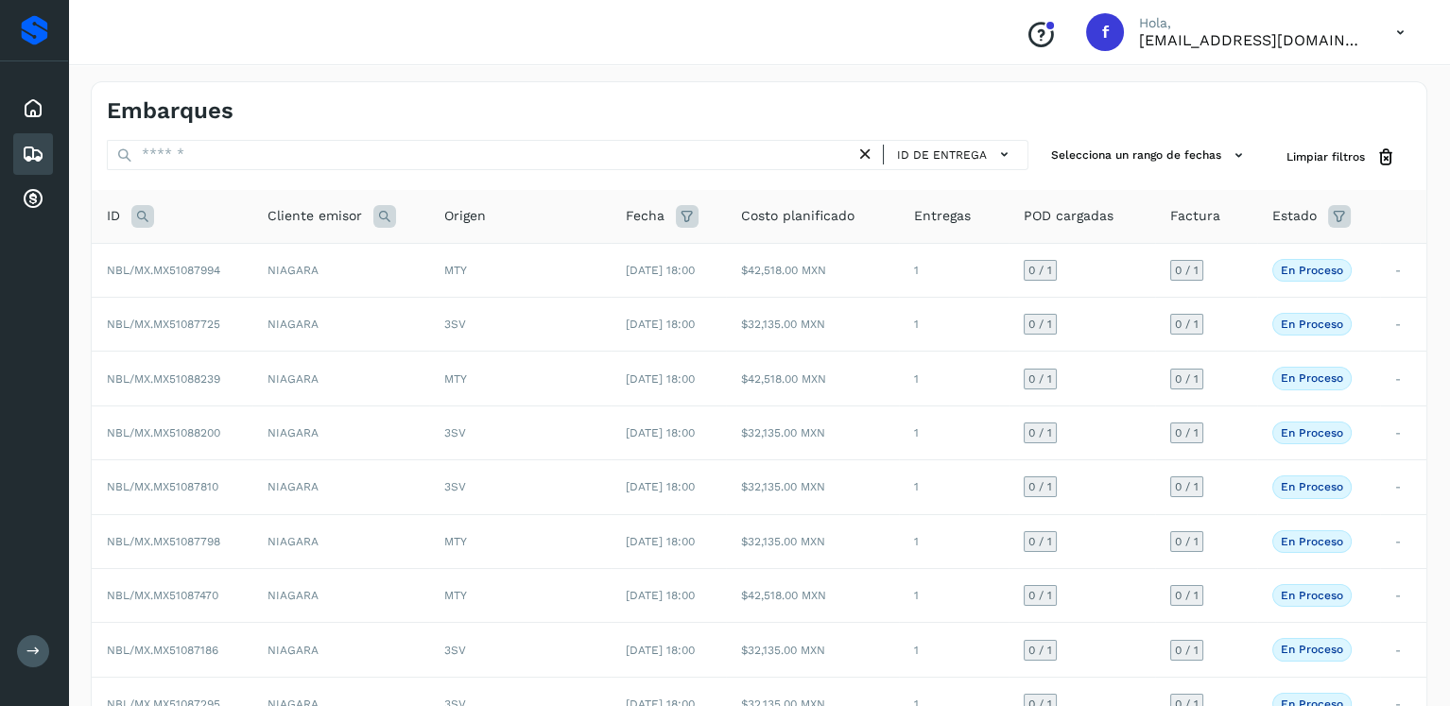
click at [1342, 211] on icon at bounding box center [1339, 216] width 23 height 23
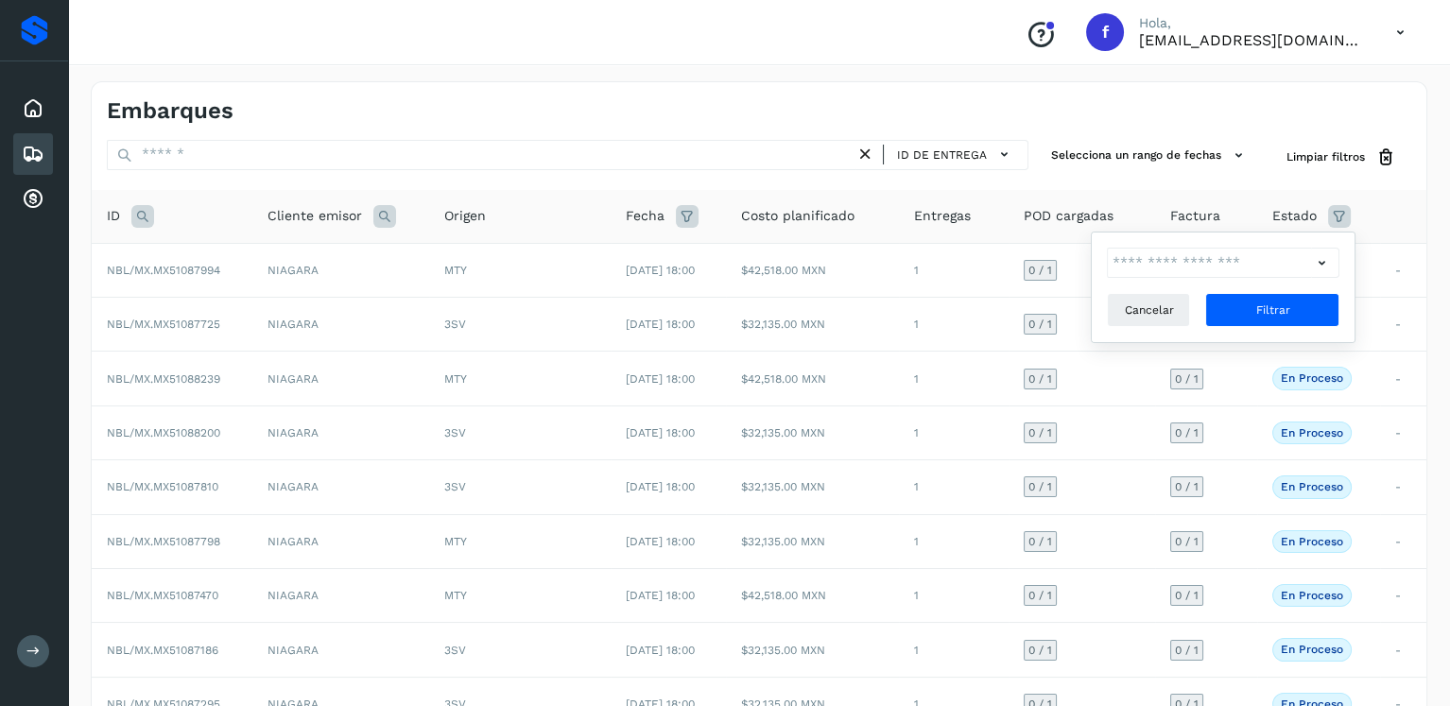
click at [1321, 264] on icon at bounding box center [1321, 263] width 20 height 20
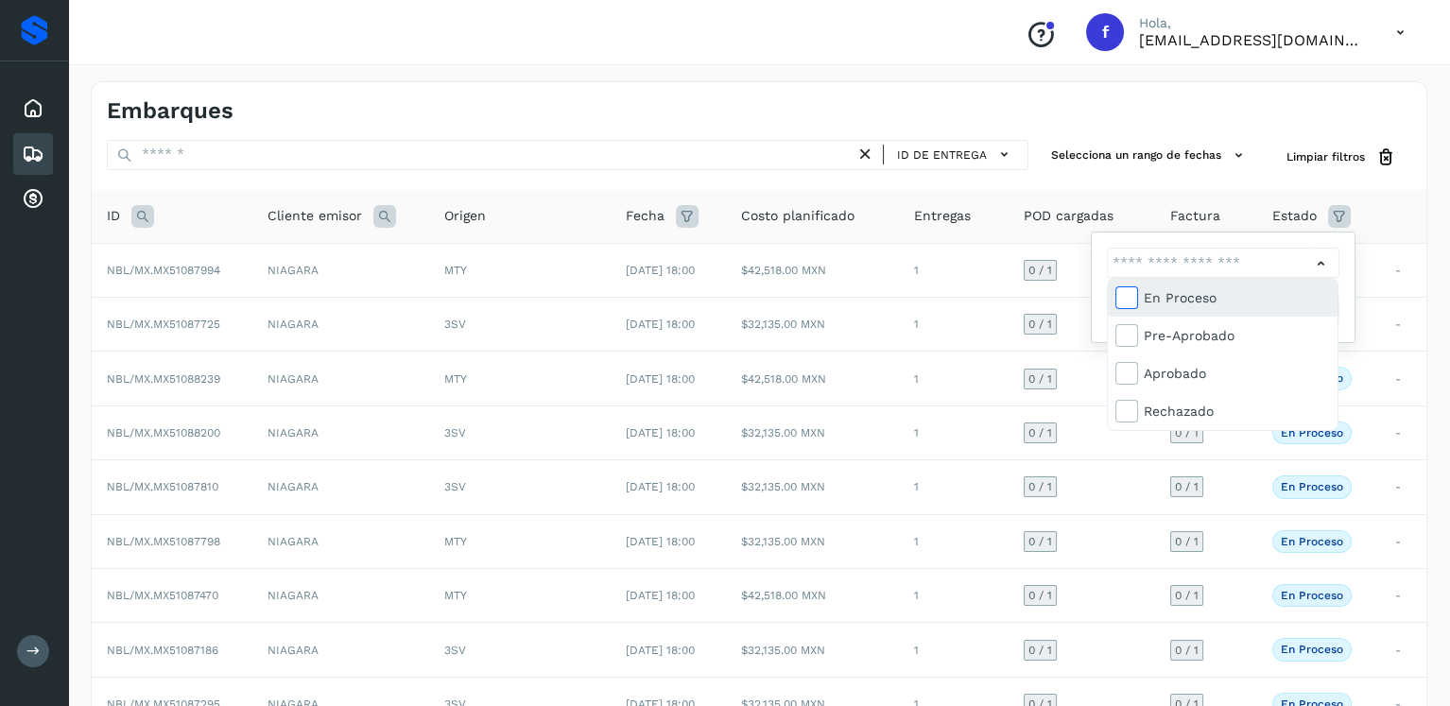
click at [1128, 297] on icon at bounding box center [1125, 296] width 19 height 19
type input "**********"
click at [1260, 219] on div at bounding box center [725, 353] width 1450 height 706
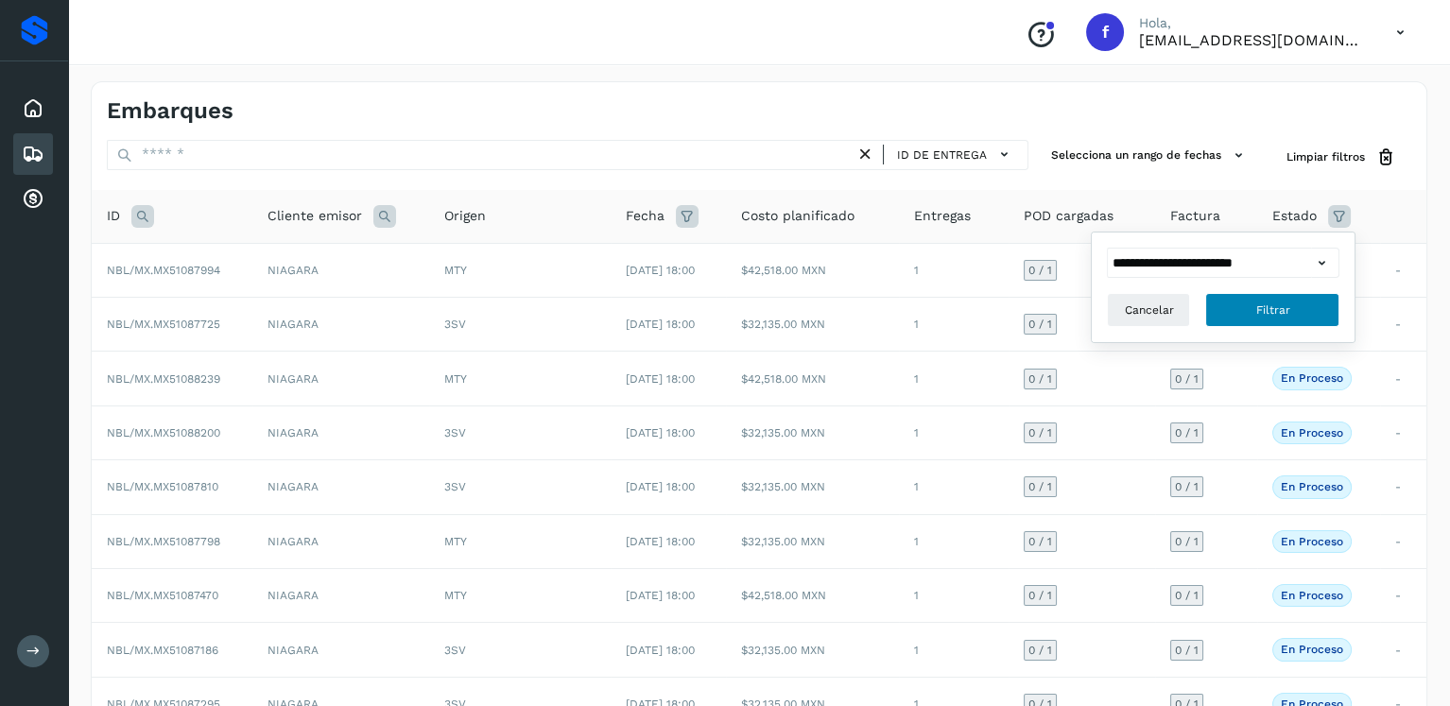
click at [1294, 312] on button "Filtrar" at bounding box center [1272, 310] width 134 height 34
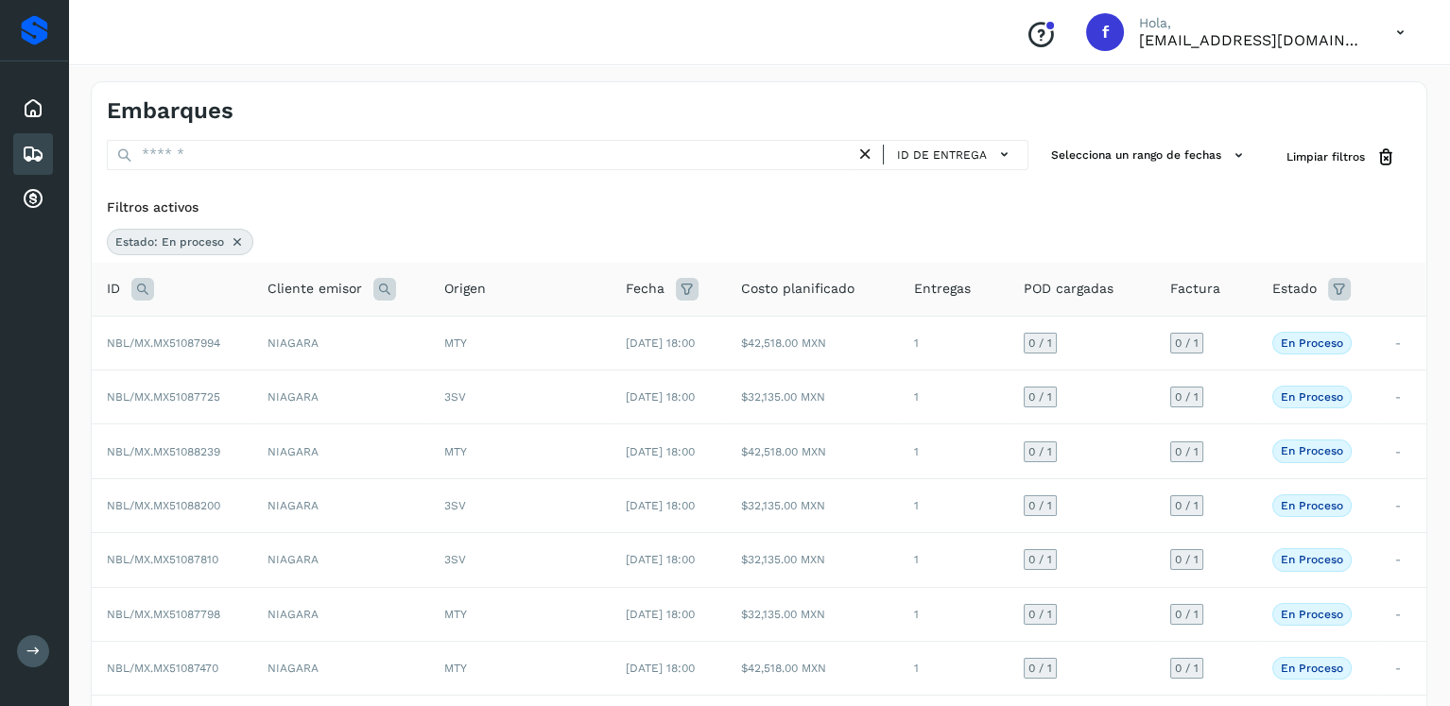
click at [31, 138] on div "Embarques" at bounding box center [33, 154] width 40 height 42
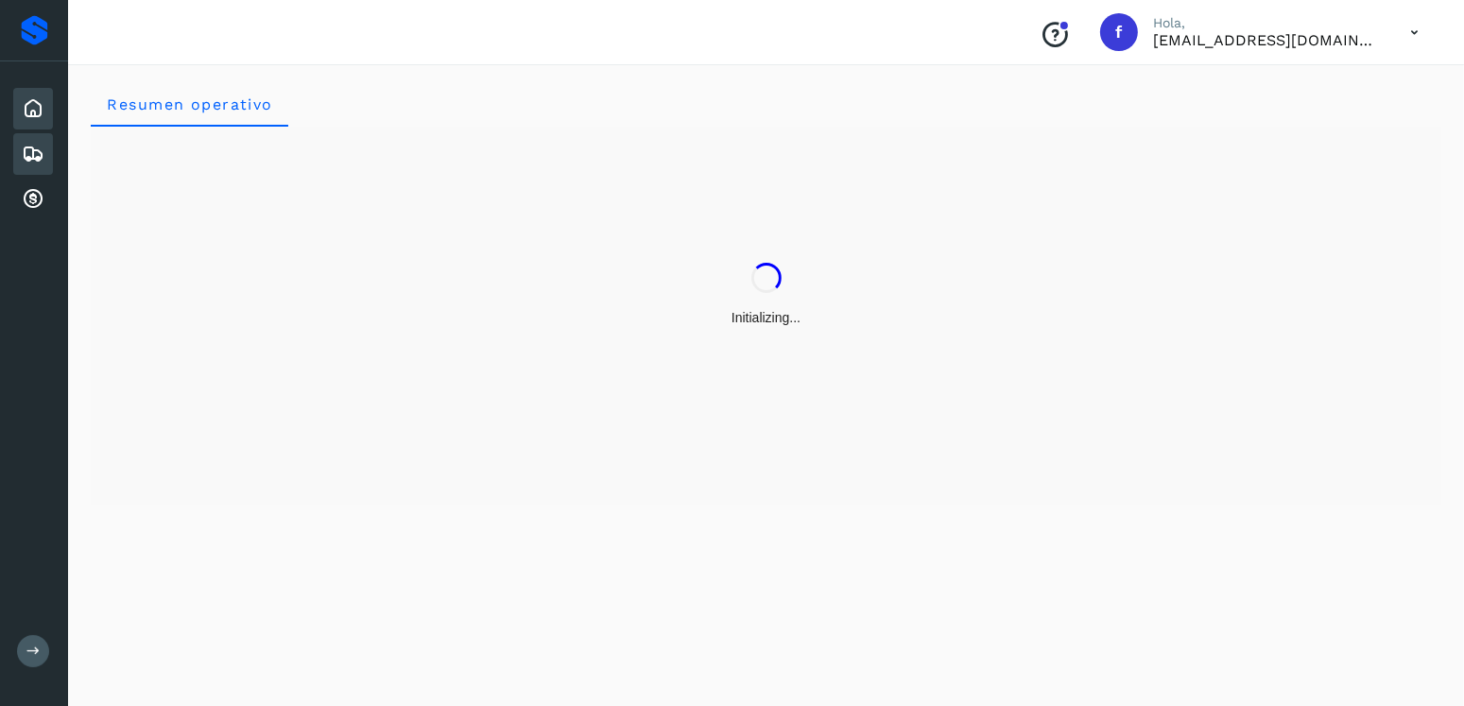
click at [17, 147] on div "Embarques" at bounding box center [33, 154] width 40 height 42
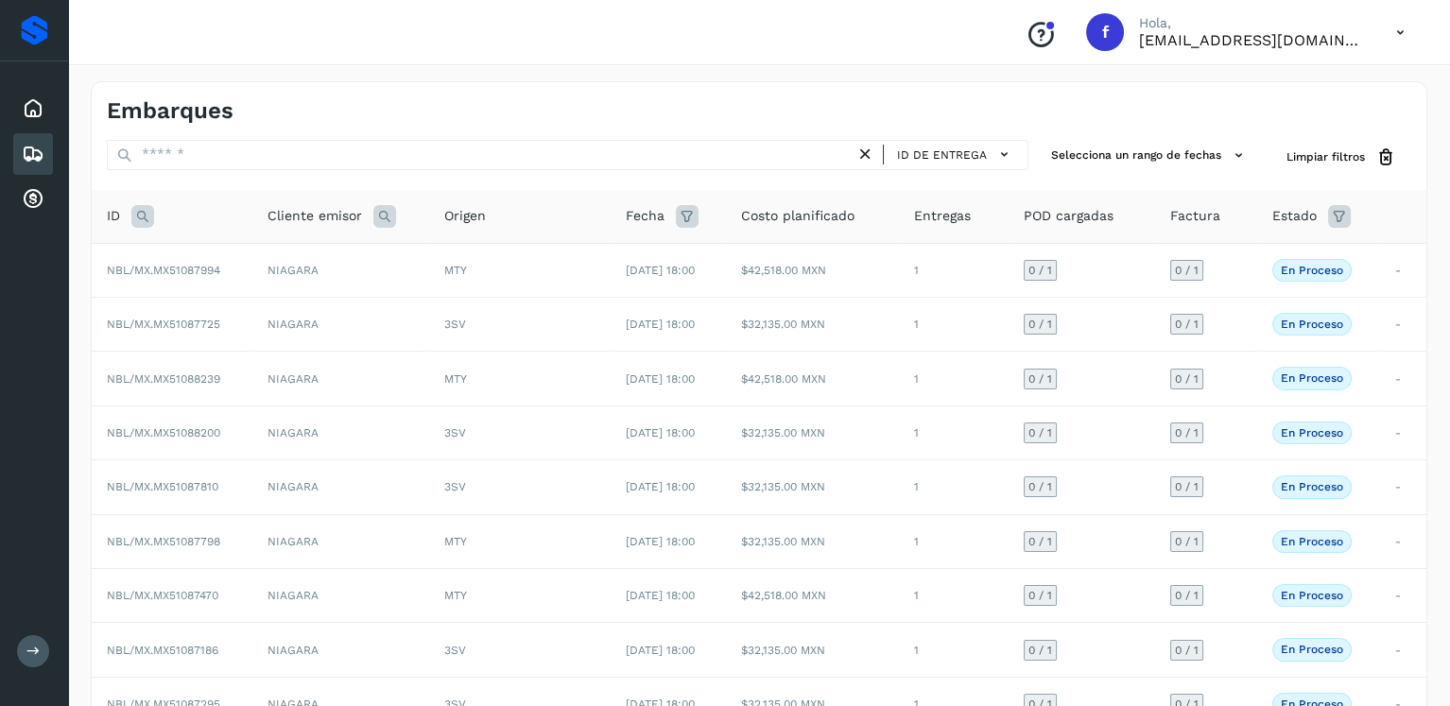
click at [140, 214] on icon at bounding box center [142, 216] width 23 height 23
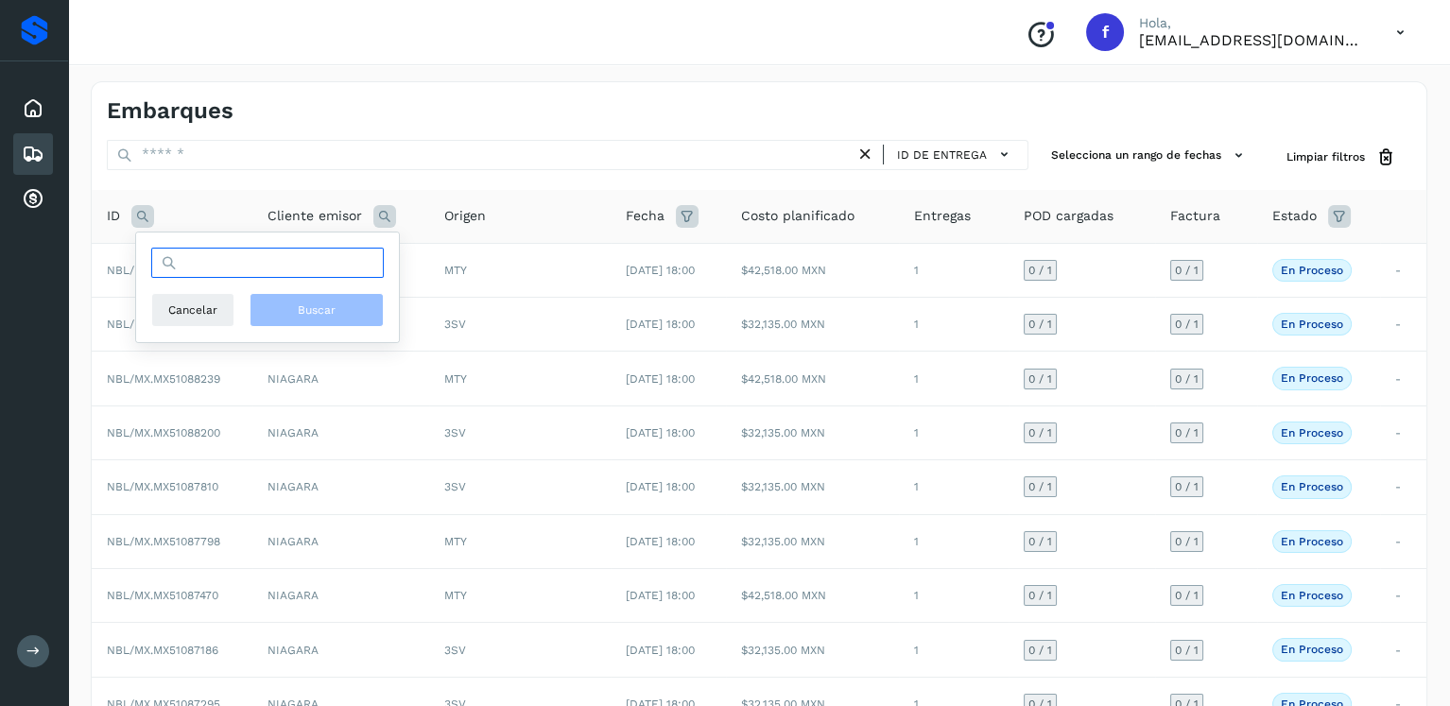
click at [315, 269] on input "text" at bounding box center [267, 263] width 233 height 30
type input "********"
click at [330, 303] on span "Buscar" at bounding box center [317, 310] width 38 height 17
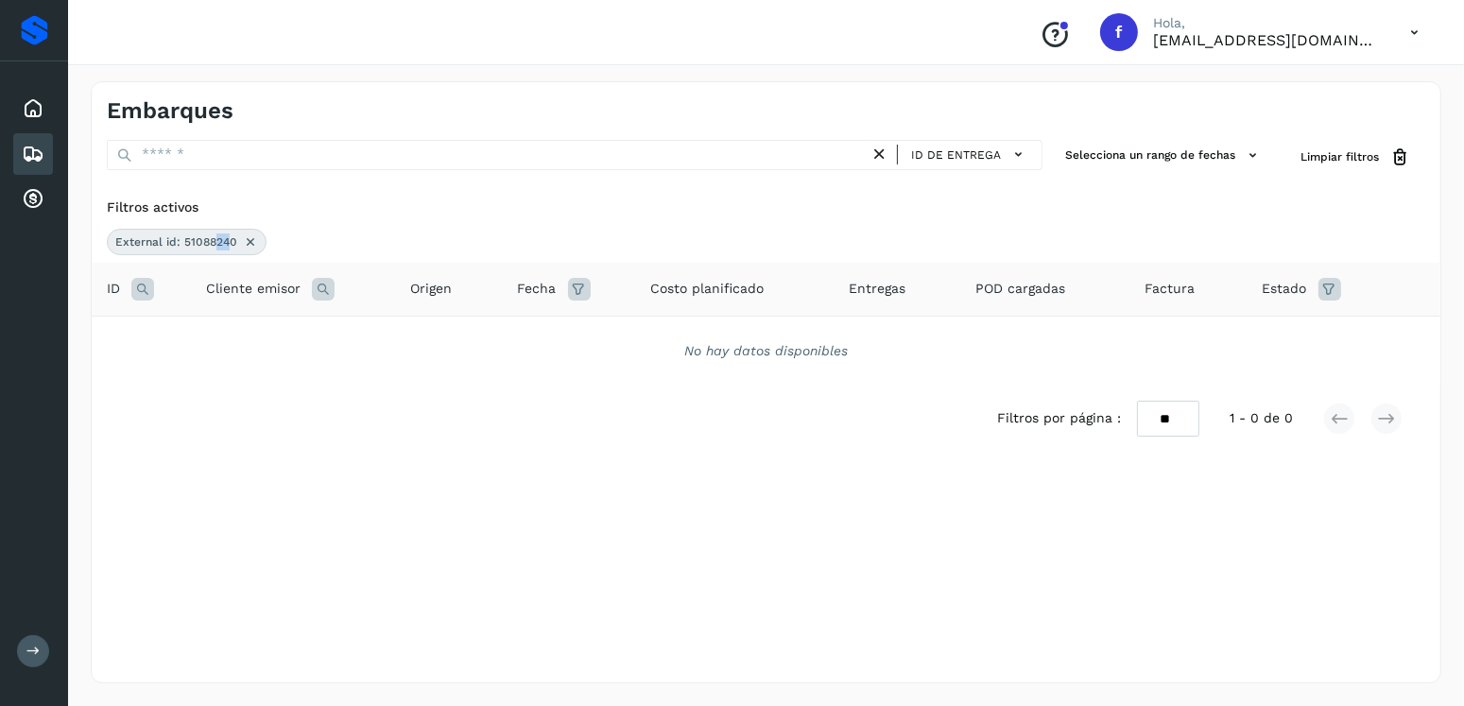
click at [211, 242] on span "External id: 51088240" at bounding box center [176, 241] width 122 height 17
drag, startPoint x: 235, startPoint y: 241, endPoint x: 183, endPoint y: 241, distance: 52.0
click at [183, 241] on div "External id: 51088240" at bounding box center [187, 242] width 160 height 26
copy span "51088240"
click at [17, 149] on div "Embarques" at bounding box center [33, 154] width 40 height 42
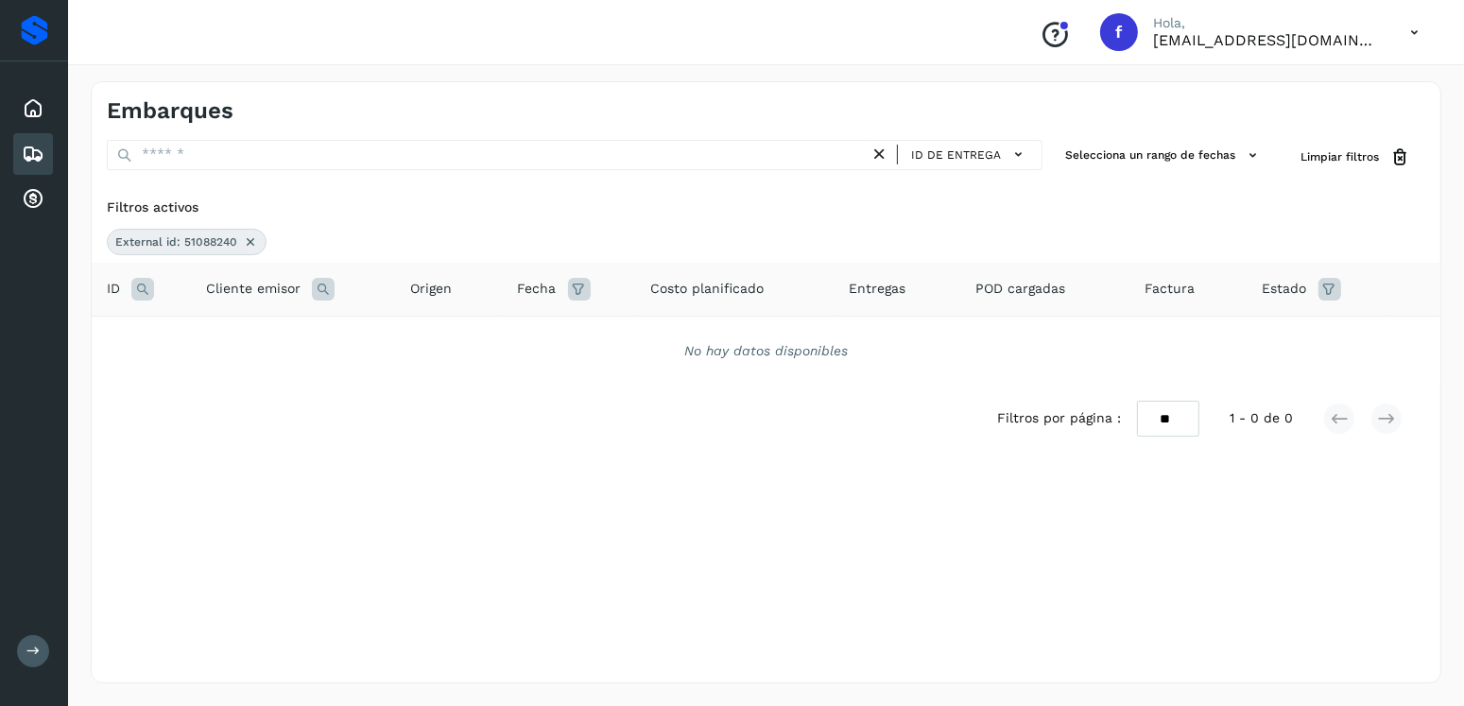
click at [247, 240] on icon at bounding box center [250, 241] width 15 height 15
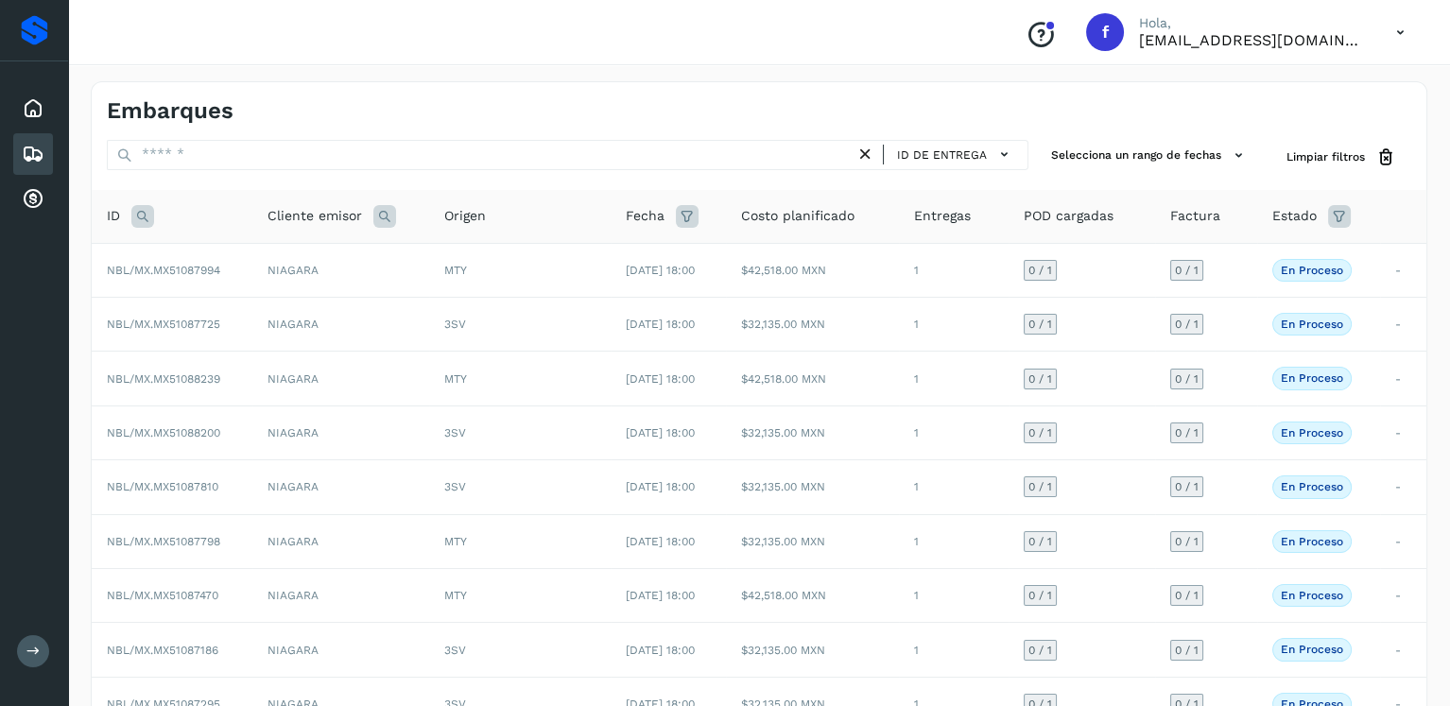
click at [1290, 46] on p "[EMAIL_ADDRESS][DOMAIN_NAME]" at bounding box center [1252, 40] width 227 height 18
click at [1401, 35] on icon at bounding box center [1400, 32] width 39 height 39
click at [1279, 96] on div "Cerrar sesión" at bounding box center [1306, 85] width 225 height 36
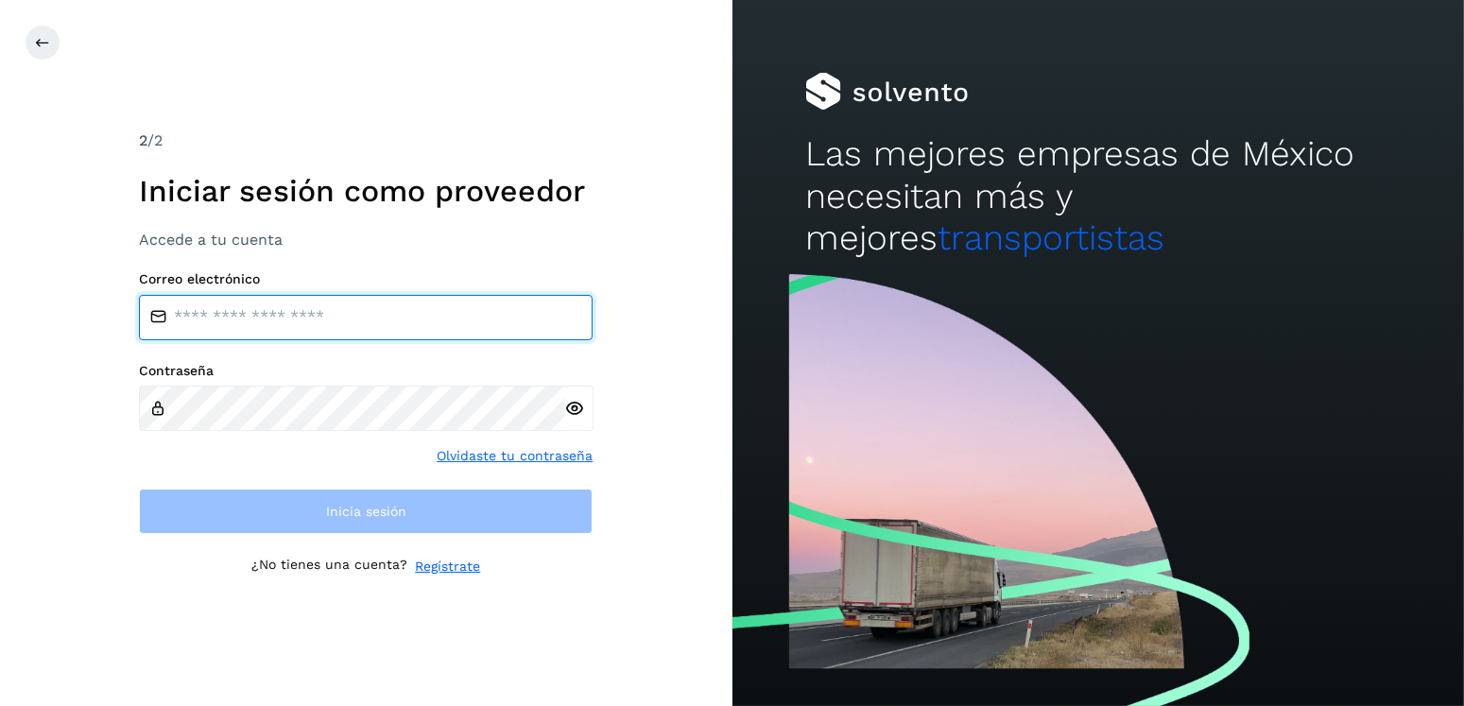
type input "**********"
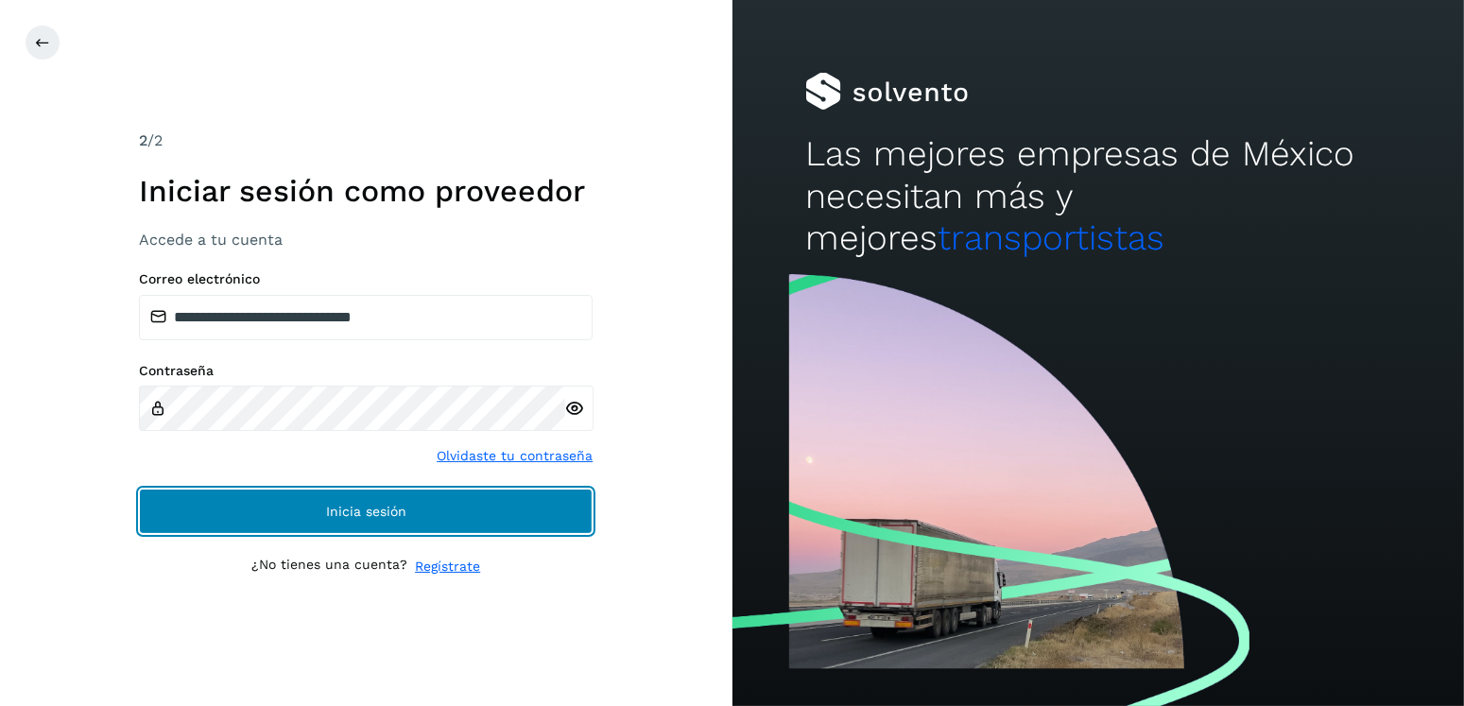
click at [539, 524] on button "Inicia sesión" at bounding box center [366, 511] width 454 height 45
